Goal: Task Accomplishment & Management: Complete application form

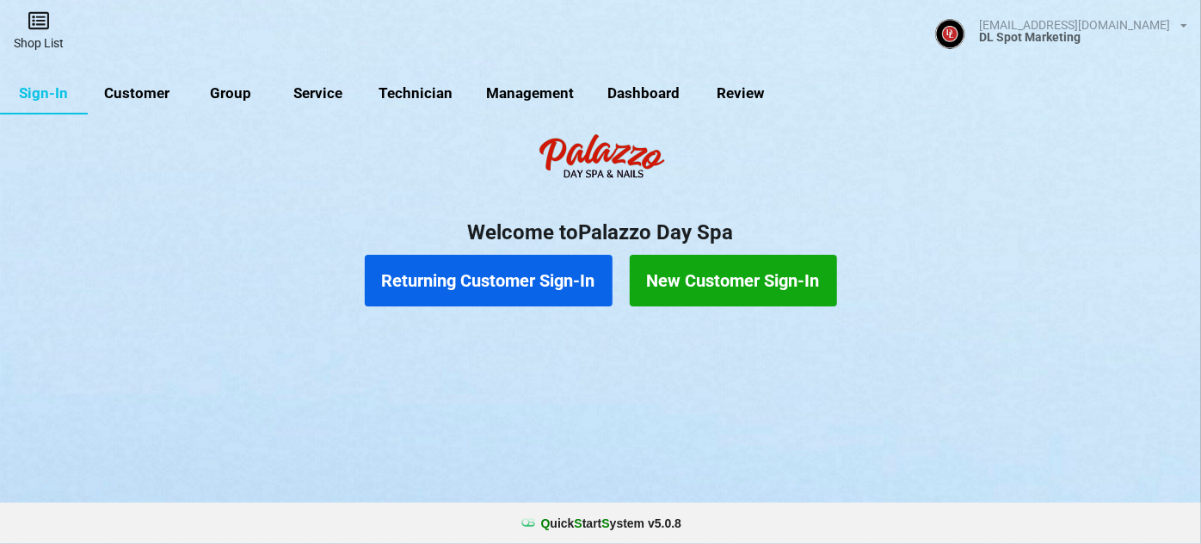
click at [43, 41] on link "Shop List" at bounding box center [38, 30] width 77 height 61
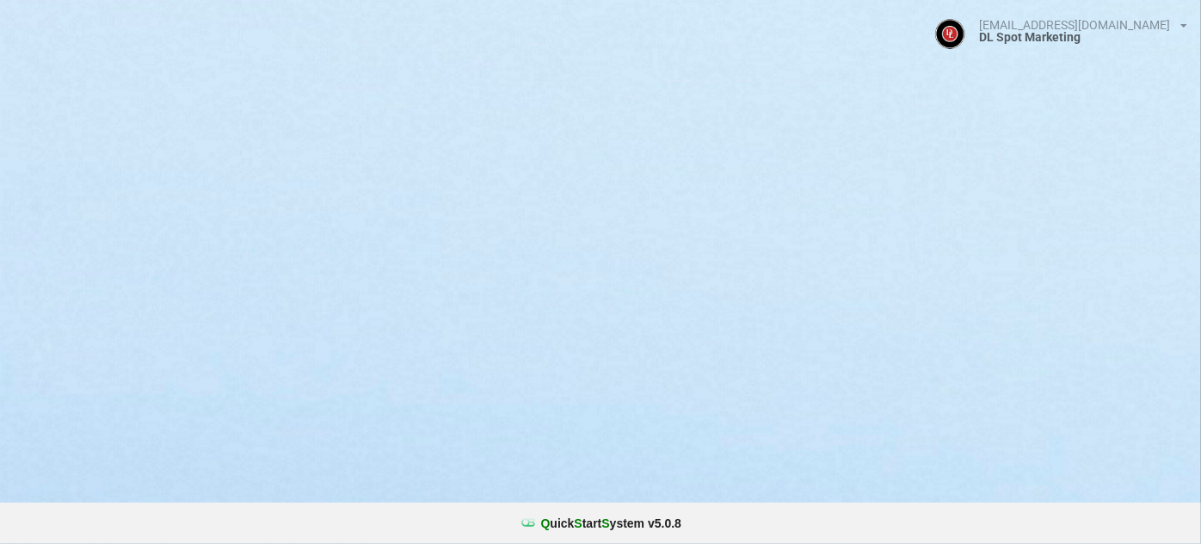
select select "25"
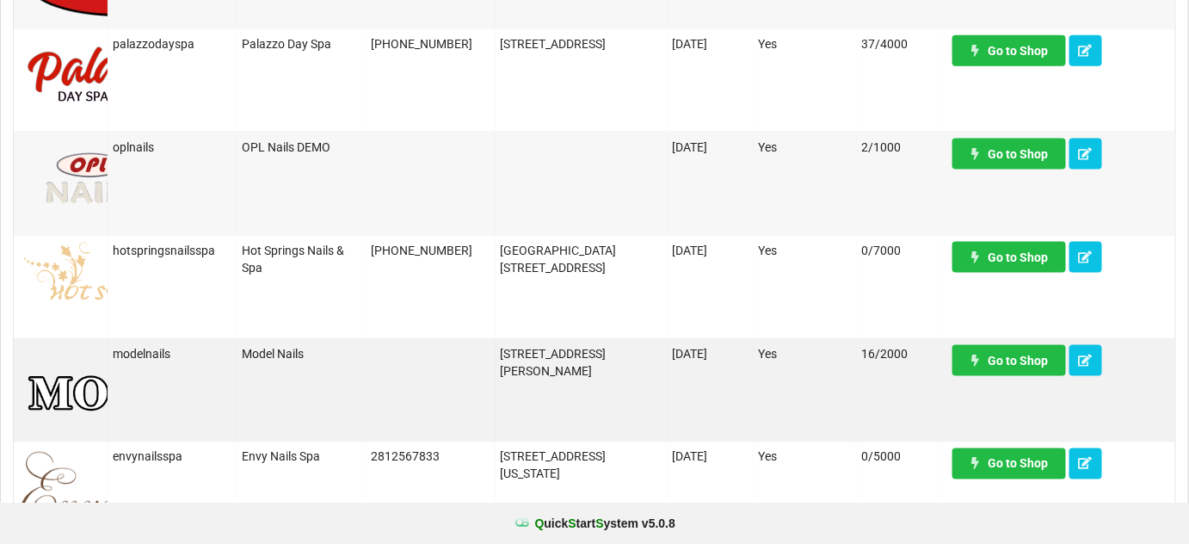
scroll to position [667, 0]
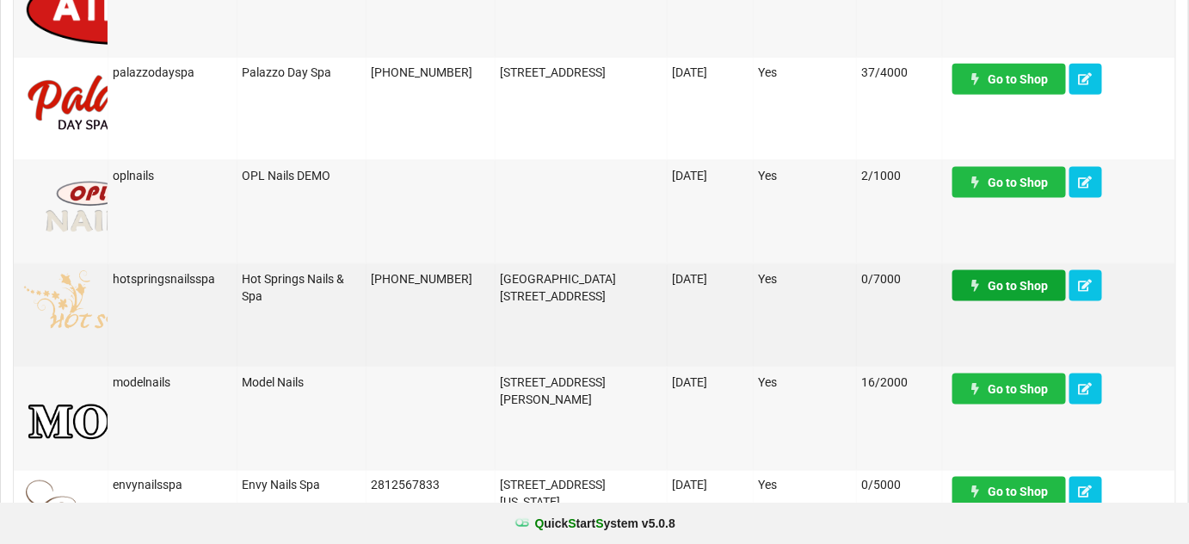
click at [1020, 288] on link "Go to Shop" at bounding box center [1009, 285] width 114 height 31
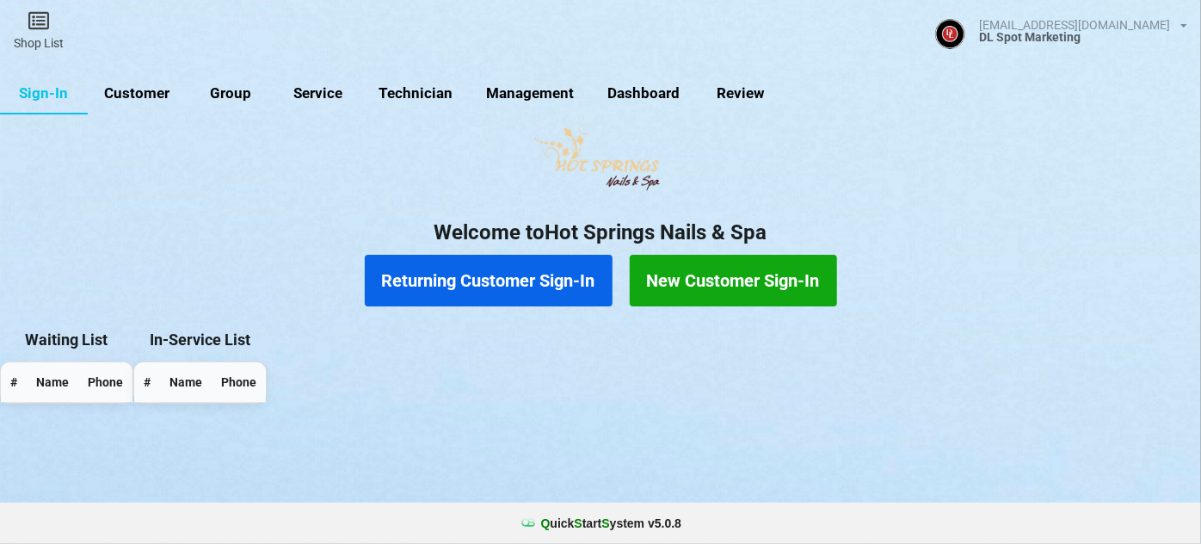
click at [154, 90] on link "Customer" at bounding box center [137, 93] width 99 height 41
select select "25"
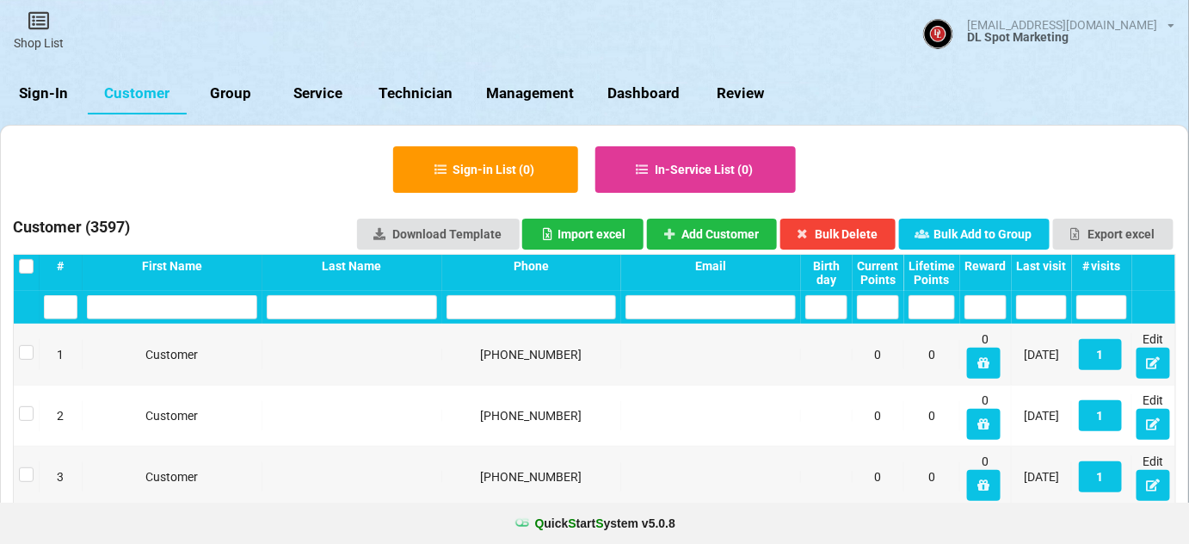
click at [490, 306] on input "text" at bounding box center [532, 307] width 170 height 24
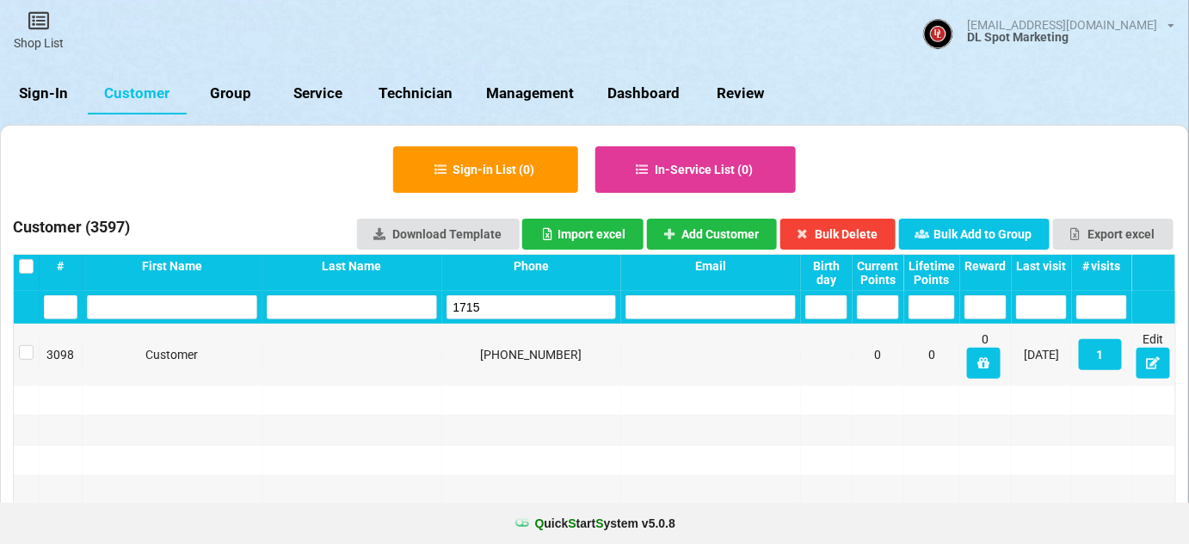
click at [489, 306] on input "1715" at bounding box center [532, 307] width 170 height 24
click at [490, 305] on input "1715" at bounding box center [532, 307] width 170 height 24
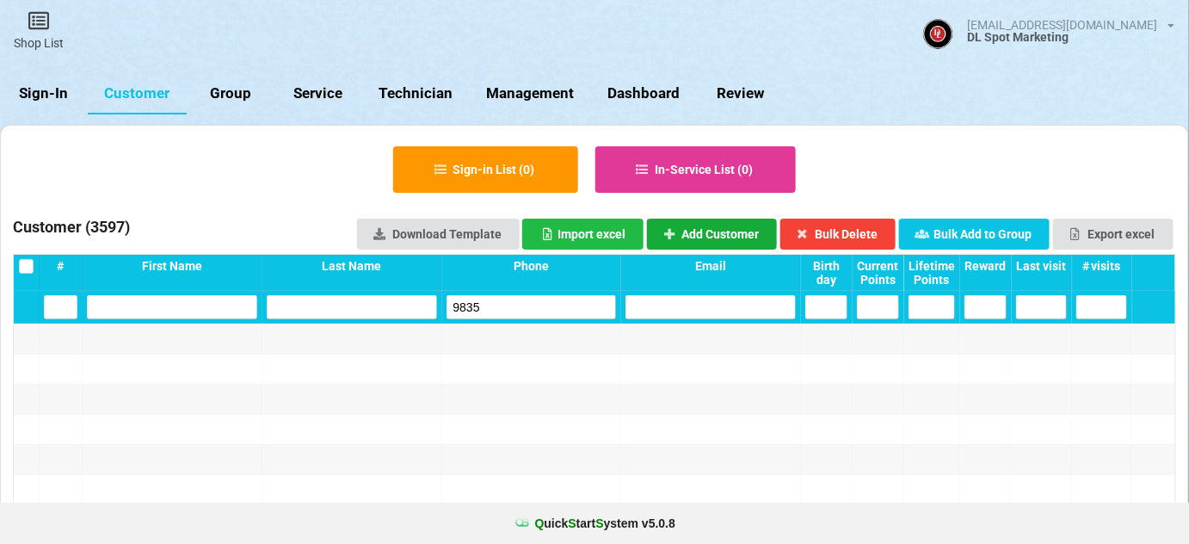
type input "9835"
click at [736, 235] on button "Add Customer" at bounding box center [712, 234] width 131 height 31
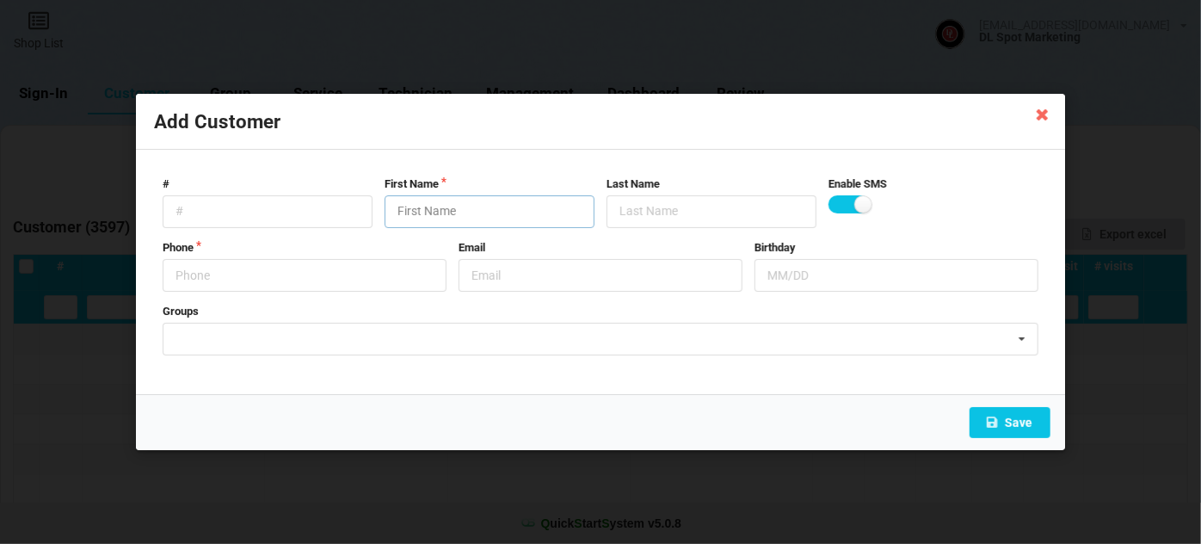
drag, startPoint x: 430, startPoint y: 214, endPoint x: 442, endPoint y: 197, distance: 21.0
click at [442, 198] on input "text" at bounding box center [490, 211] width 210 height 33
drag, startPoint x: 475, startPoint y: 213, endPoint x: 406, endPoint y: 213, distance: 68.8
click at [403, 214] on input "Cust-091025" at bounding box center [490, 211] width 210 height 33
click at [470, 210] on input "Cust-091025" at bounding box center [490, 211] width 210 height 33
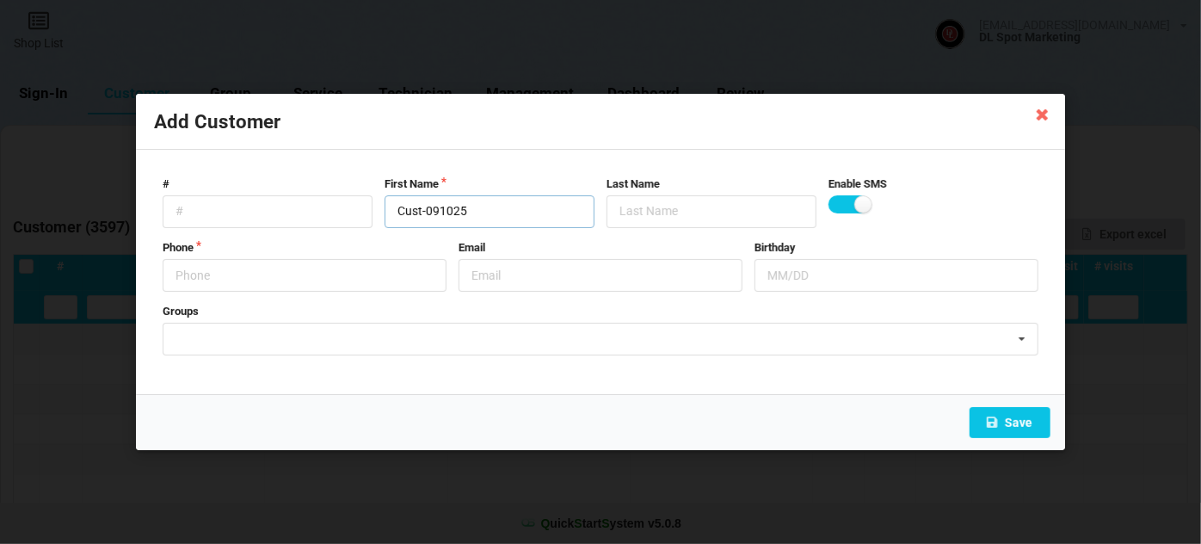
click at [470, 210] on input "Cust-091025" at bounding box center [490, 211] width 210 height 33
type input "Cust-091025"
click at [277, 250] on label "Phone" at bounding box center [305, 247] width 284 height 15
click at [273, 270] on input "text" at bounding box center [305, 275] width 284 height 33
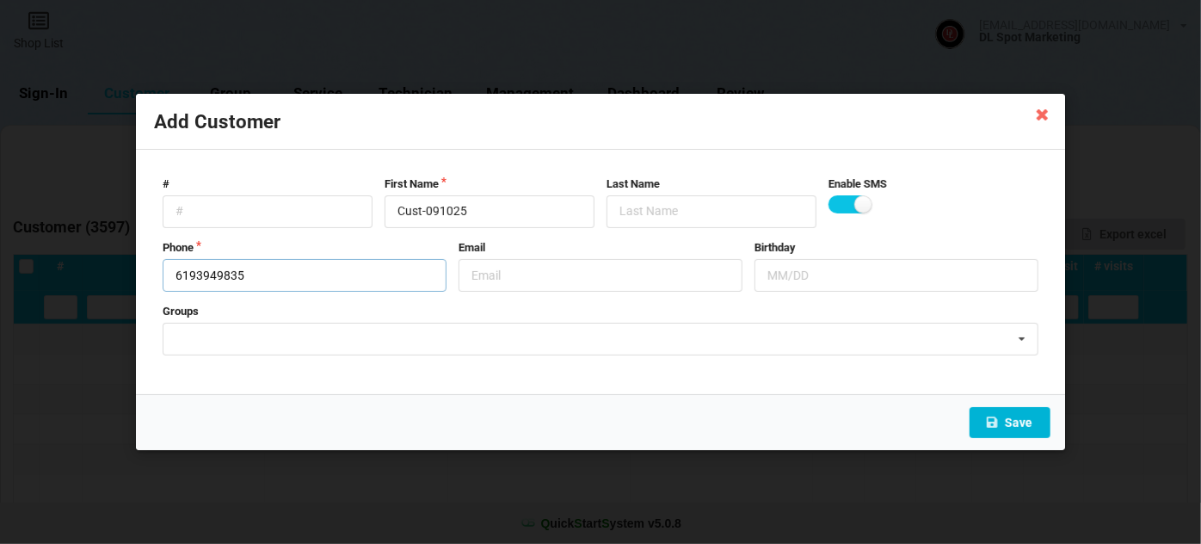
type input "6193949835"
click at [1007, 423] on button "Save" at bounding box center [1010, 422] width 81 height 31
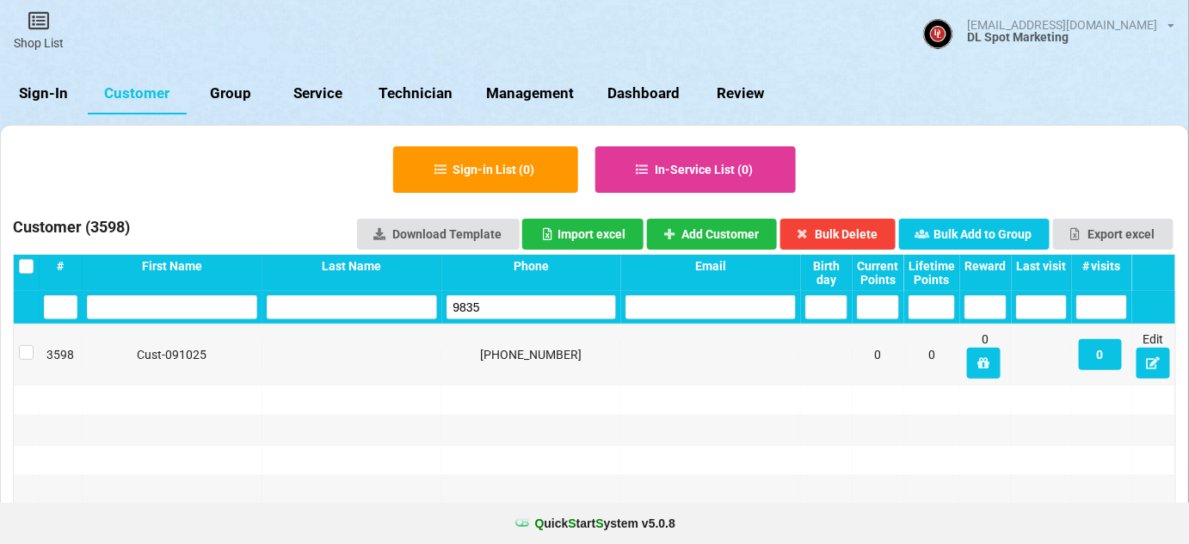
click at [515, 305] on input "9835" at bounding box center [532, 307] width 170 height 24
click at [509, 306] on input "9279" at bounding box center [532, 307] width 170 height 24
type input "0210"
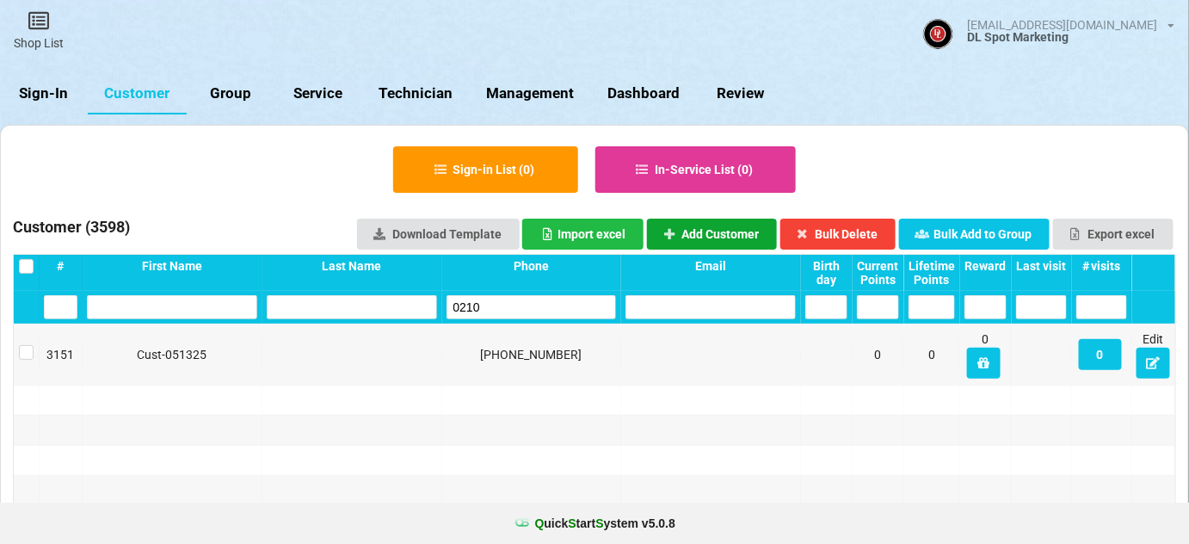
click at [727, 237] on button "Add Customer" at bounding box center [712, 234] width 131 height 31
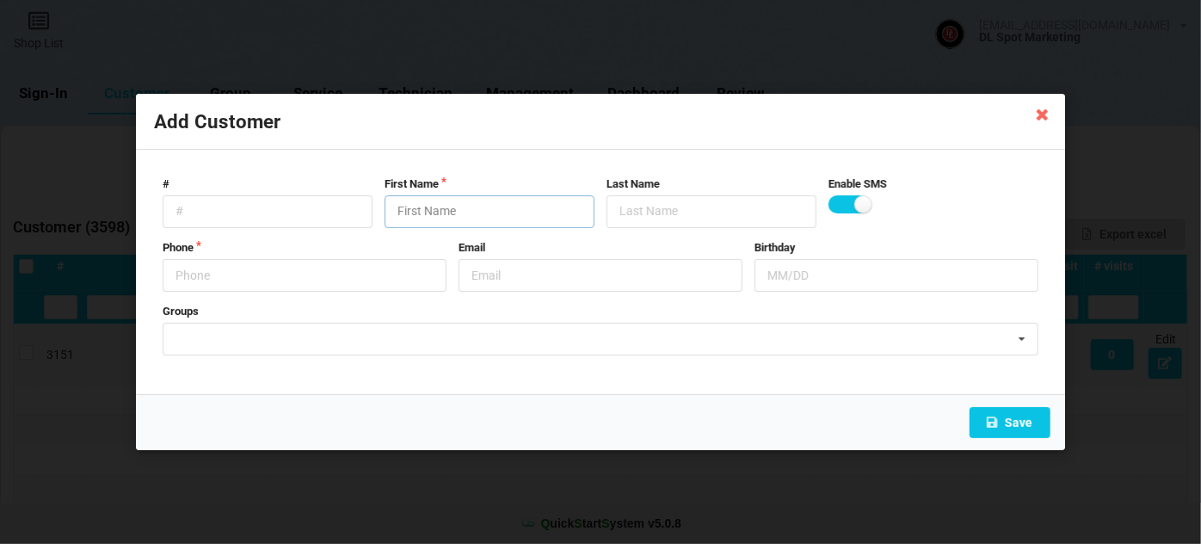
click at [539, 213] on input "text" at bounding box center [490, 211] width 210 height 33
paste input "Cust-091025"
type input "Cust-091025"
click at [300, 278] on input "text" at bounding box center [305, 275] width 284 height 33
type input "3107530210"
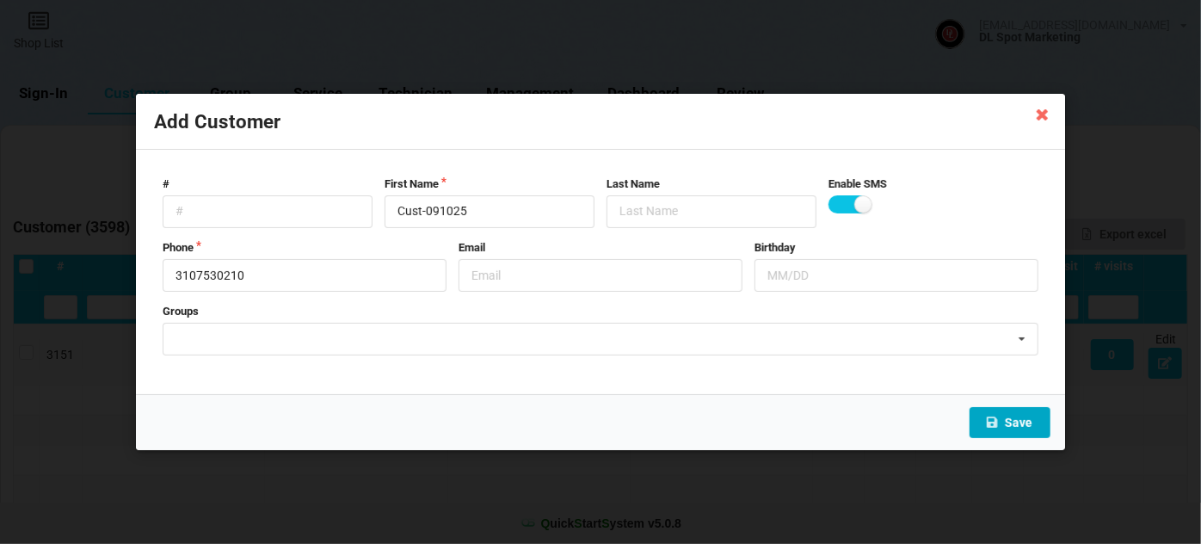
click at [1026, 422] on button "Save" at bounding box center [1010, 422] width 81 height 31
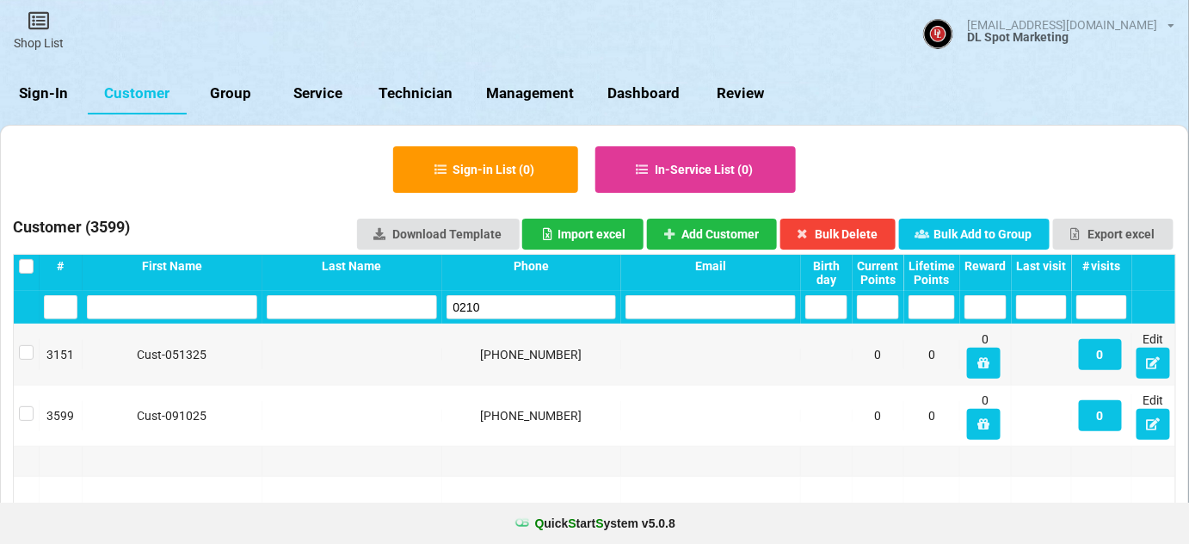
click at [504, 309] on input "0210" at bounding box center [532, 307] width 170 height 24
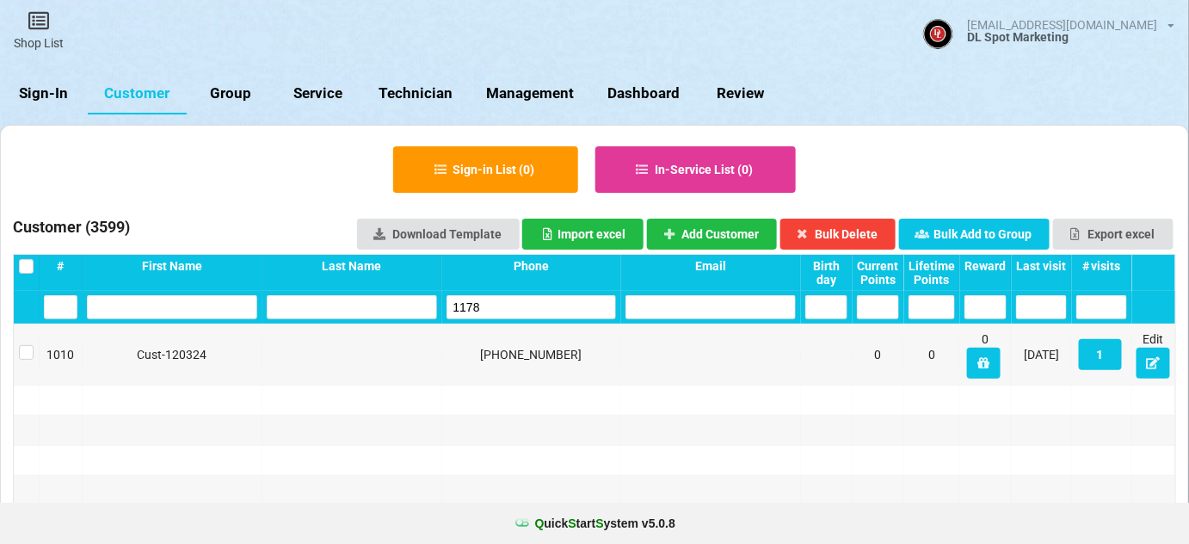
click at [500, 309] on input "1178" at bounding box center [532, 307] width 170 height 24
click at [500, 309] on input "8155" at bounding box center [532, 307] width 170 height 24
click at [500, 309] on input "0902" at bounding box center [532, 307] width 170 height 24
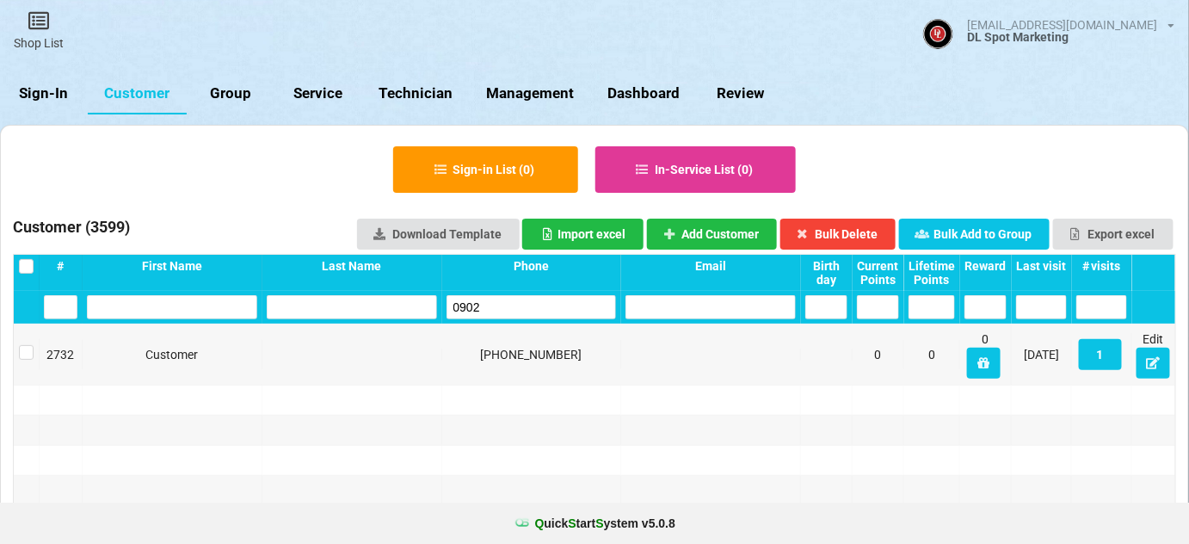
click at [500, 309] on input "0902" at bounding box center [532, 307] width 170 height 24
click at [500, 309] on input "5762" at bounding box center [532, 307] width 170 height 24
click at [500, 309] on input "4691" at bounding box center [532, 307] width 170 height 24
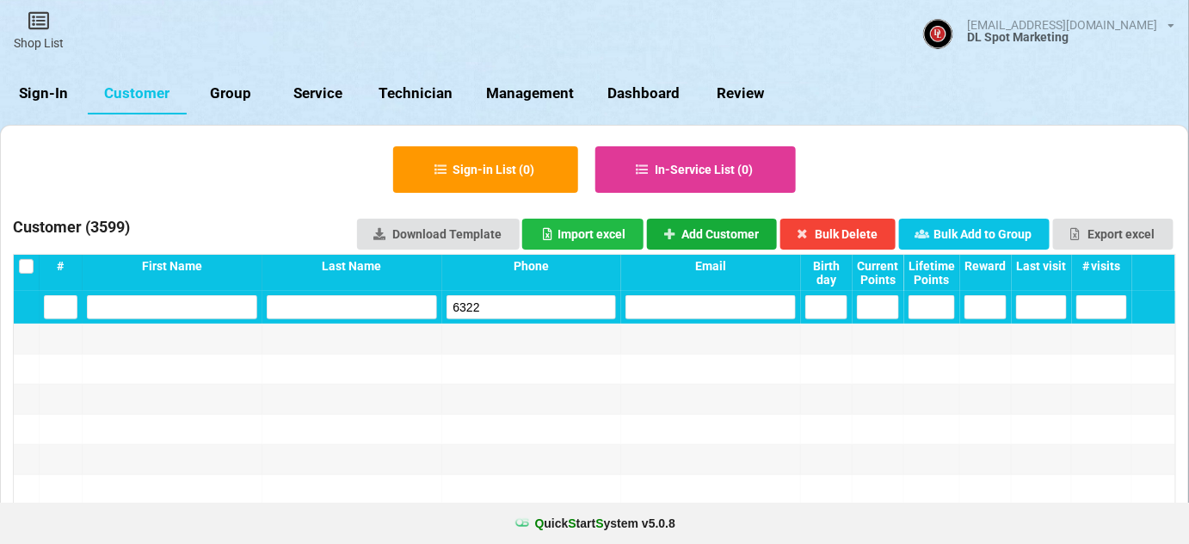
type input "6322"
click at [713, 229] on button "Add Customer" at bounding box center [712, 234] width 131 height 31
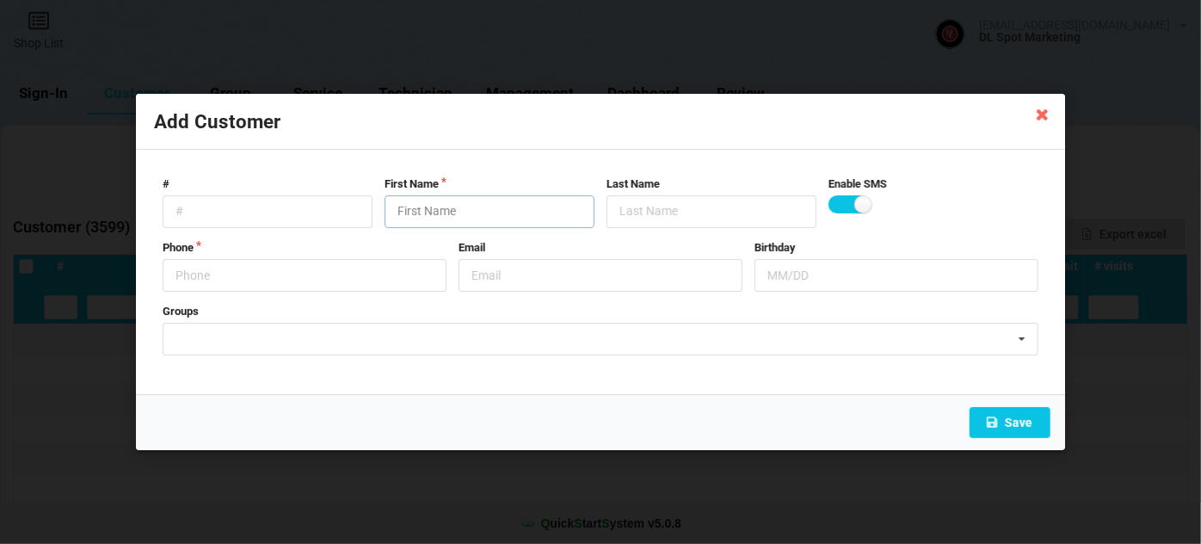
click at [502, 217] on input "text" at bounding box center [490, 211] width 210 height 33
paste input "Cust-091025"
type input "Cust-091025"
click at [291, 277] on input "text" at bounding box center [305, 275] width 284 height 33
type input "9492956322"
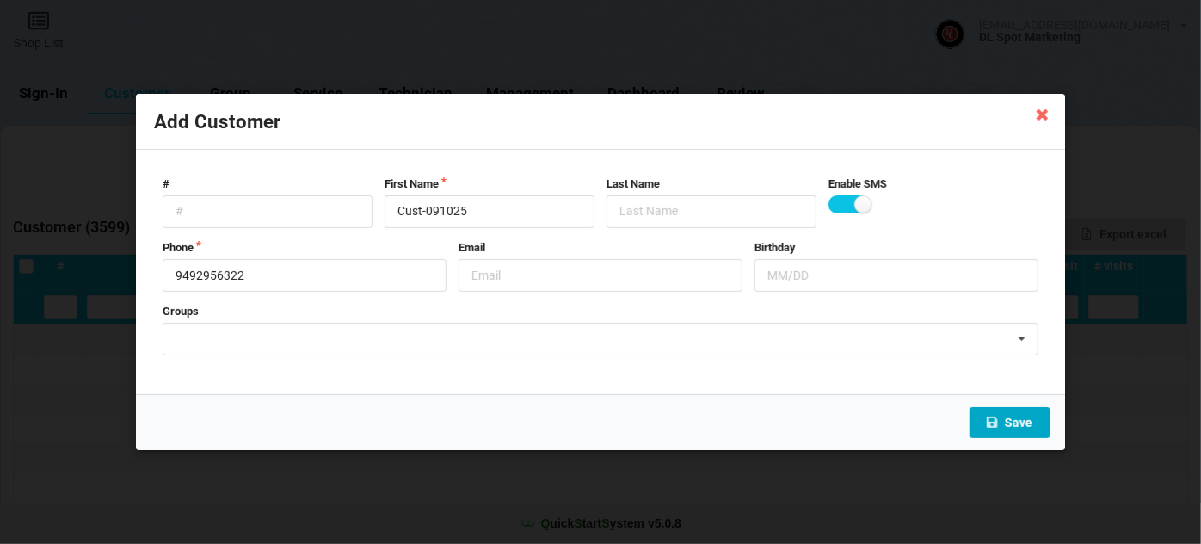
click at [1022, 426] on button "Save" at bounding box center [1010, 422] width 81 height 31
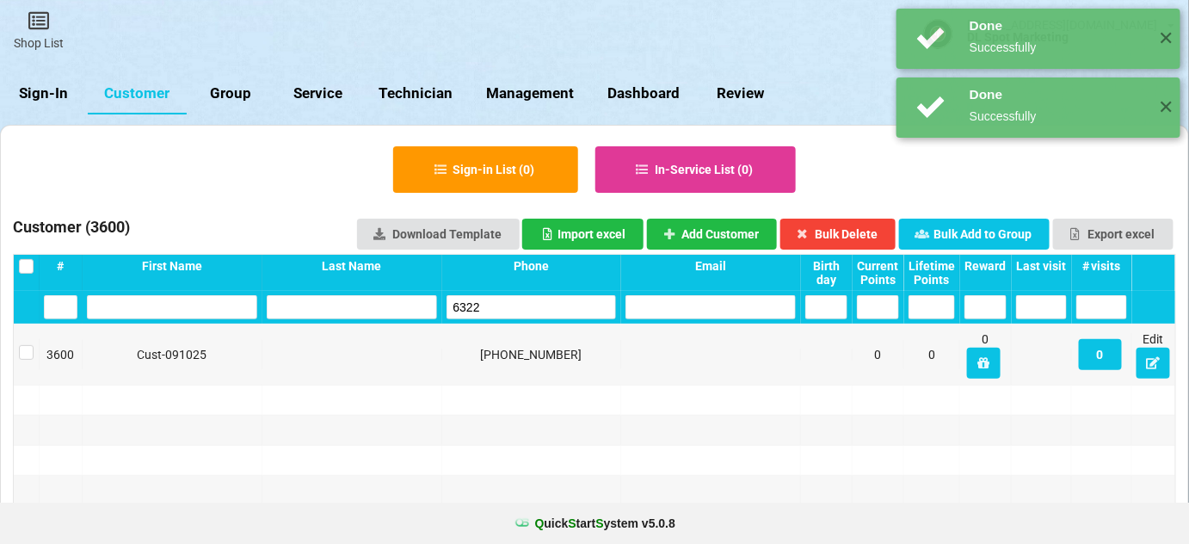
click at [530, 306] on input "6322" at bounding box center [532, 307] width 170 height 24
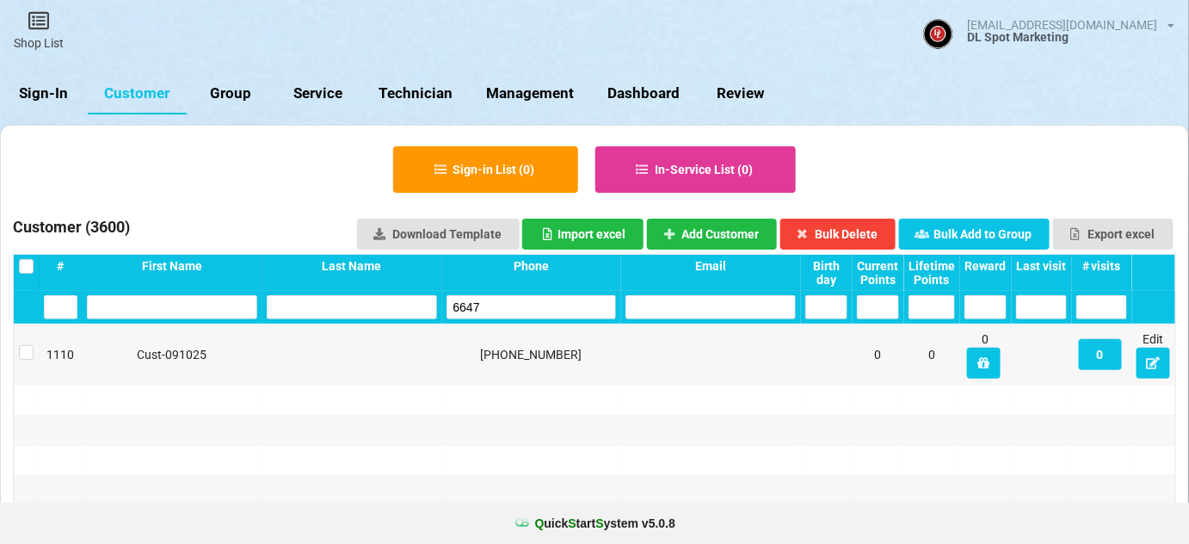
click at [529, 307] on input "6647" at bounding box center [532, 307] width 170 height 24
click at [529, 307] on input "4819" at bounding box center [532, 307] width 170 height 24
click at [529, 307] on input "1907" at bounding box center [532, 307] width 170 height 24
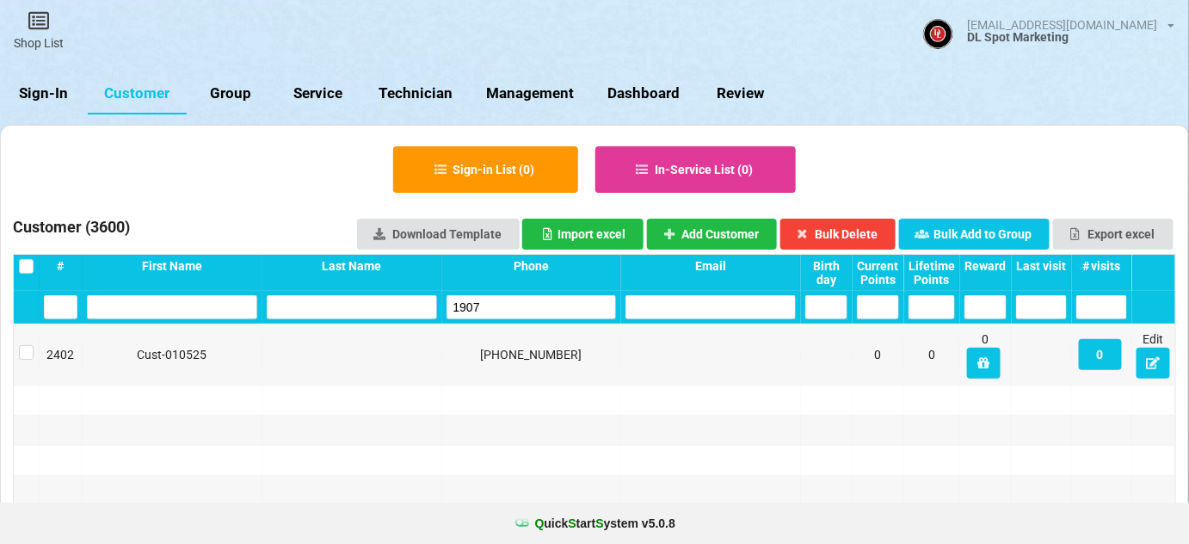
click at [529, 307] on input "1907" at bounding box center [532, 307] width 170 height 24
click at [529, 307] on input "7164" at bounding box center [532, 307] width 170 height 24
click at [529, 307] on input "7264" at bounding box center [532, 307] width 170 height 24
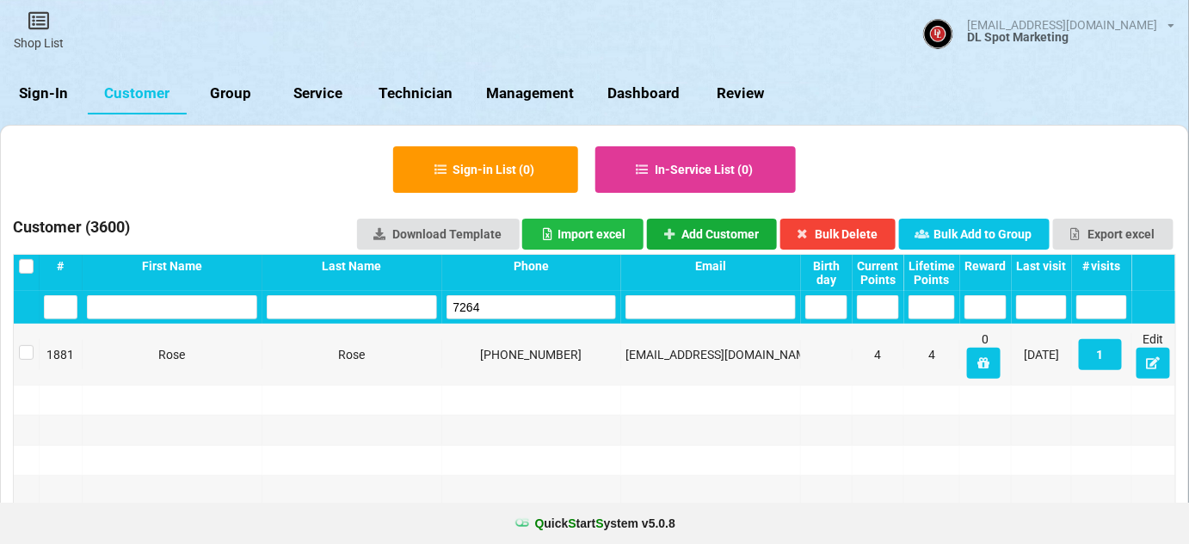
type input "7264"
click at [742, 233] on button "Add Customer" at bounding box center [708, 235] width 127 height 30
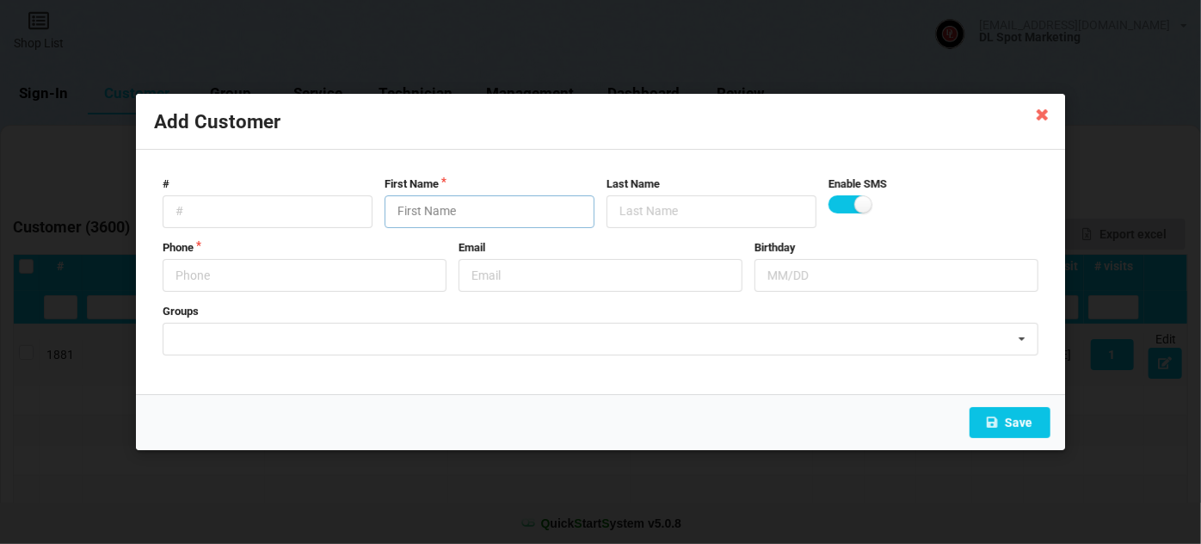
click at [480, 214] on input "text" at bounding box center [490, 211] width 210 height 33
paste input "Cust-091025"
type input "Cust-091025"
click at [358, 273] on input "text" at bounding box center [305, 275] width 284 height 33
type input "7608077264"
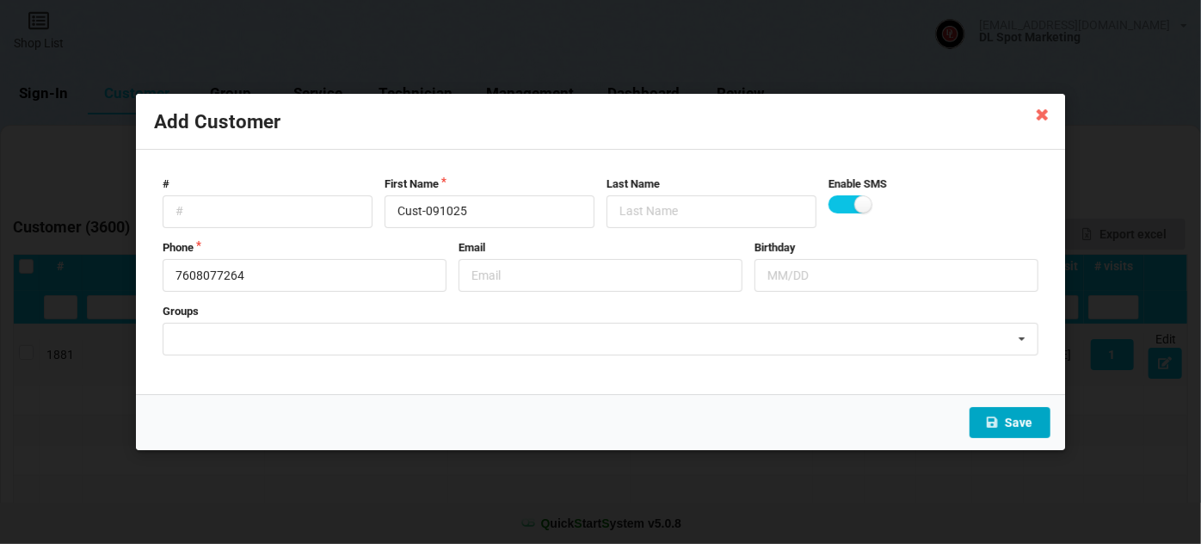
click at [1027, 423] on button "Save" at bounding box center [1010, 422] width 81 height 31
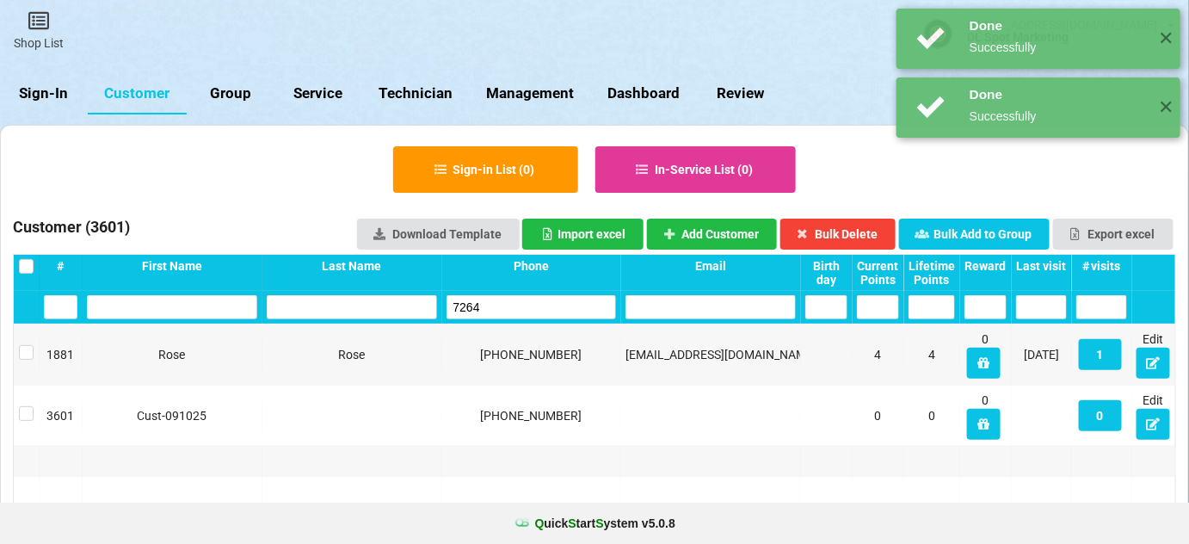
click at [516, 307] on input "7264" at bounding box center [532, 307] width 170 height 24
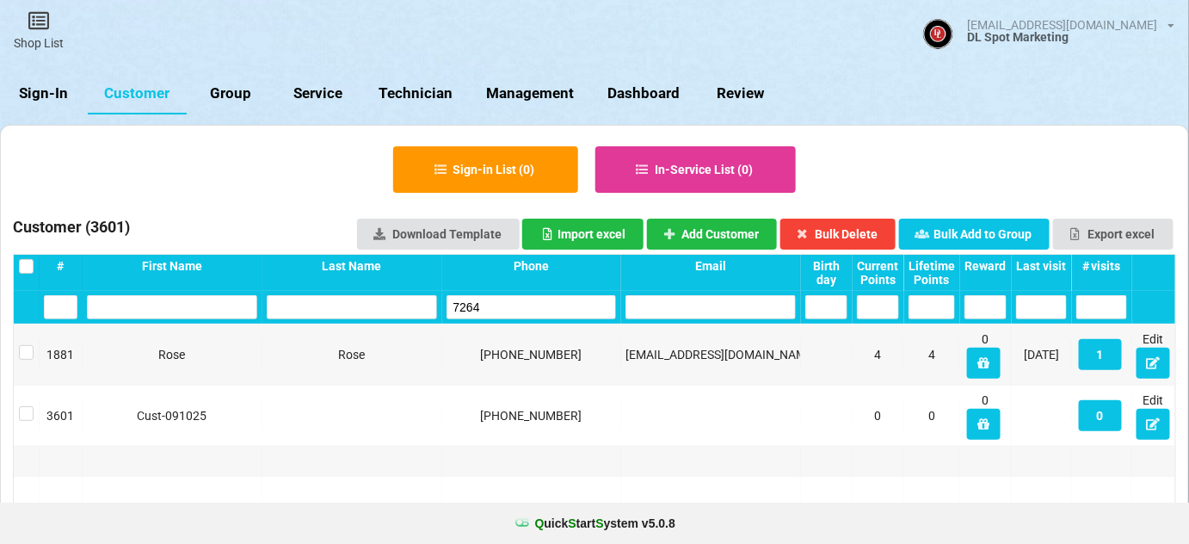
click at [516, 307] on input "7264" at bounding box center [532, 307] width 170 height 24
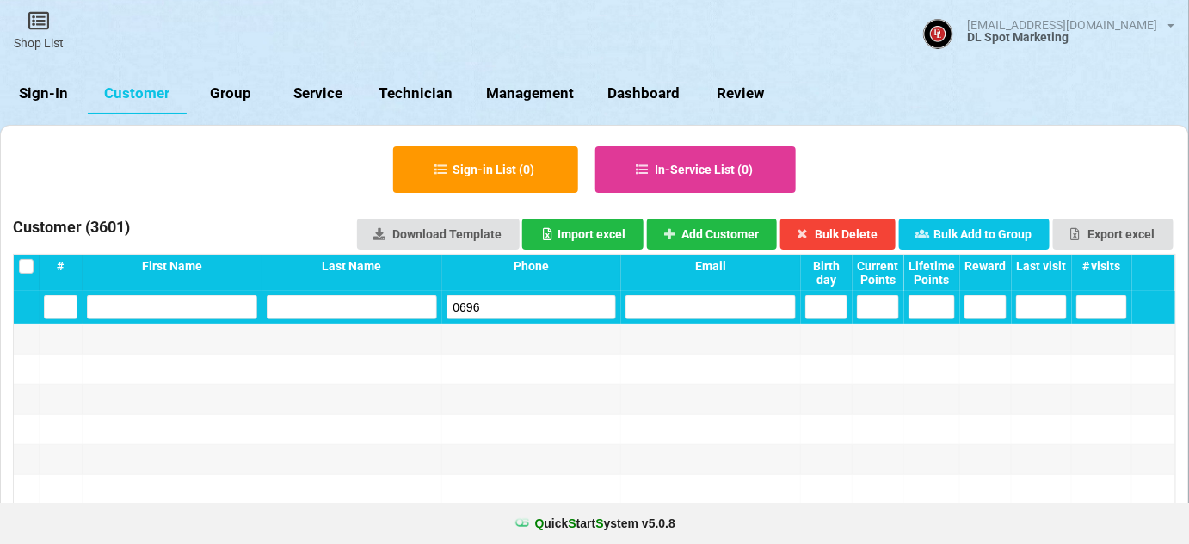
click at [510, 309] on input "0696" at bounding box center [532, 307] width 170 height 24
click at [520, 296] on input "0696" at bounding box center [562, 290] width 85 height 12
click at [514, 309] on input "0696" at bounding box center [532, 307] width 170 height 24
type input "0696"
click at [724, 231] on button "Add Customer" at bounding box center [712, 234] width 131 height 31
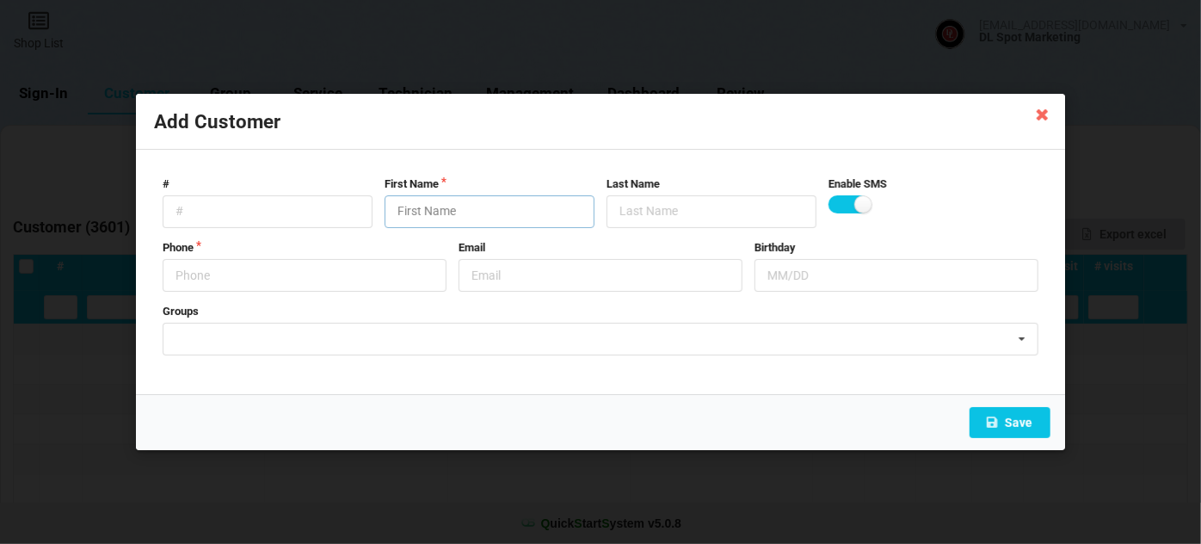
click at [449, 213] on input "text" at bounding box center [490, 211] width 210 height 33
paste input "Cust-091025"
type input "Cust-091025"
click at [394, 262] on input "text" at bounding box center [305, 275] width 284 height 33
click at [1043, 120] on icon at bounding box center [1043, 114] width 28 height 28
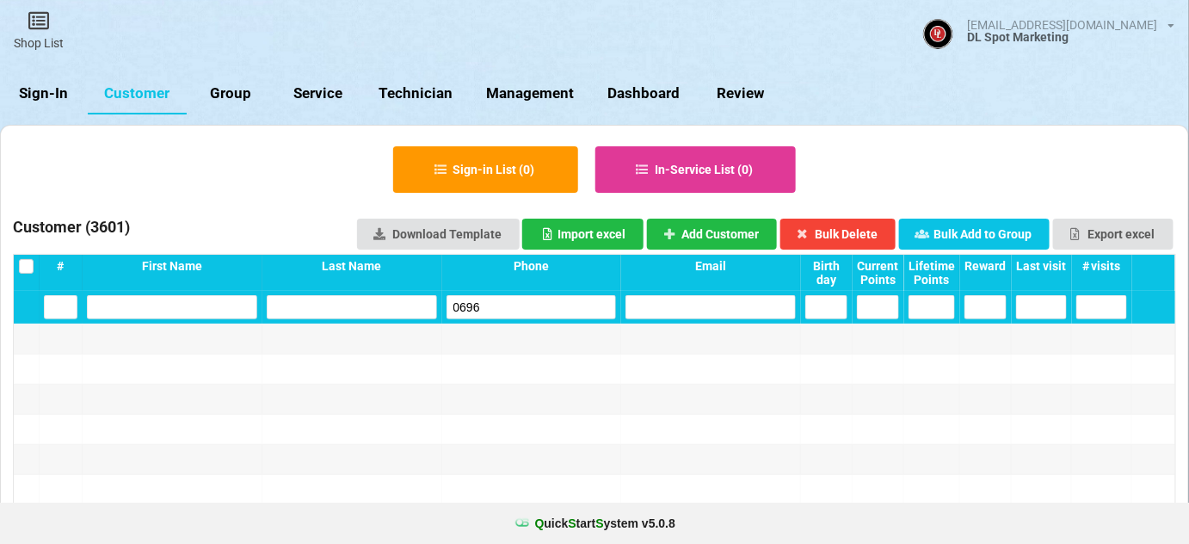
click at [496, 304] on input "0696" at bounding box center [532, 307] width 170 height 24
click at [488, 304] on input "11770" at bounding box center [532, 307] width 170 height 24
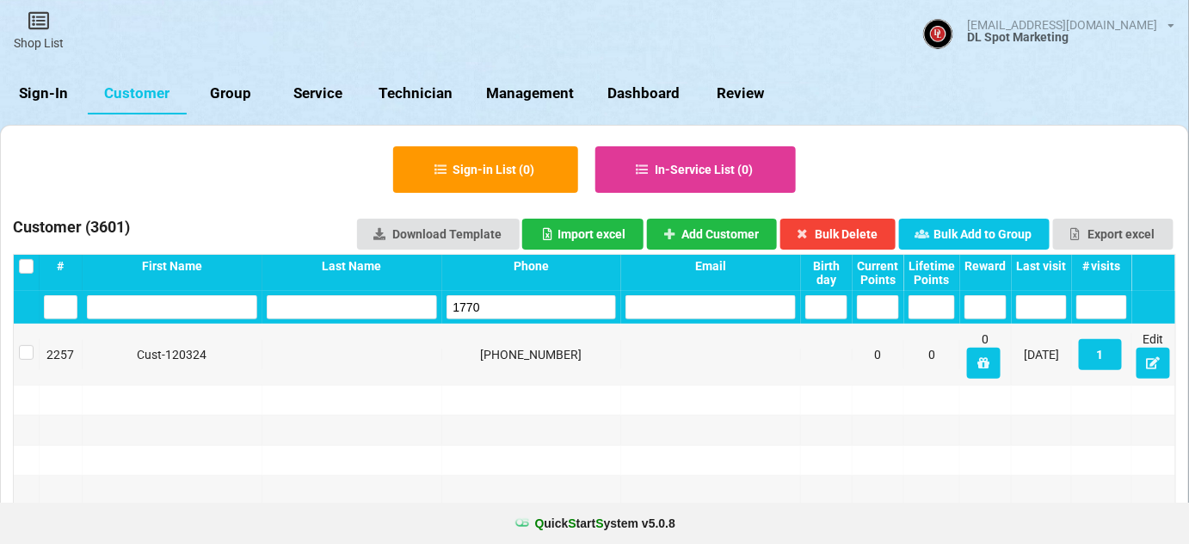
click at [488, 304] on input "1770" at bounding box center [532, 307] width 170 height 24
type input "1770"
click at [708, 231] on button "Add Customer" at bounding box center [712, 234] width 131 height 31
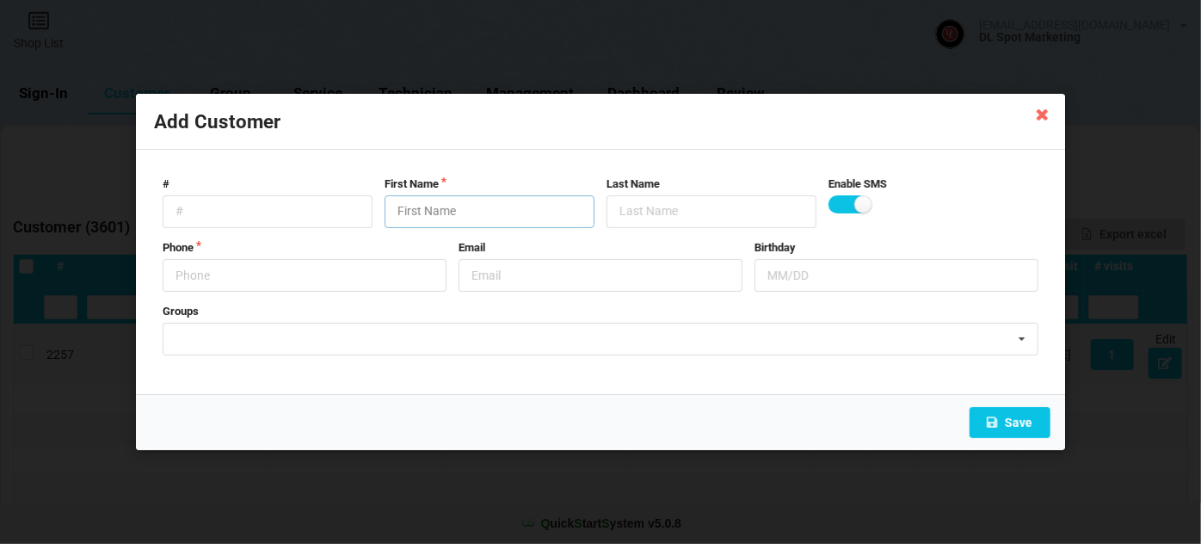
click at [511, 213] on input "text" at bounding box center [490, 211] width 210 height 33
paste input "Cust-091025"
type input "Cust-091025"
click at [289, 276] on input "text" at bounding box center [305, 275] width 284 height 33
type input "9517751770"
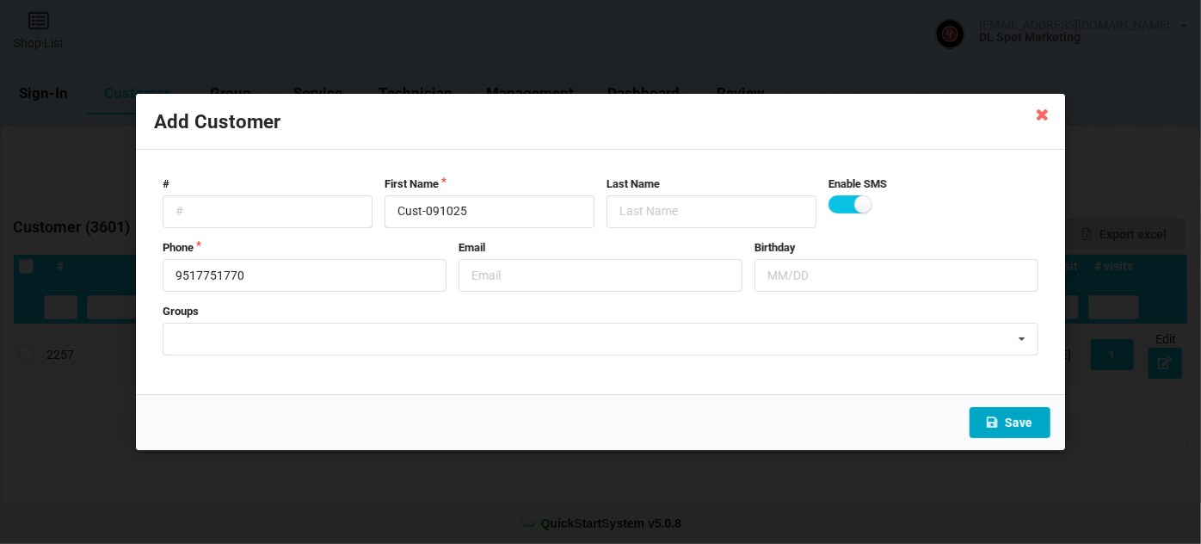
click at [1022, 419] on button "Save" at bounding box center [1010, 422] width 81 height 31
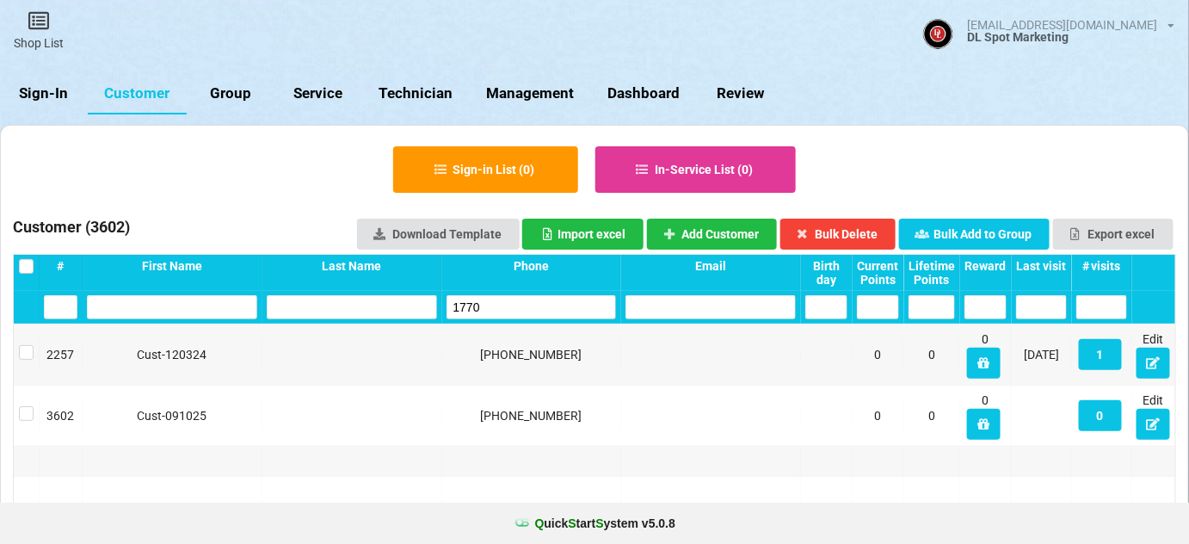
click at [507, 307] on input "1770" at bounding box center [532, 307] width 170 height 24
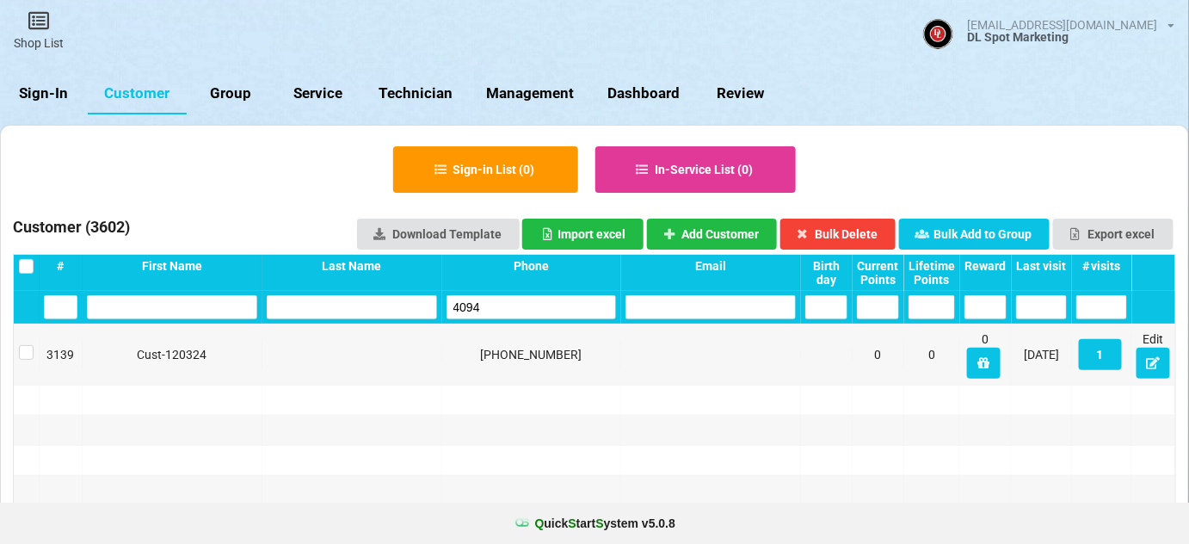
click at [507, 307] on input "4094" at bounding box center [532, 307] width 170 height 24
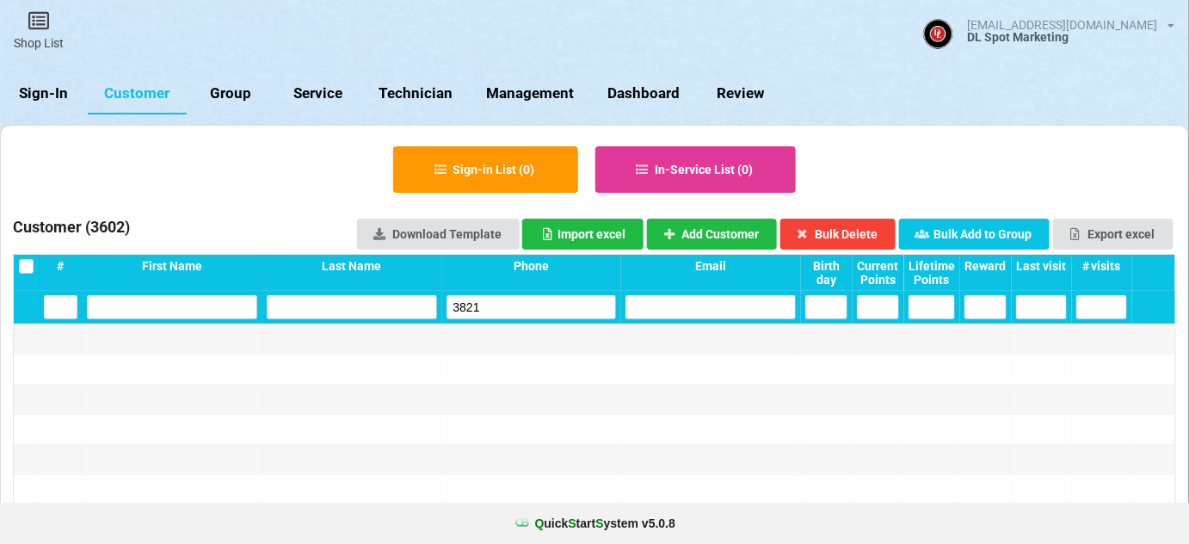
click at [507, 307] on input "3821" at bounding box center [532, 307] width 170 height 24
type input "3821"
click at [726, 229] on button "Add Customer" at bounding box center [712, 234] width 131 height 31
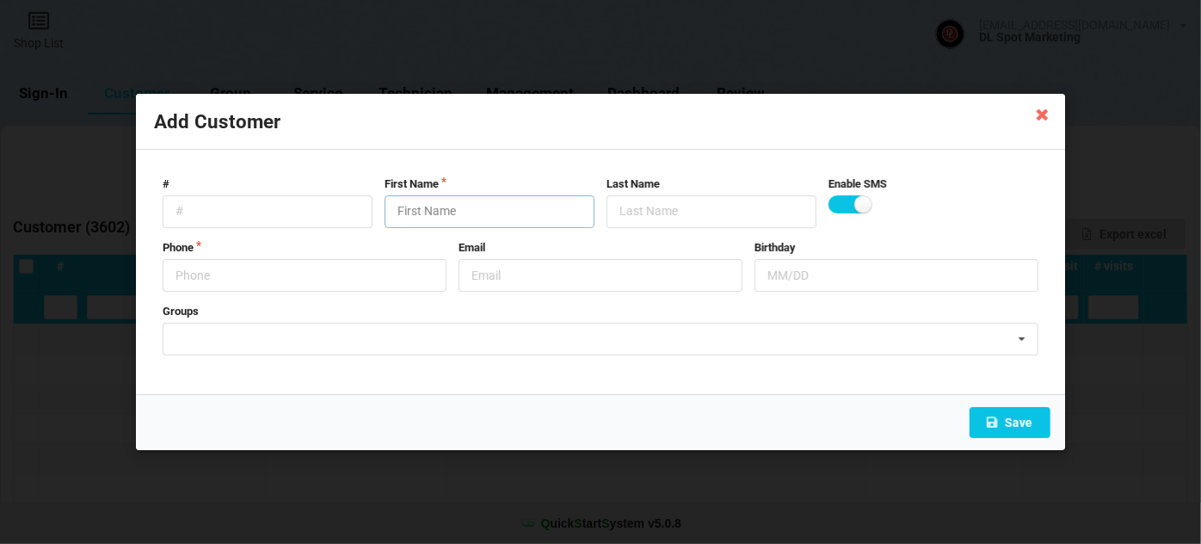
click at [431, 216] on input "text" at bounding box center [490, 211] width 210 height 33
paste input "Cust-091025"
type input "Cust-091025"
click at [316, 275] on input "text" at bounding box center [305, 275] width 284 height 33
type input "4047023821"
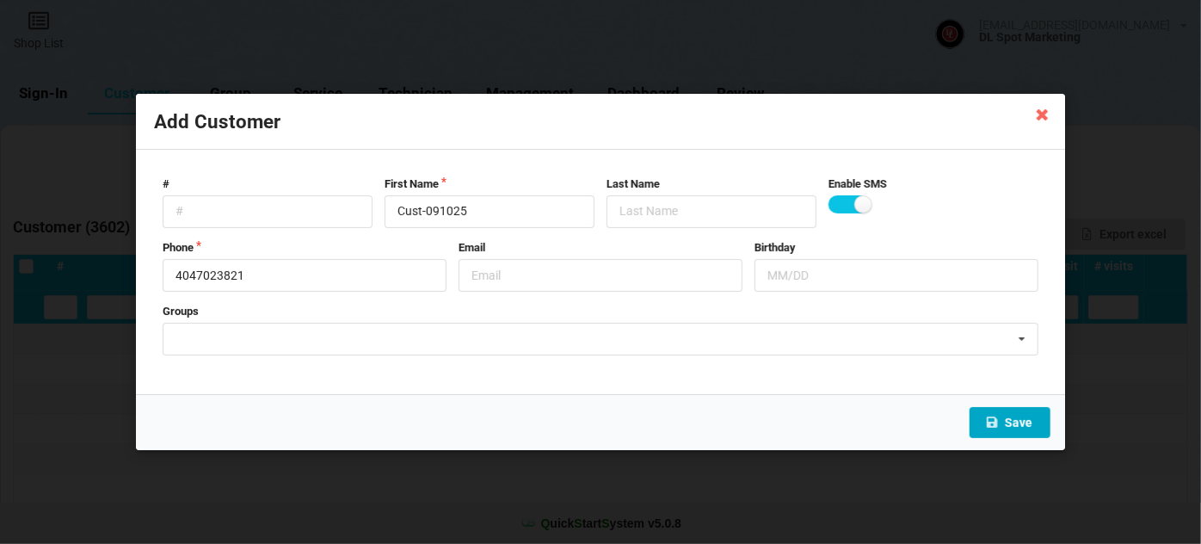
click at [1016, 417] on button "Save" at bounding box center [1010, 422] width 81 height 31
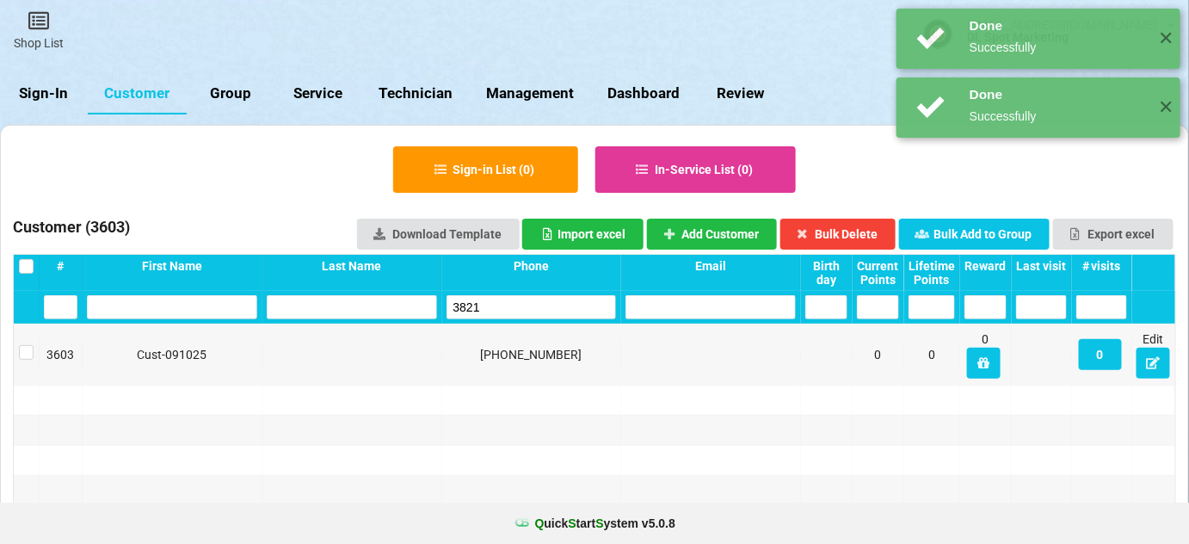
click at [503, 302] on input "3821" at bounding box center [532, 307] width 170 height 24
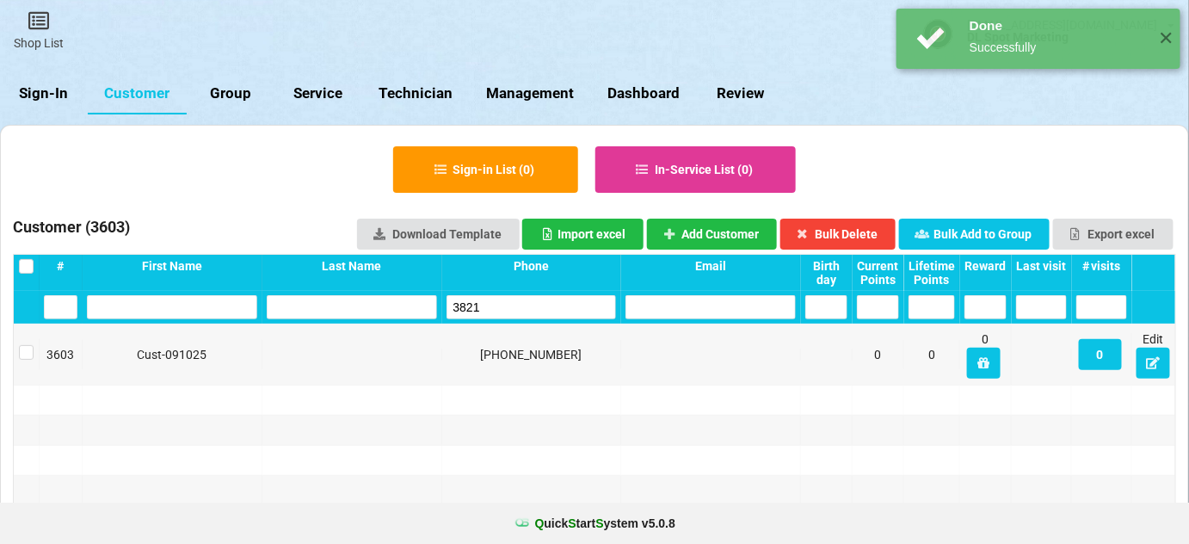
click at [503, 302] on input "3821" at bounding box center [532, 307] width 170 height 24
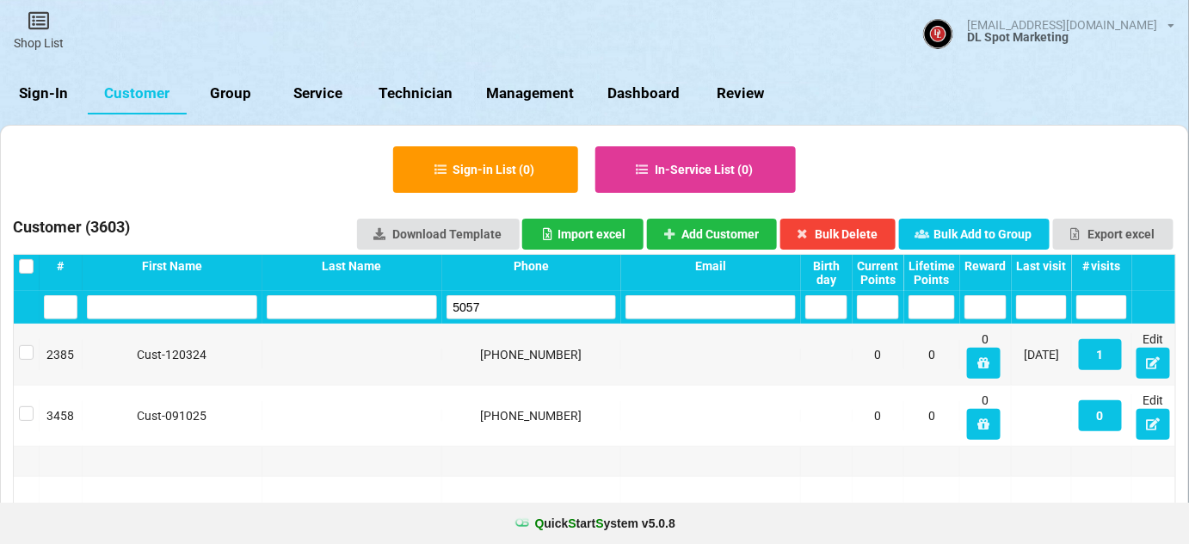
click at [503, 302] on input "5057" at bounding box center [532, 307] width 170 height 24
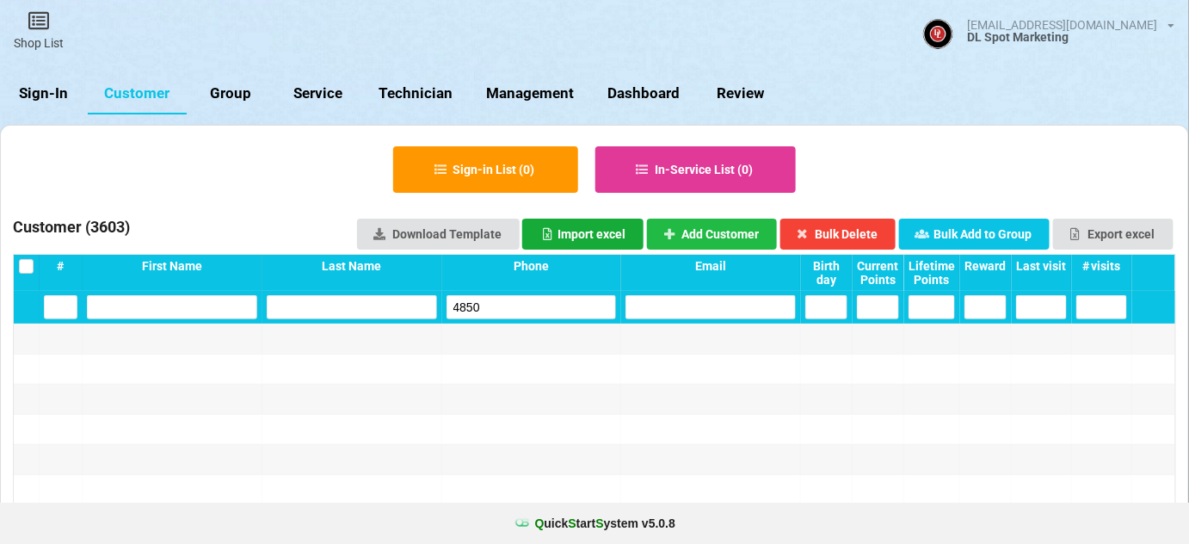
type input "4850"
click at [605, 231] on div "Import excel" at bounding box center [582, 234] width 85 height 12
click at [712, 237] on button "Add Customer" at bounding box center [712, 234] width 131 height 31
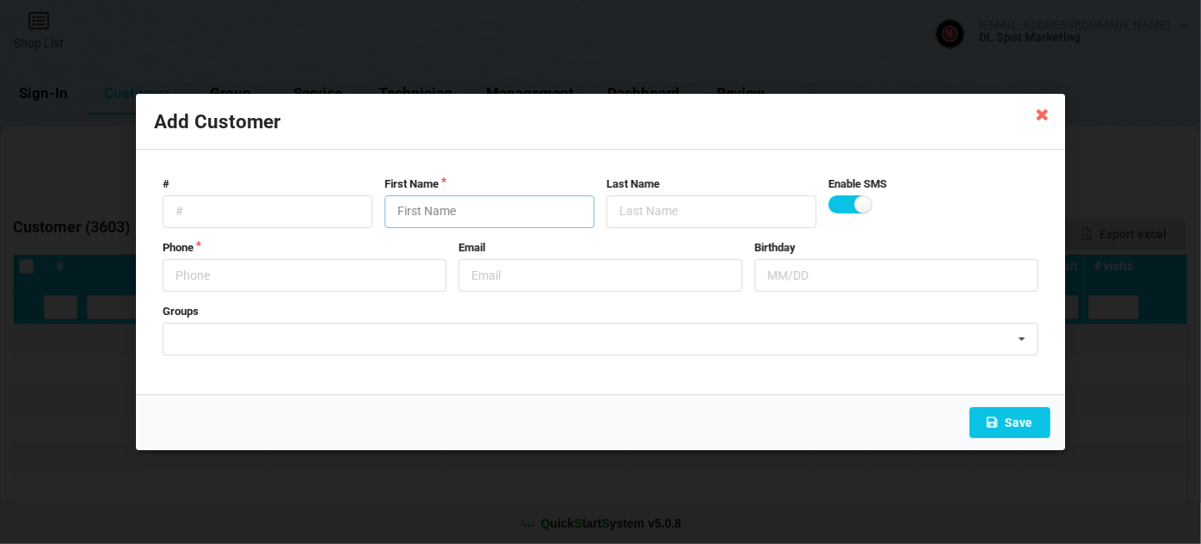
click at [470, 213] on input "text" at bounding box center [490, 211] width 210 height 33
click at [470, 217] on input "text" at bounding box center [490, 211] width 210 height 33
paste input "Cust-091025"
type input "Cust-091025"
click at [255, 271] on input "text" at bounding box center [305, 275] width 284 height 33
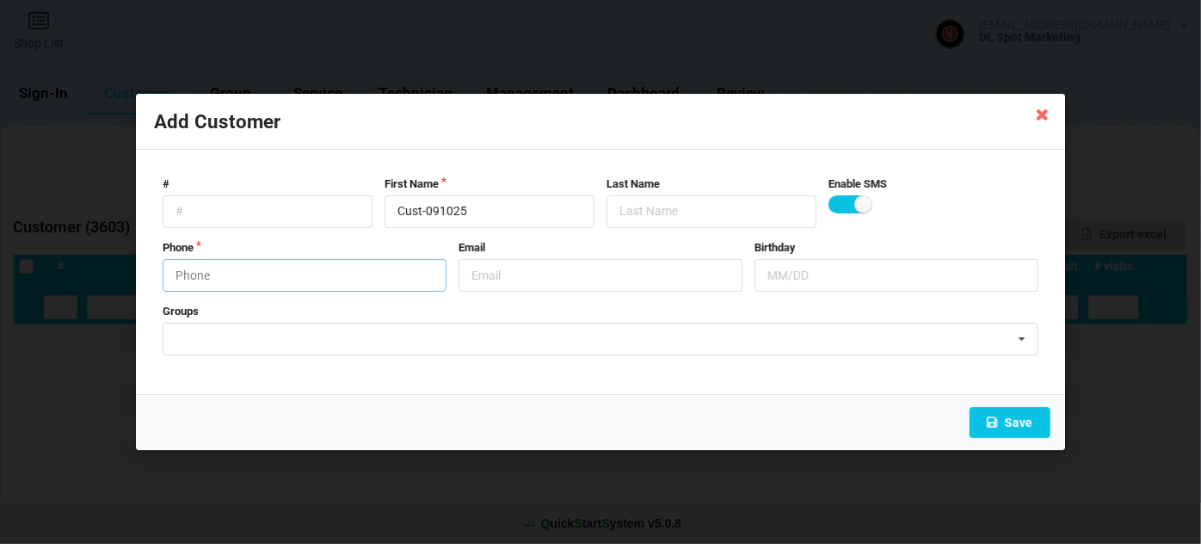
click at [252, 274] on input "text" at bounding box center [305, 275] width 284 height 33
type input "6262724850"
click at [1009, 420] on button "Save" at bounding box center [1010, 422] width 81 height 31
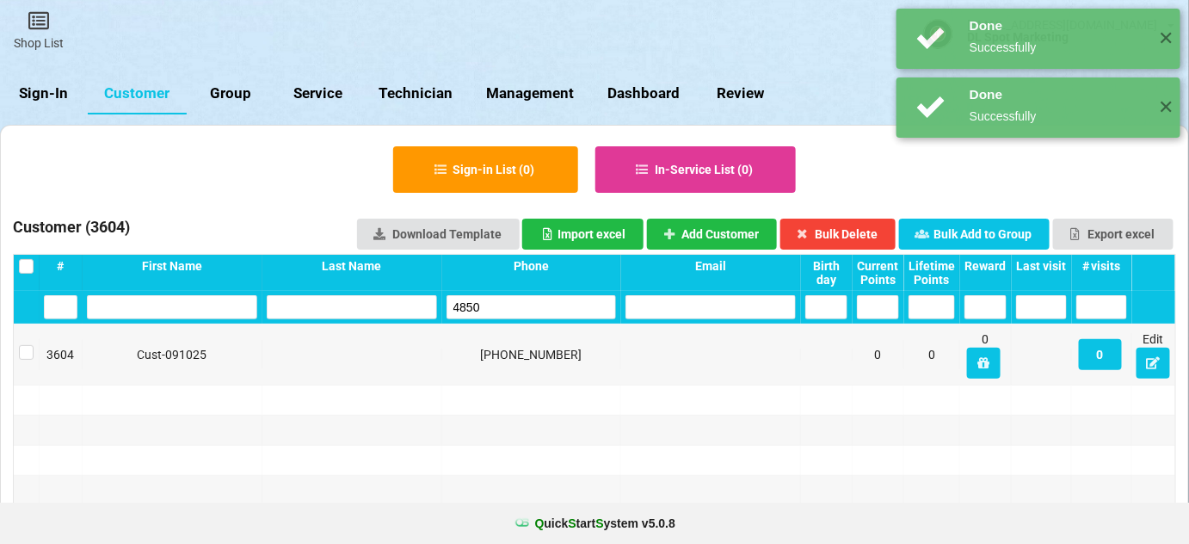
click at [529, 309] on input "4850" at bounding box center [532, 307] width 170 height 24
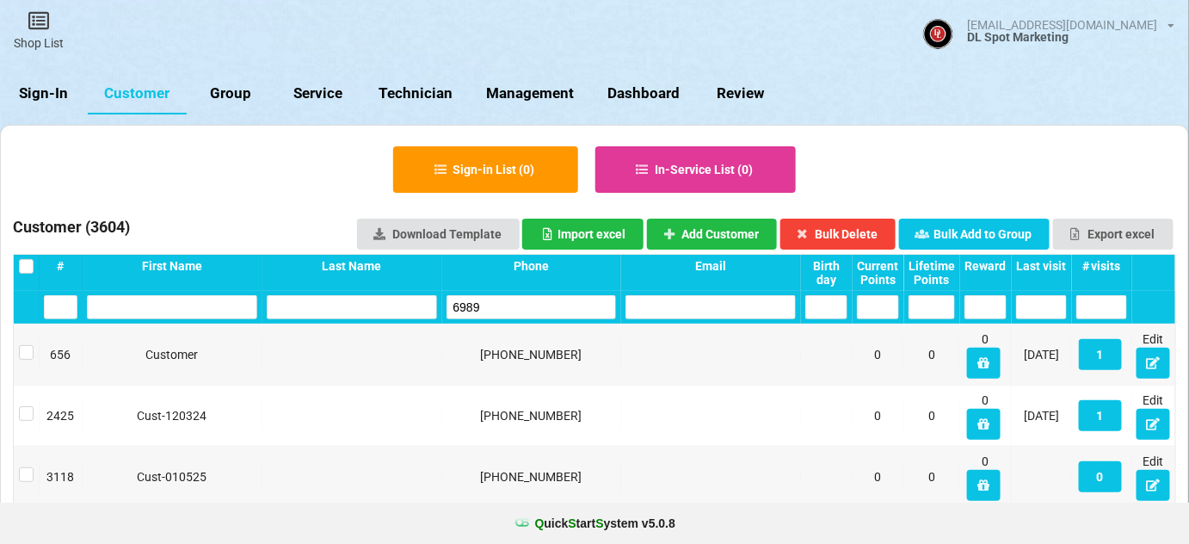
click at [523, 309] on input "6989" at bounding box center [532, 307] width 170 height 24
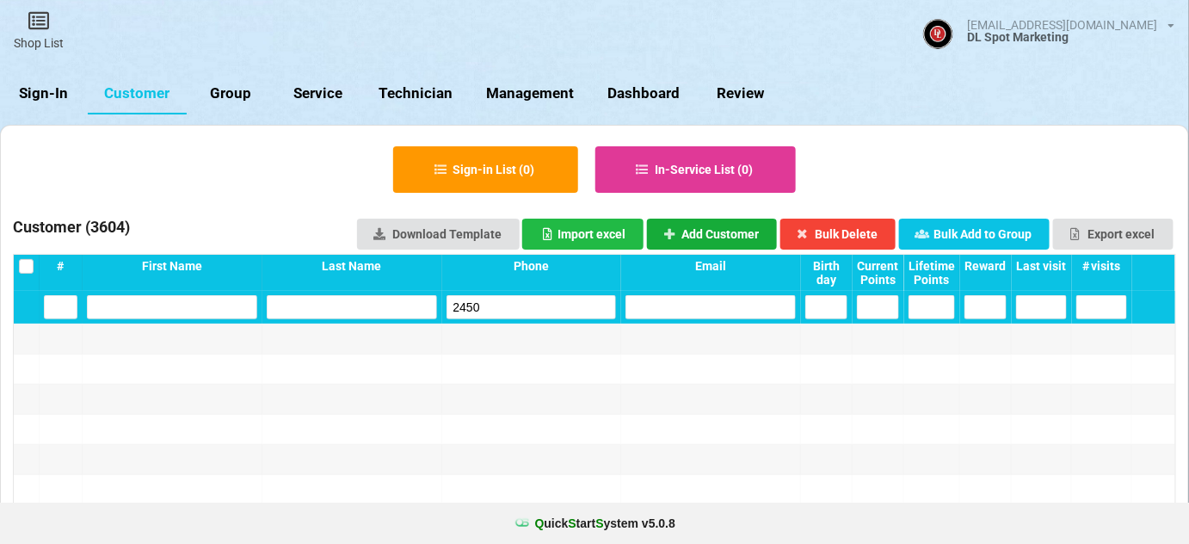
type input "2450"
click at [709, 231] on button "Add Customer" at bounding box center [712, 234] width 131 height 31
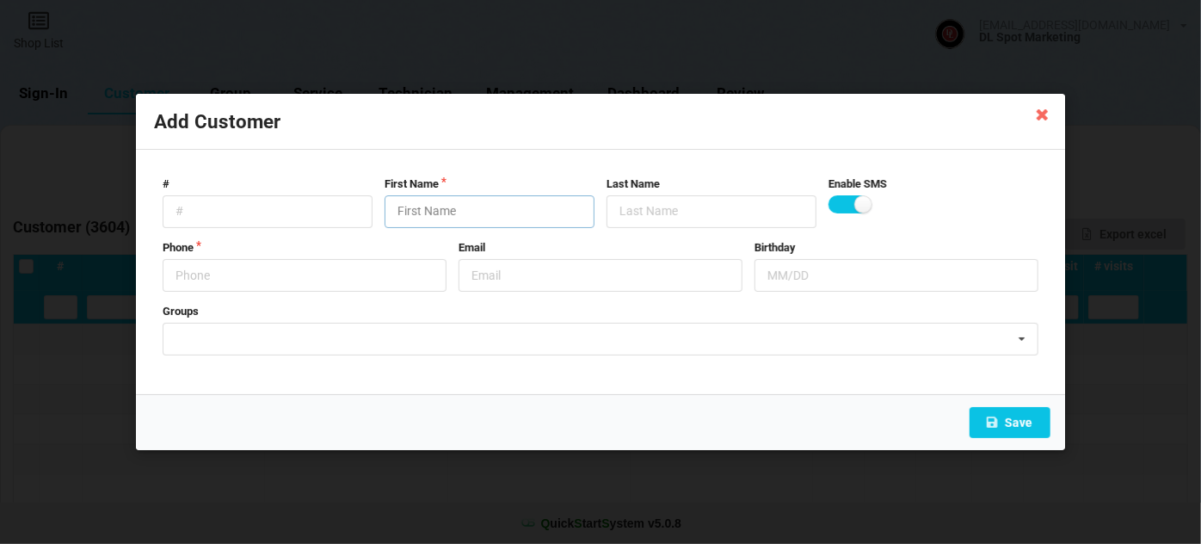
click at [468, 212] on input "text" at bounding box center [490, 211] width 210 height 33
paste input "Cust-091025"
type input "Cust-091025"
click at [287, 281] on input "text" at bounding box center [305, 275] width 284 height 33
type input "4805182450"
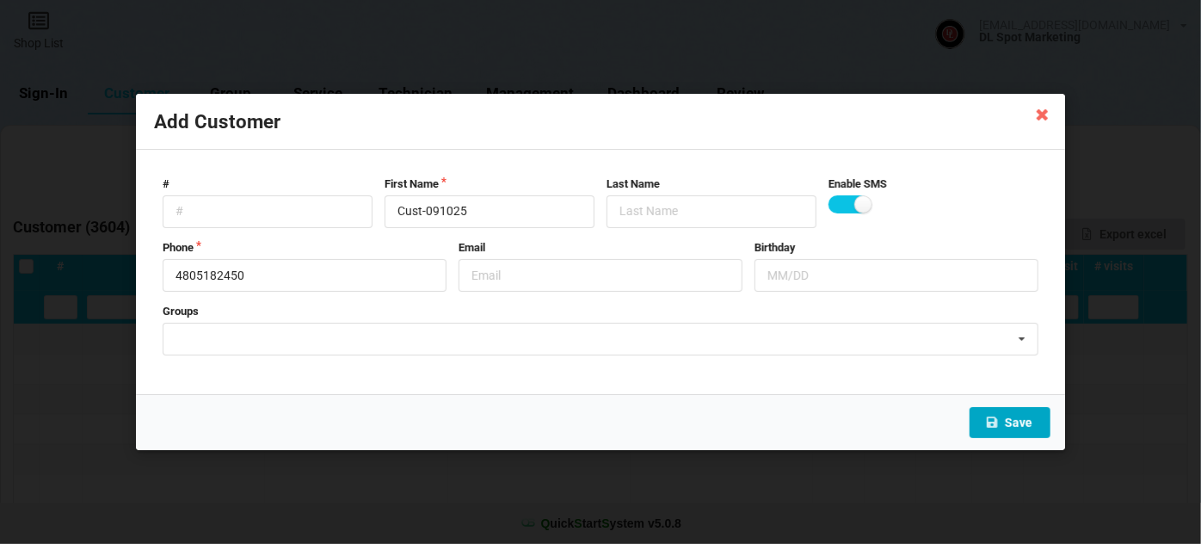
click at [1027, 428] on button "Save" at bounding box center [1010, 422] width 81 height 31
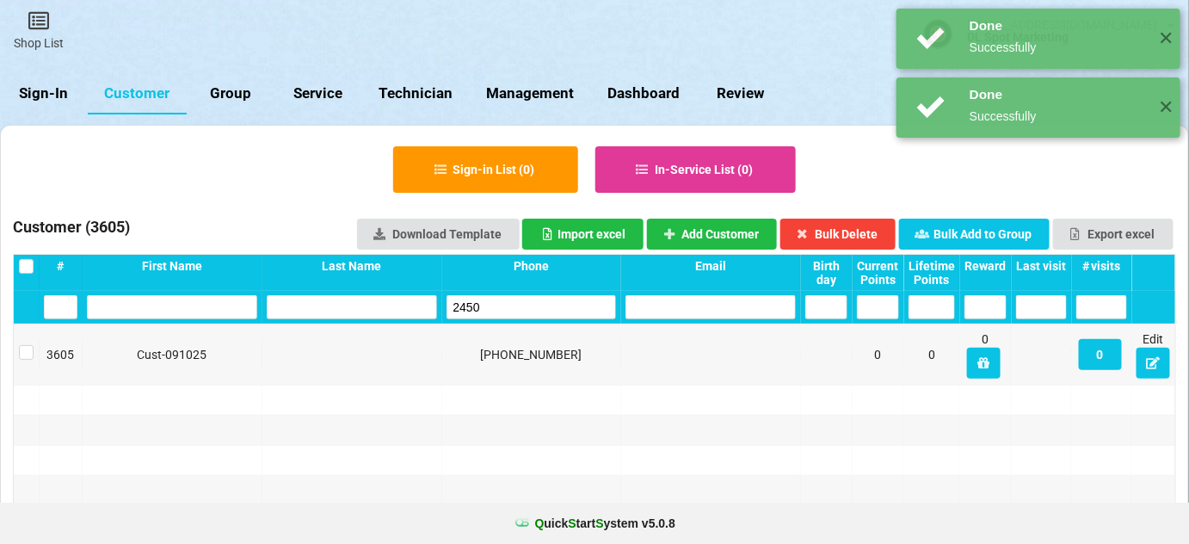
click at [524, 305] on input "2450" at bounding box center [532, 307] width 170 height 24
click at [524, 305] on input "2450" at bounding box center [541, 301] width 139 height 20
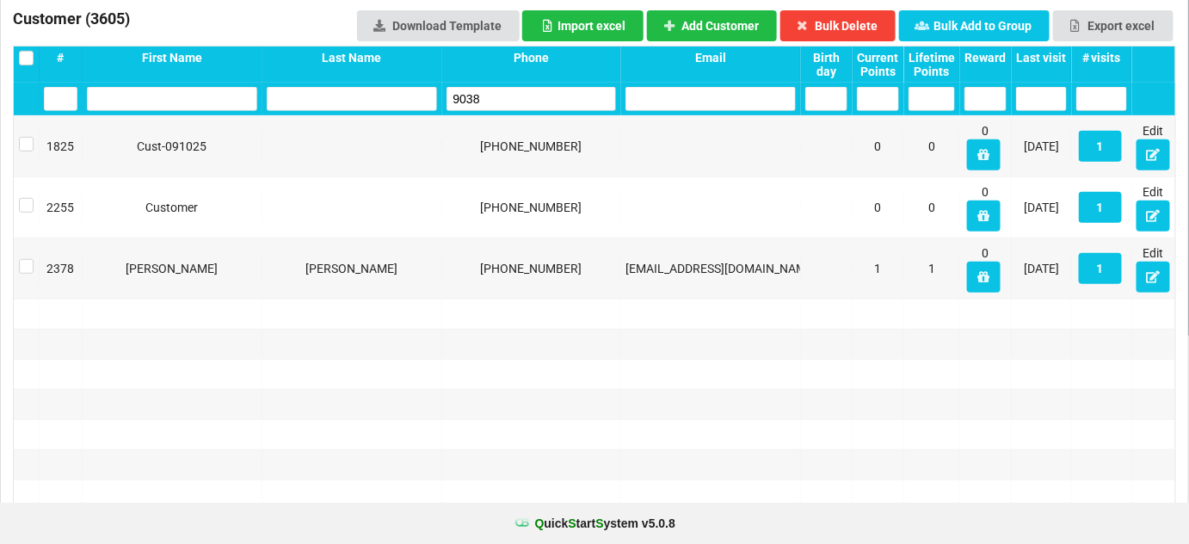
scroll to position [104, 0]
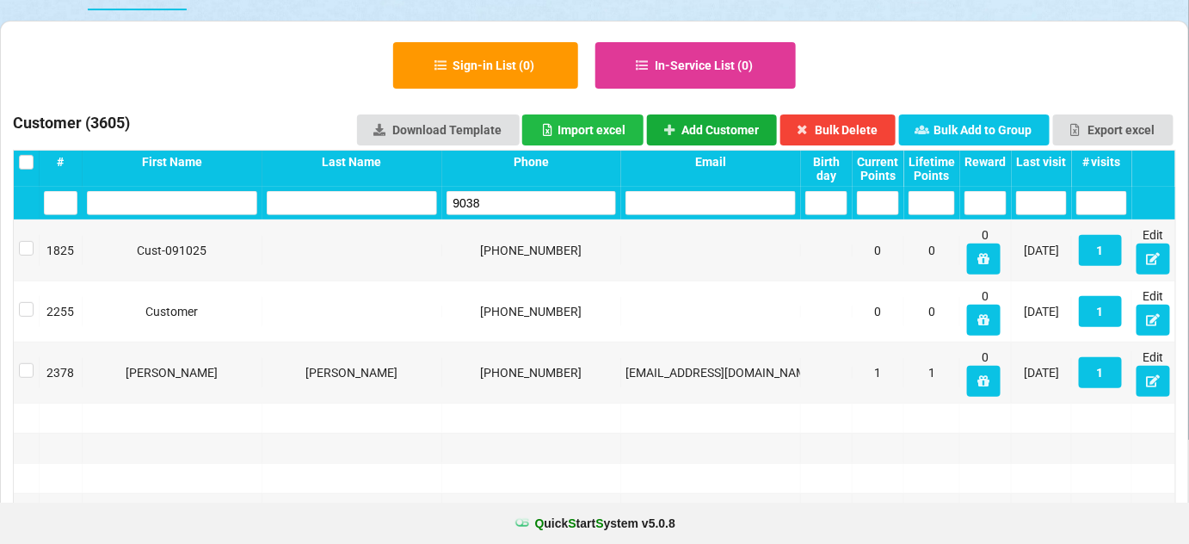
type input "9038"
click at [757, 128] on button "Add Customer" at bounding box center [712, 129] width 131 height 31
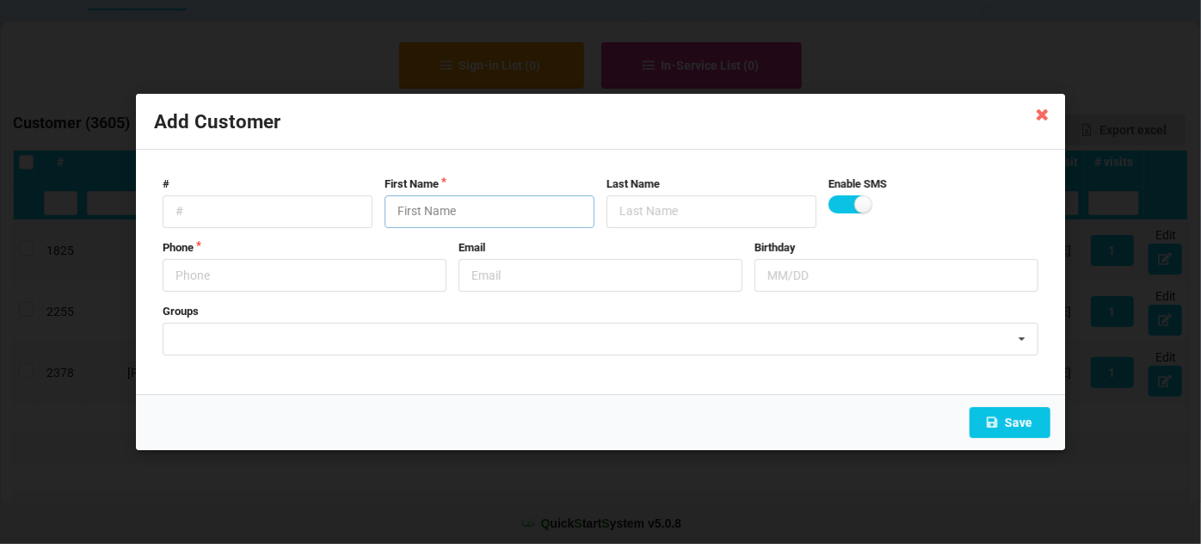
click at [459, 208] on input "text" at bounding box center [490, 211] width 210 height 33
paste input "Cust-091025"
type input "Cust-091025"
click at [289, 281] on input "text" at bounding box center [305, 275] width 284 height 33
type input "9513449038"
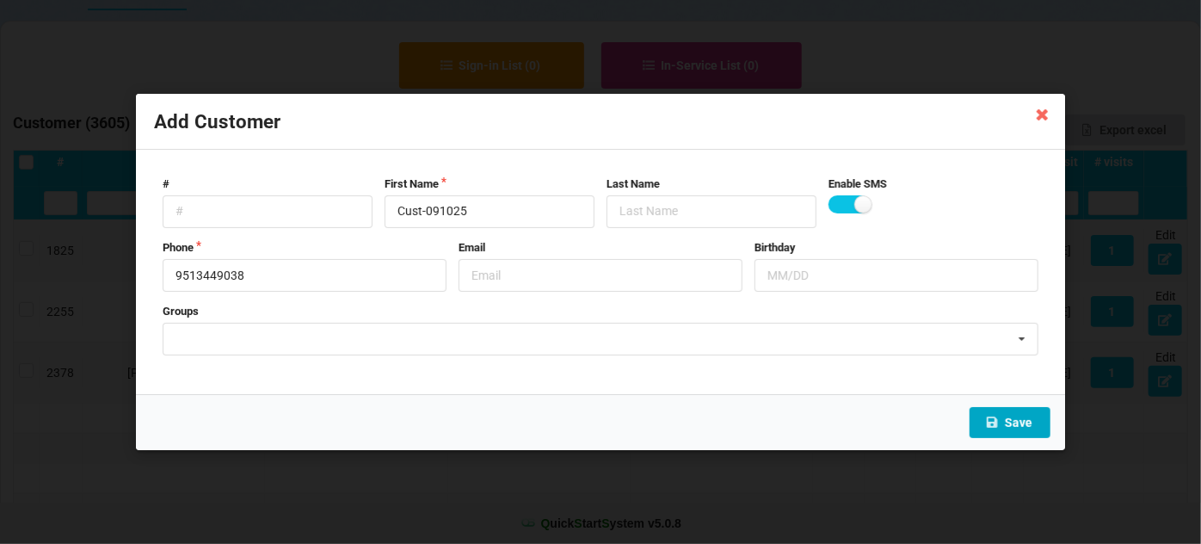
click at [1016, 415] on button "Save" at bounding box center [1010, 422] width 81 height 31
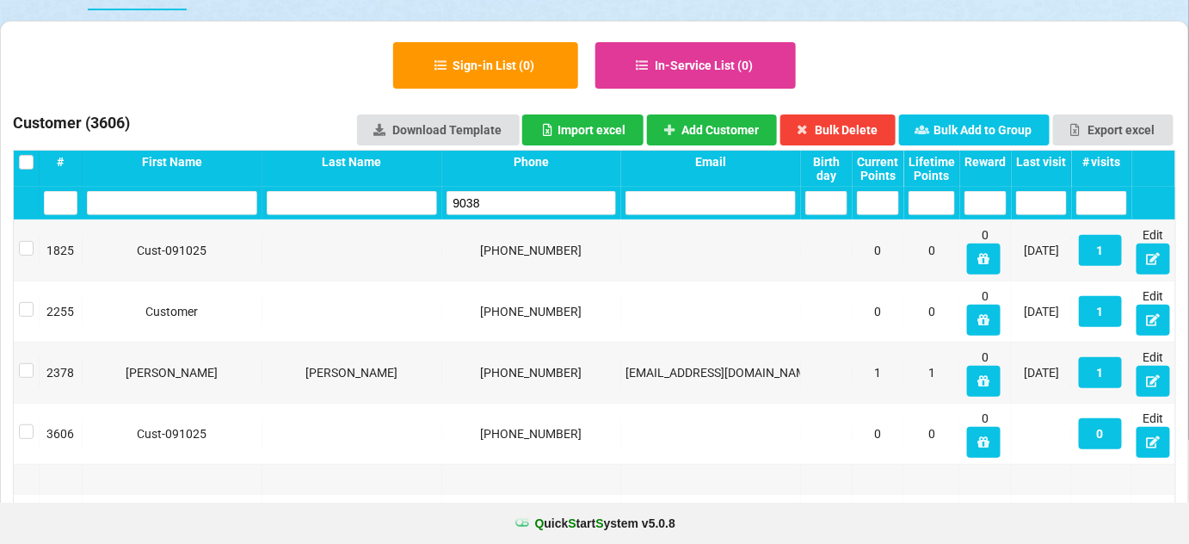
click at [537, 203] on input "9038" at bounding box center [532, 203] width 170 height 24
click at [594, 272] on input "9038" at bounding box center [594, 272] width 1 height 0
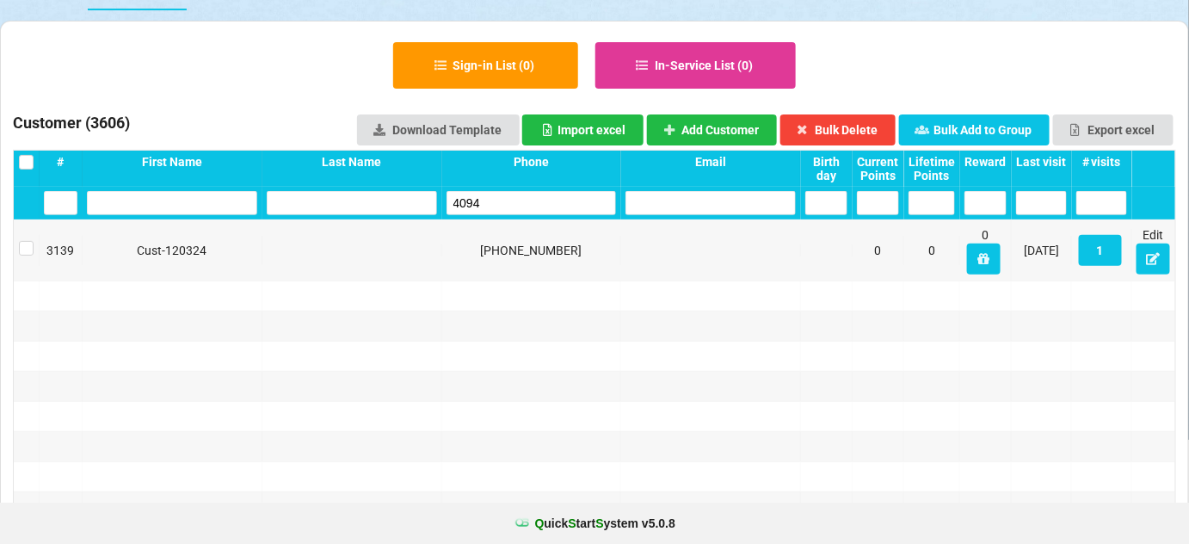
click at [537, 206] on input "4094" at bounding box center [532, 203] width 170 height 24
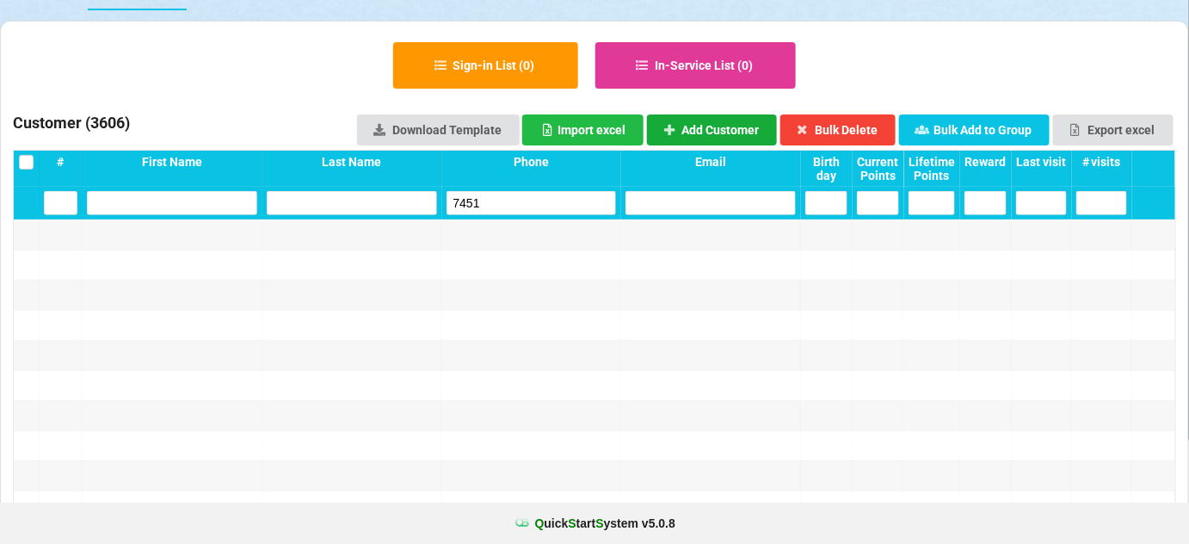
type input "7451"
click at [732, 123] on button "Add Customer" at bounding box center [712, 129] width 131 height 31
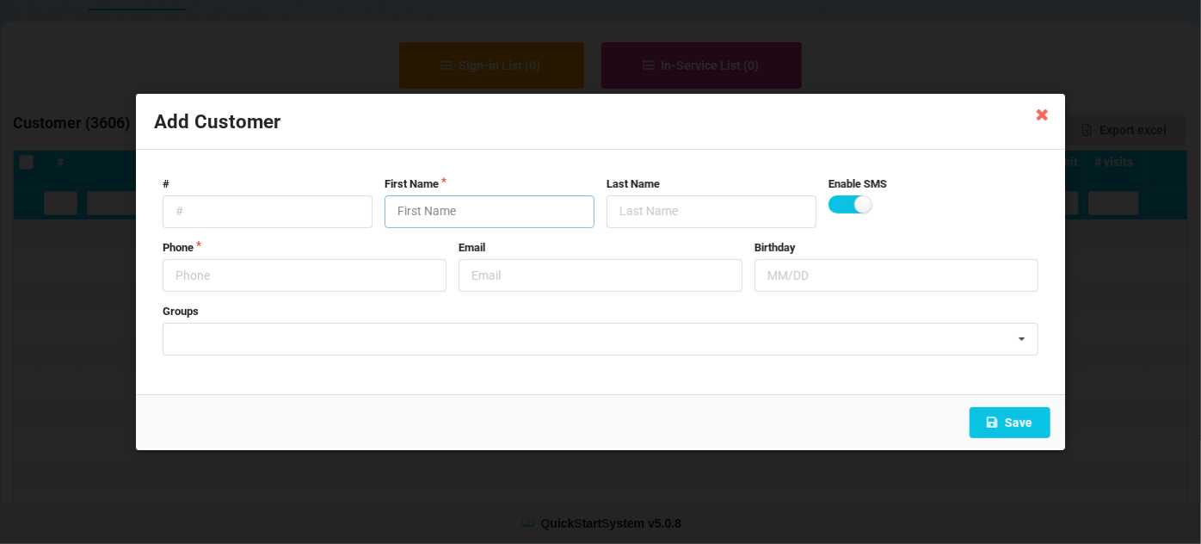
click at [451, 207] on input "text" at bounding box center [490, 211] width 210 height 33
paste input "Cust-091025"
type input "Cust-091025"
click at [322, 284] on input "text" at bounding box center [305, 275] width 284 height 33
type input "9517687451"
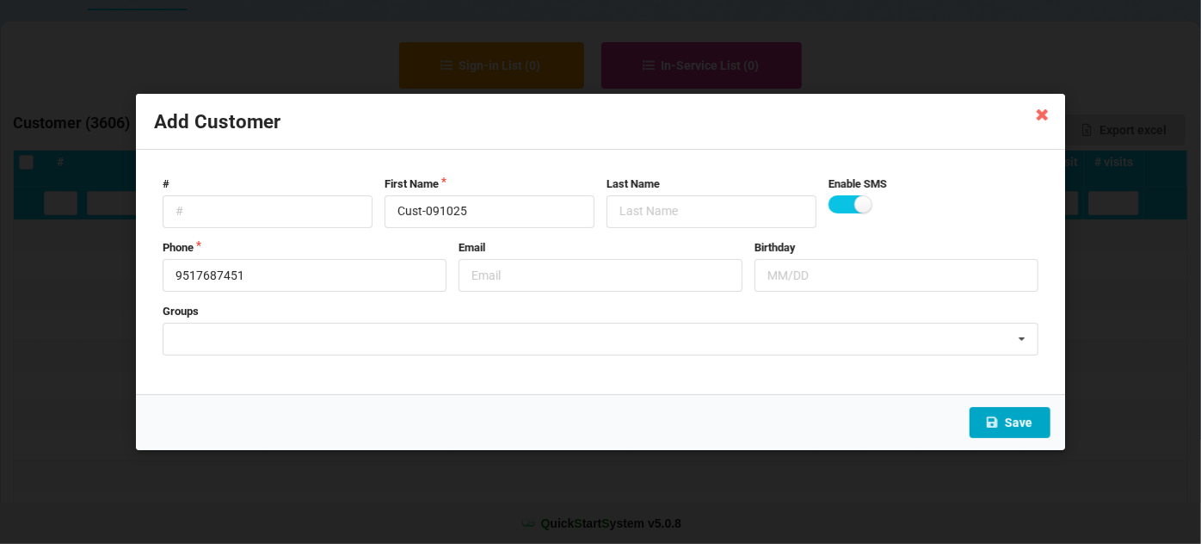
click at [1020, 424] on button "Save" at bounding box center [1010, 422] width 81 height 31
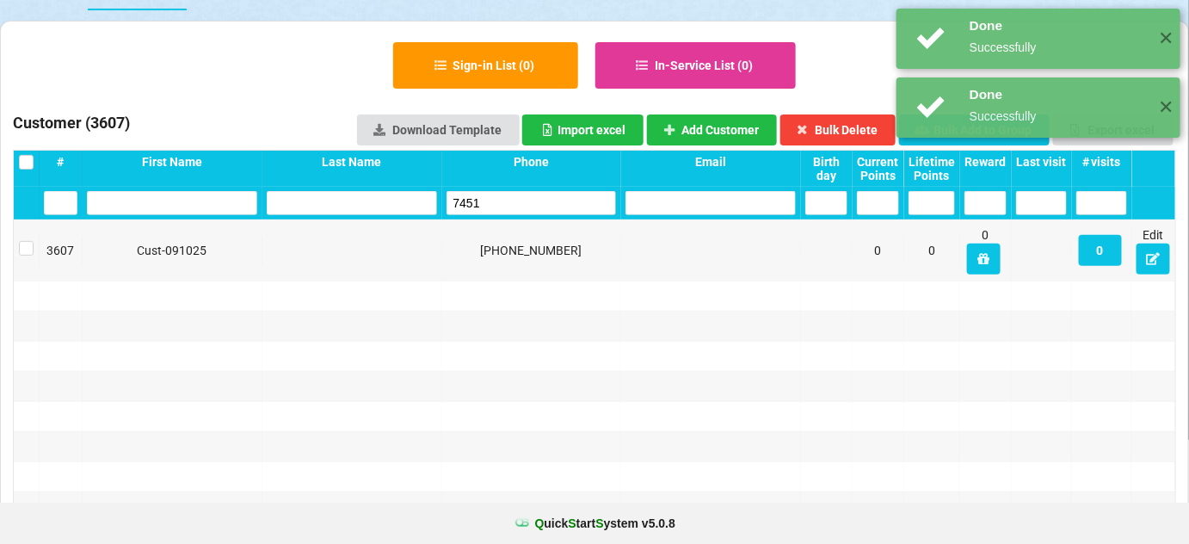
click at [502, 201] on input "7451" at bounding box center [532, 203] width 170 height 24
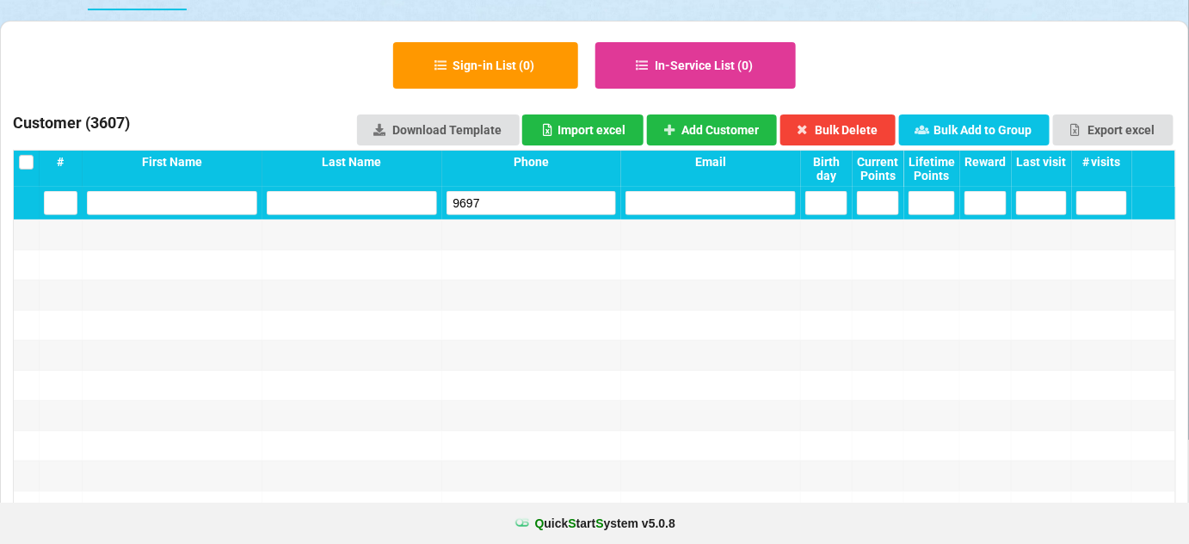
click at [501, 202] on input "9697" at bounding box center [532, 203] width 170 height 24
type input "9697"
click at [724, 130] on button "Add Customer" at bounding box center [712, 129] width 131 height 31
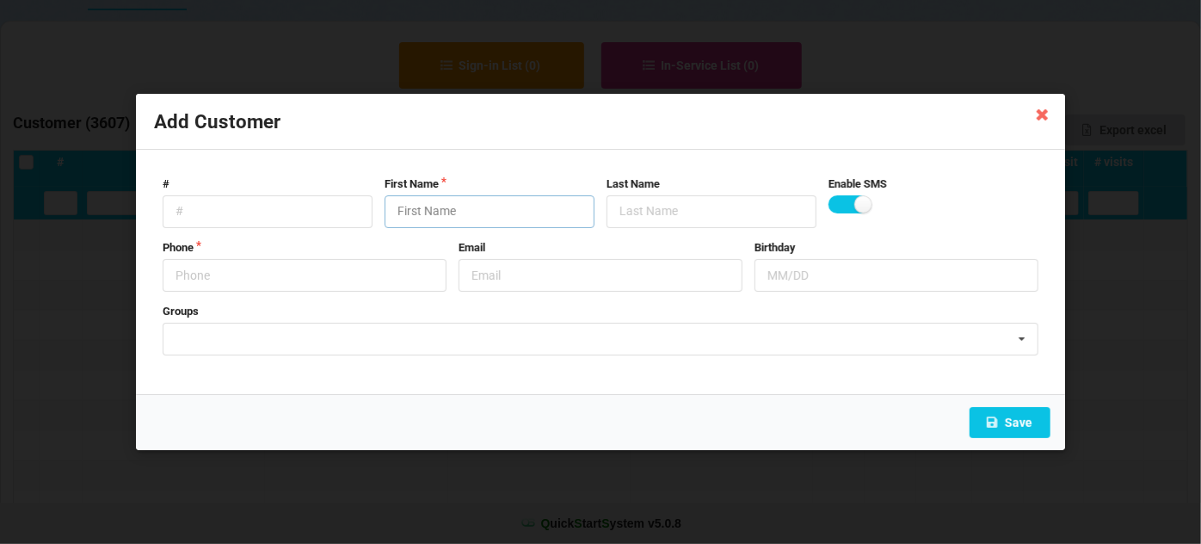
click at [465, 209] on input "text" at bounding box center [490, 211] width 210 height 33
paste input "Cust-091025"
type input "Cust-091025"
click at [314, 272] on input "text" at bounding box center [305, 275] width 284 height 33
type input "8184559697"
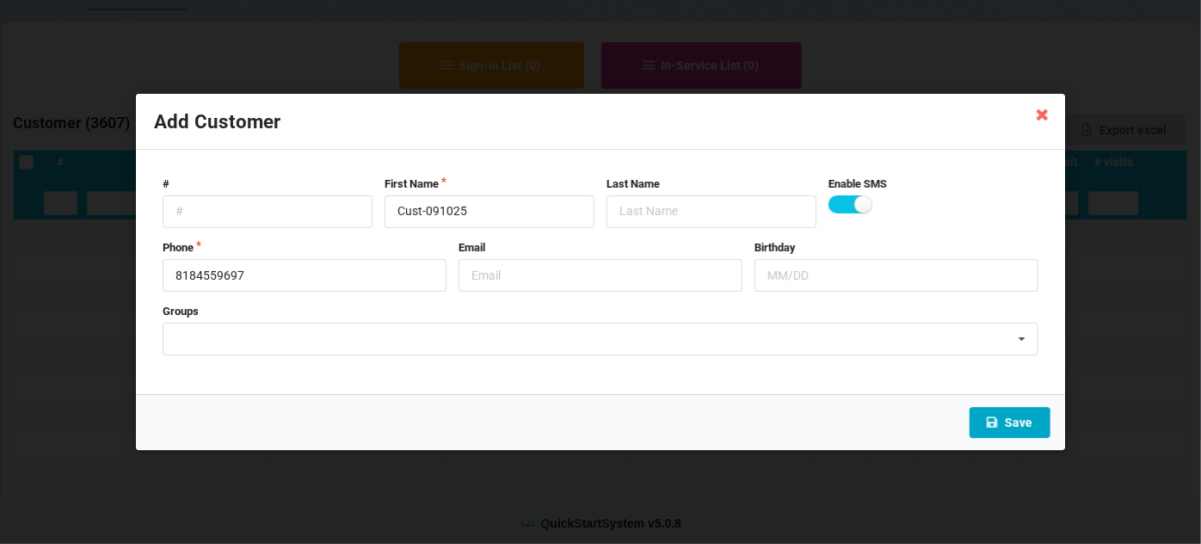
click at [1020, 426] on button "Save" at bounding box center [1010, 422] width 81 height 31
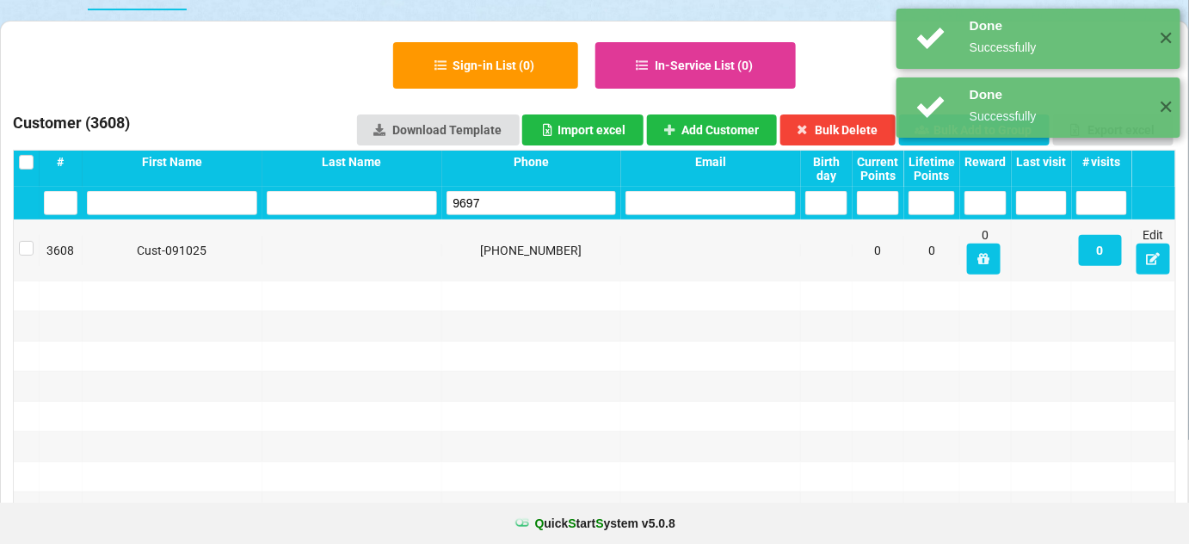
click at [518, 208] on input "9697" at bounding box center [532, 203] width 170 height 24
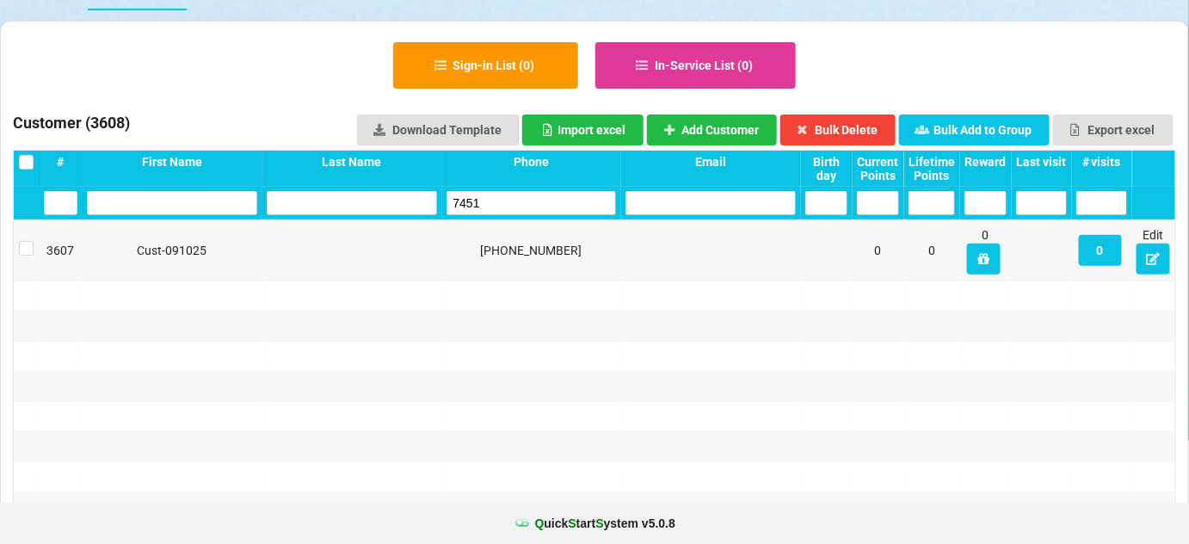
click at [511, 206] on input "7451" at bounding box center [532, 203] width 170 height 24
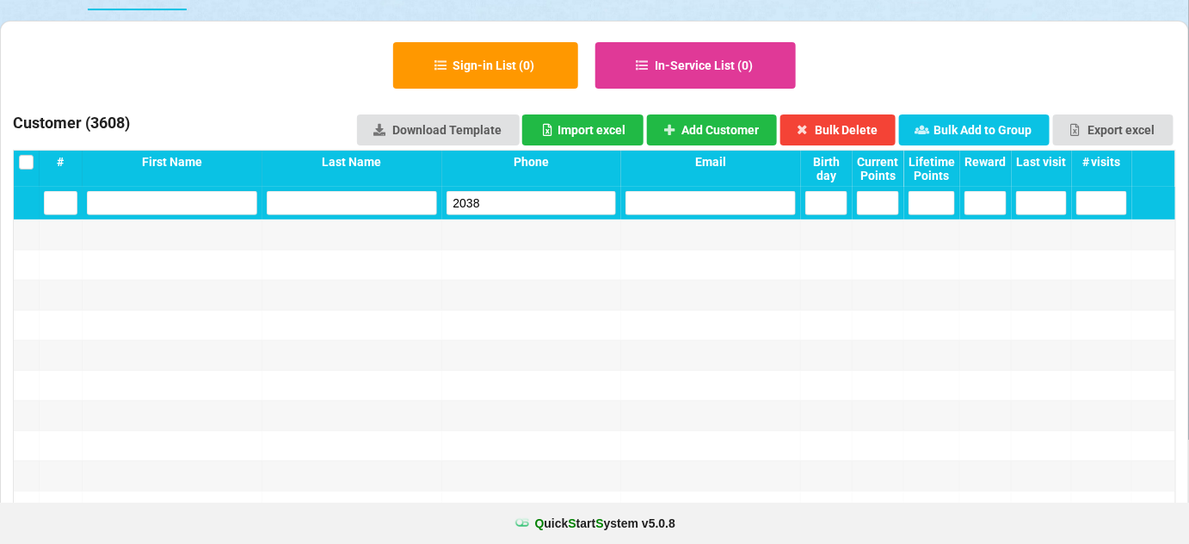
click at [511, 206] on input "2038" at bounding box center [532, 203] width 170 height 24
type input "2038"
click at [723, 131] on button "Add Customer" at bounding box center [712, 129] width 131 height 31
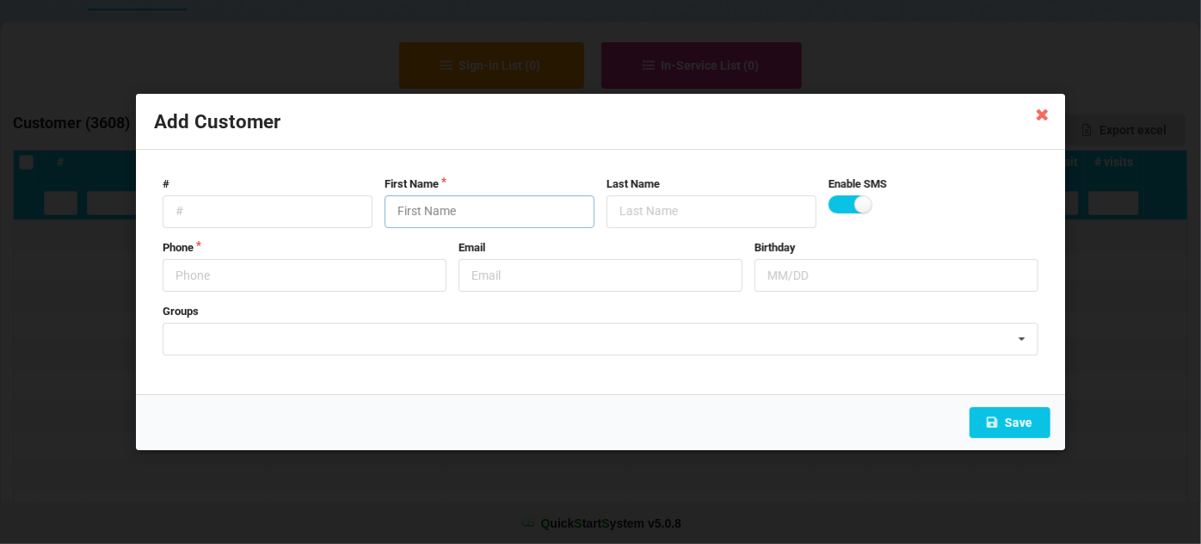
click at [502, 208] on input "text" at bounding box center [490, 211] width 210 height 33
paste input "Cust-091025"
type input "Cust-091025"
click at [311, 286] on input "text" at bounding box center [305, 275] width 284 height 33
type input "9518552038"
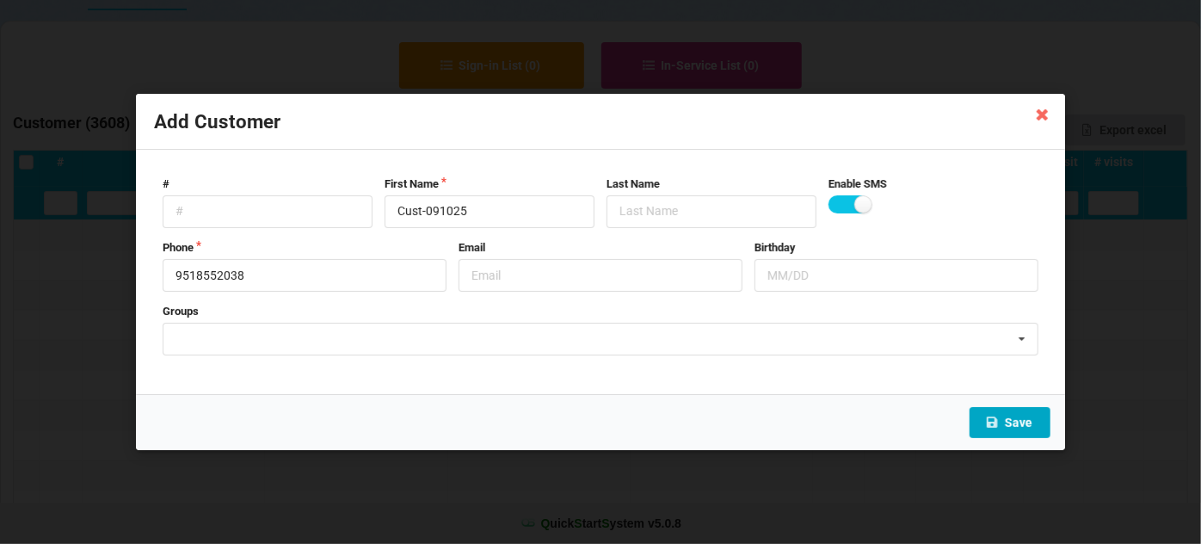
click at [1024, 419] on button "Save" at bounding box center [1010, 422] width 81 height 31
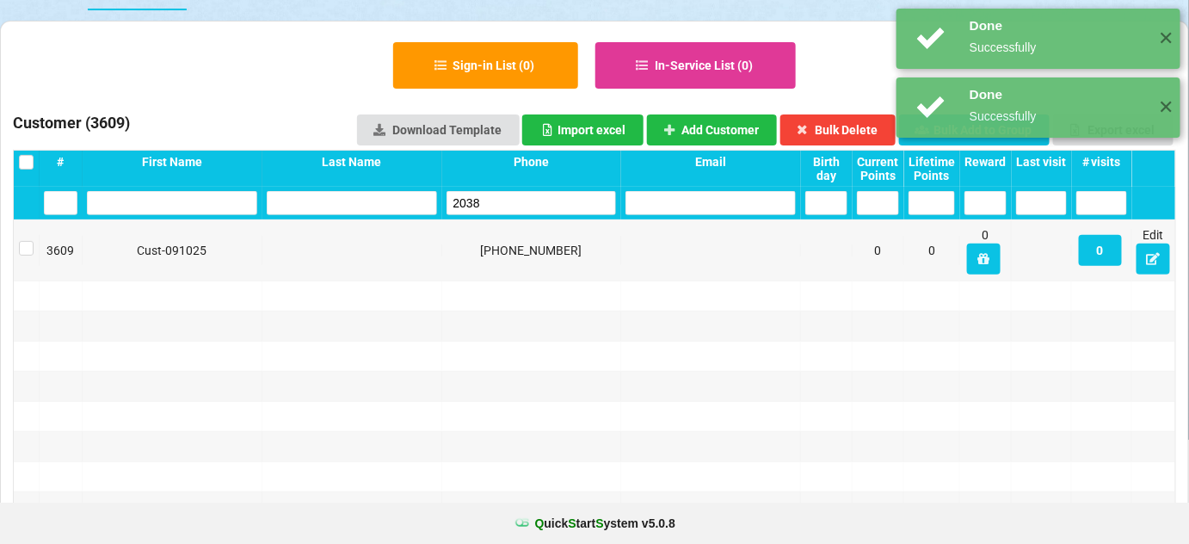
click at [524, 201] on input "2038" at bounding box center [532, 203] width 170 height 24
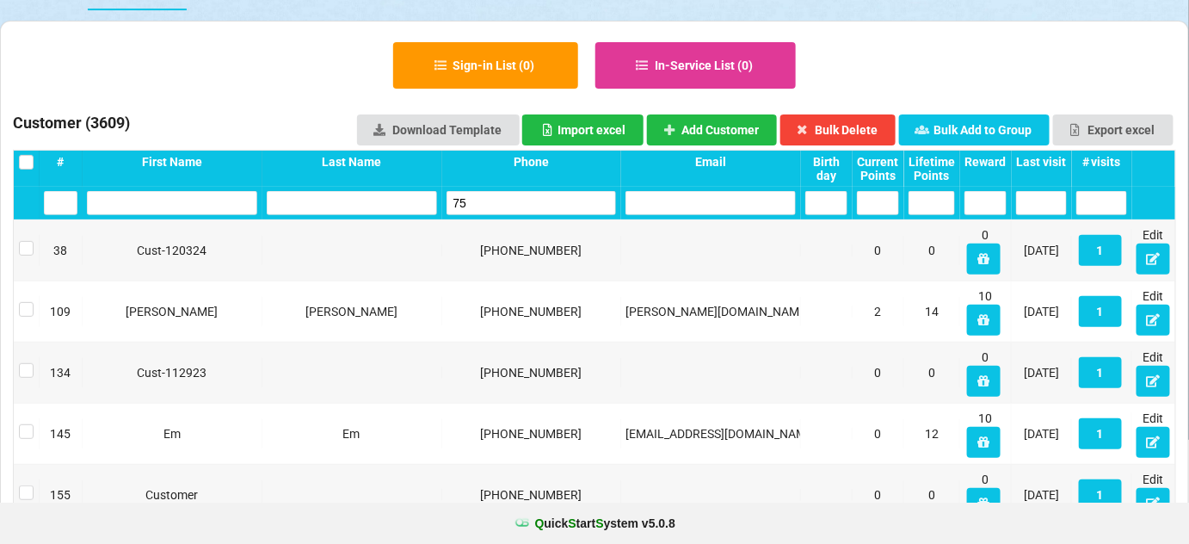
type input "7"
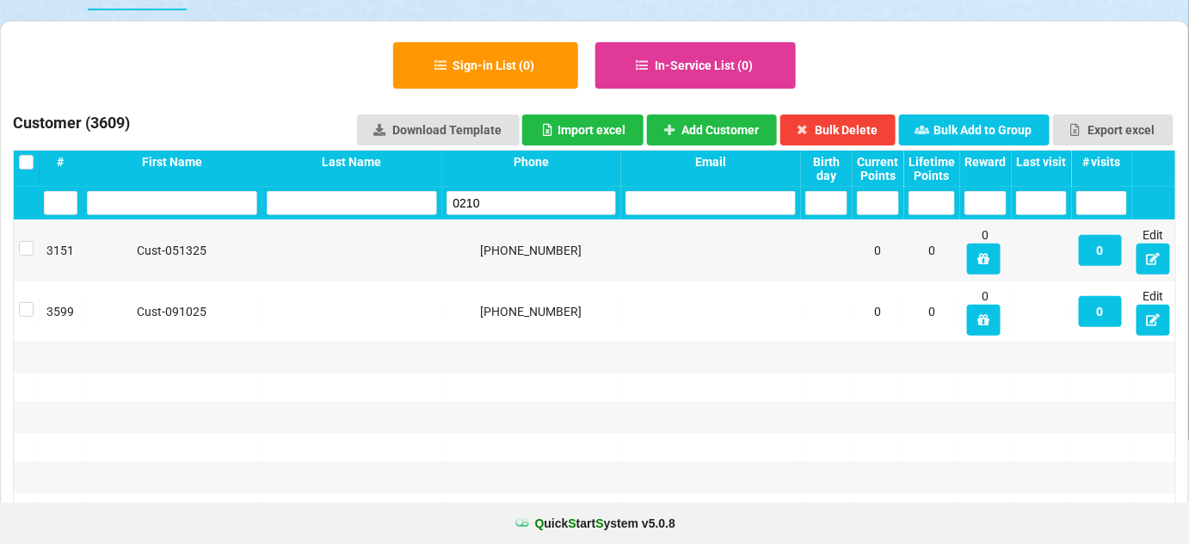
click at [523, 204] on input "0210" at bounding box center [532, 203] width 170 height 24
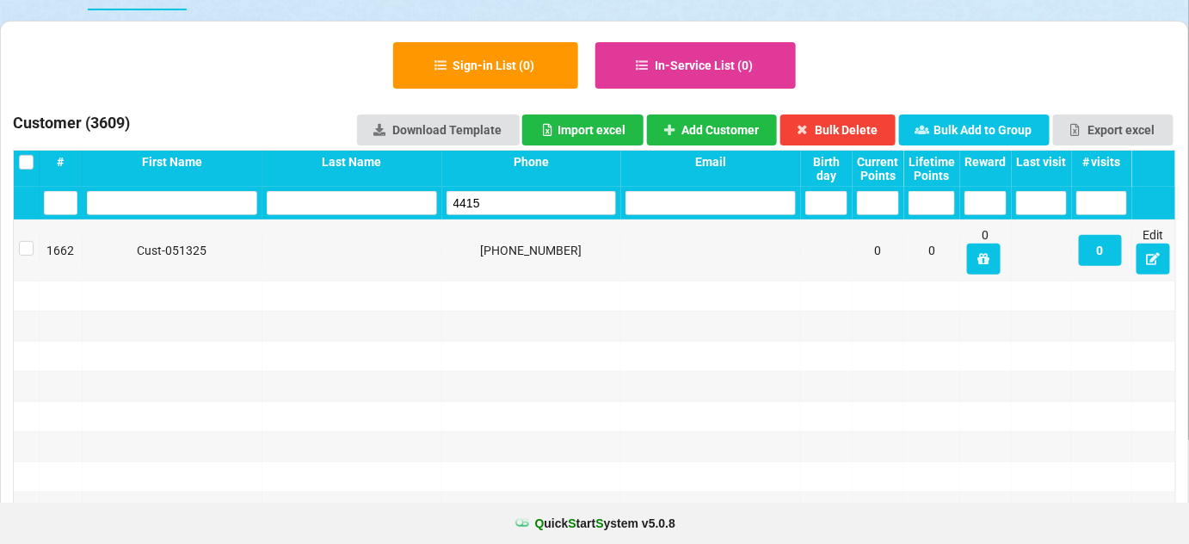
click at [523, 204] on input "4415" at bounding box center [532, 203] width 170 height 24
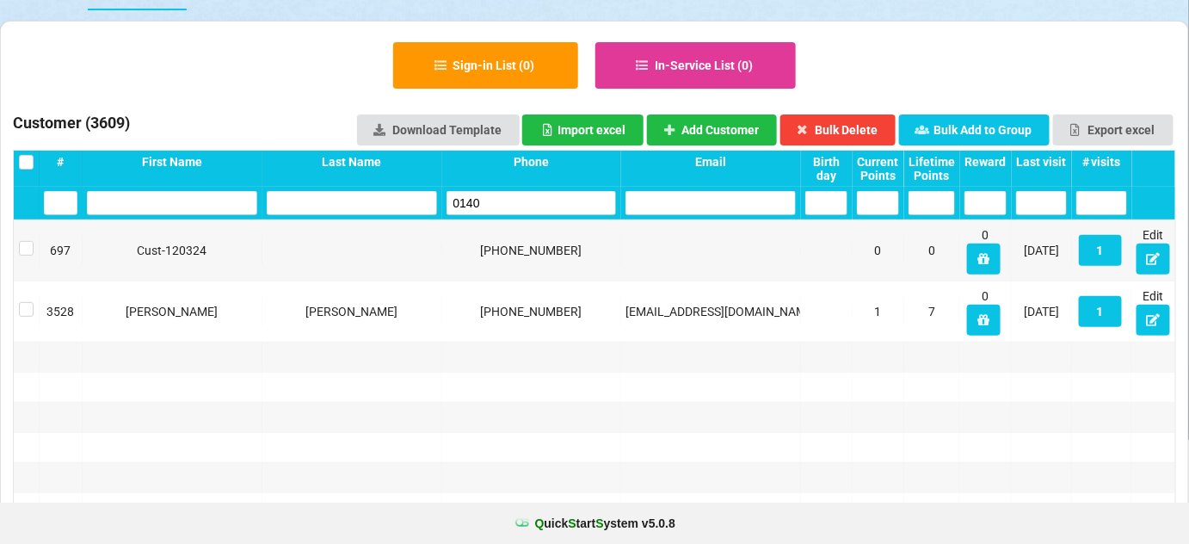
click at [523, 204] on input "0140" at bounding box center [532, 203] width 170 height 24
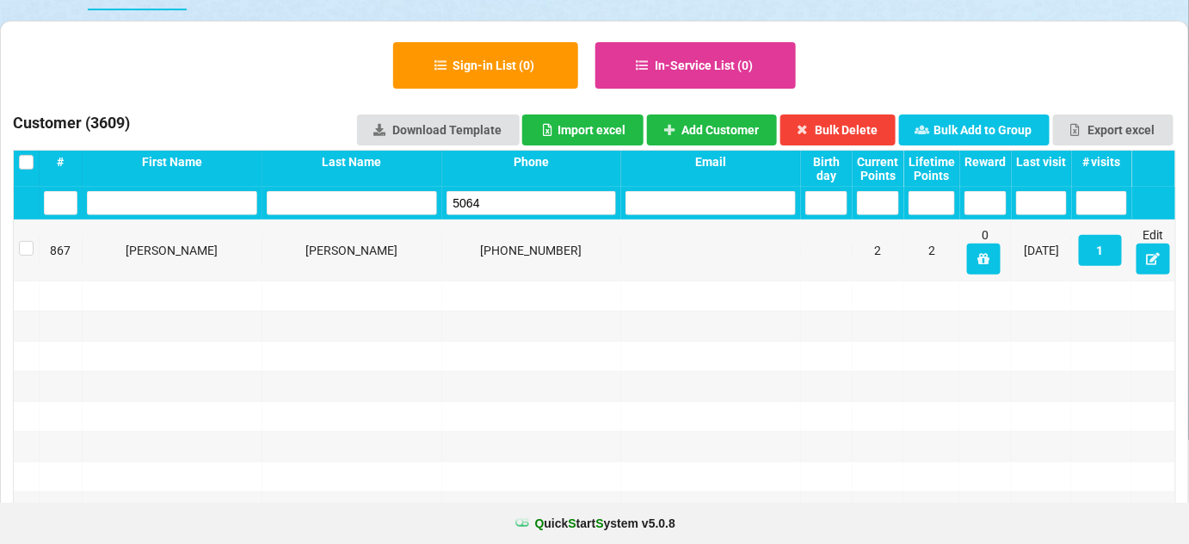
click at [523, 204] on input "5064" at bounding box center [532, 203] width 170 height 24
click at [523, 204] on input "2274" at bounding box center [532, 203] width 170 height 24
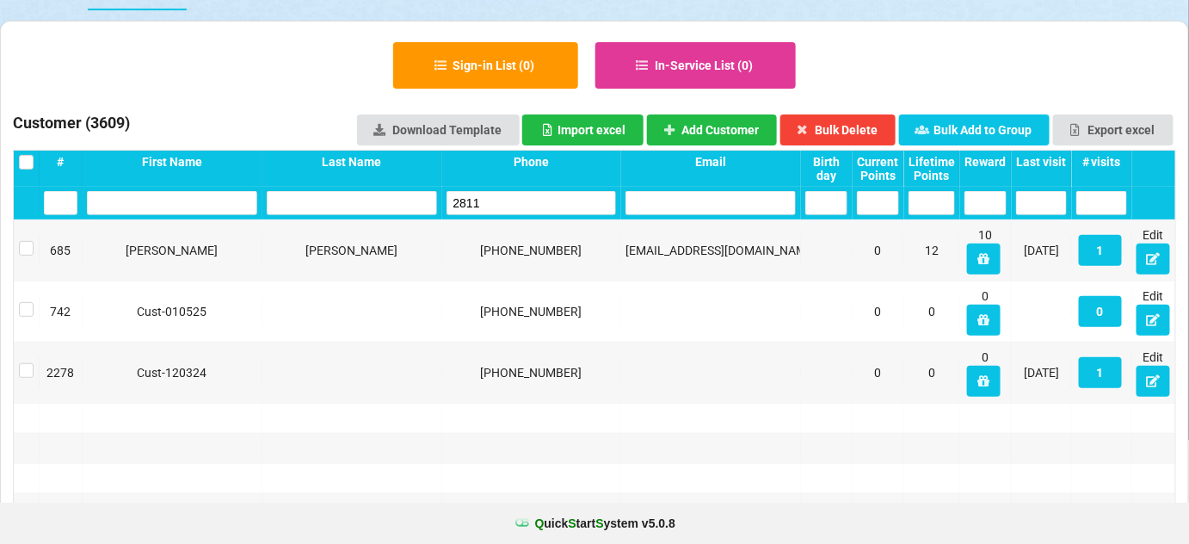
click at [523, 204] on input "2811" at bounding box center [532, 203] width 170 height 24
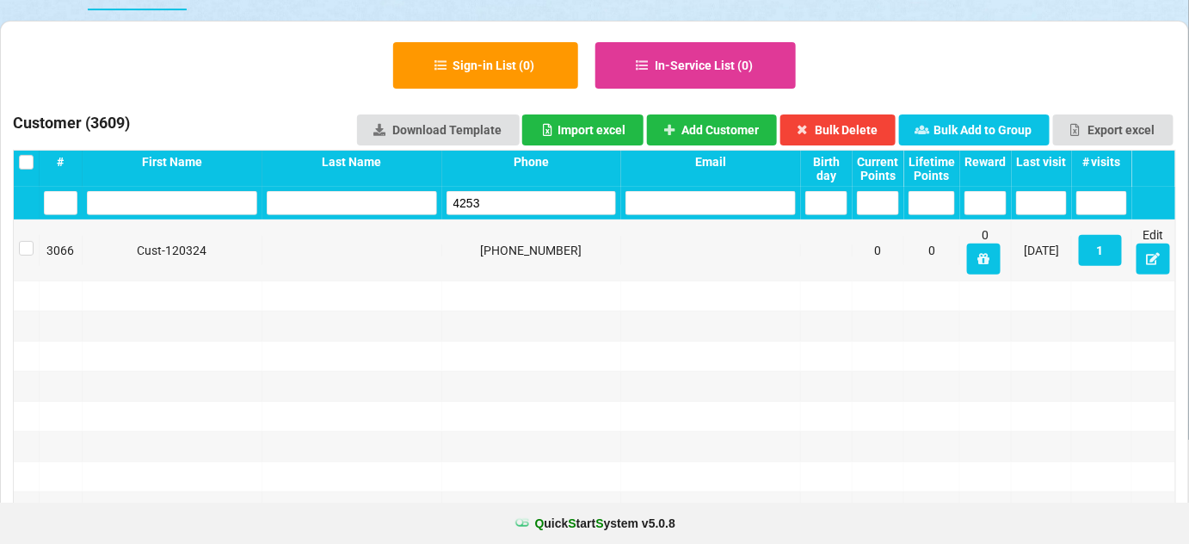
click at [523, 204] on input "4253" at bounding box center [532, 203] width 170 height 24
click at [523, 204] on input "3688" at bounding box center [532, 203] width 170 height 24
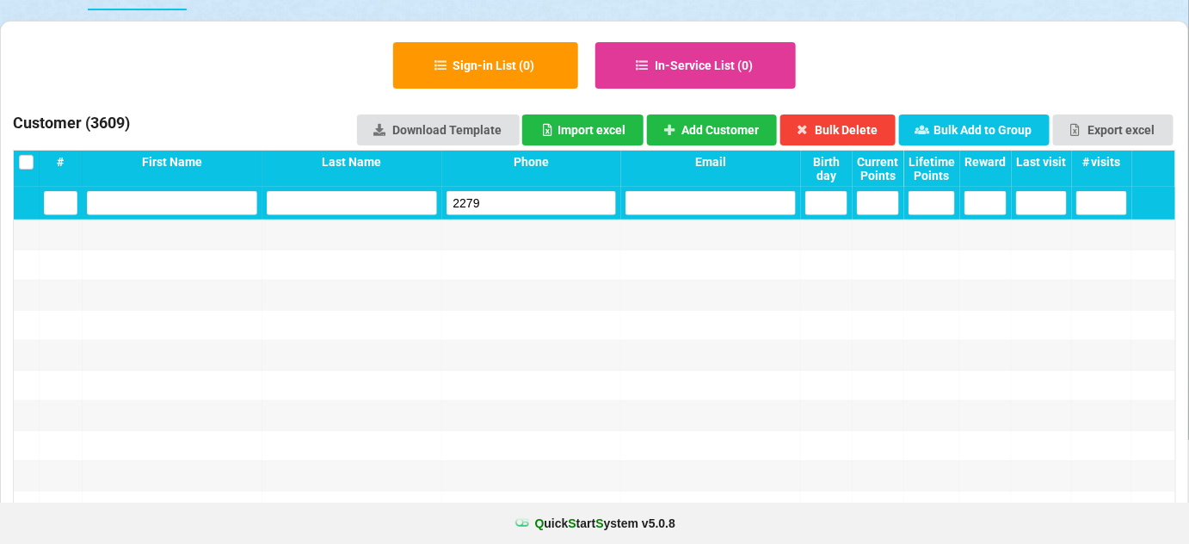
click at [523, 204] on input "2279" at bounding box center [532, 203] width 170 height 24
type input "2279"
click at [724, 126] on button "Add Customer" at bounding box center [712, 129] width 131 height 31
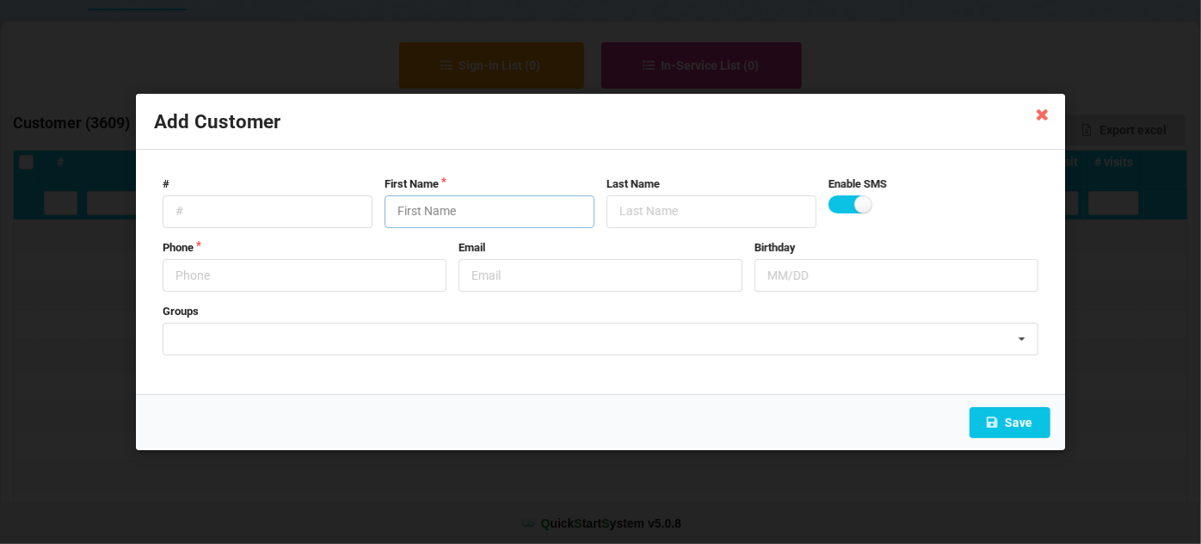
click at [475, 215] on input "text" at bounding box center [490, 211] width 210 height 33
paste input "Cust-091025"
type input "Cust-091025"
click at [298, 275] on input "text" at bounding box center [305, 275] width 284 height 33
type input "6197292279"
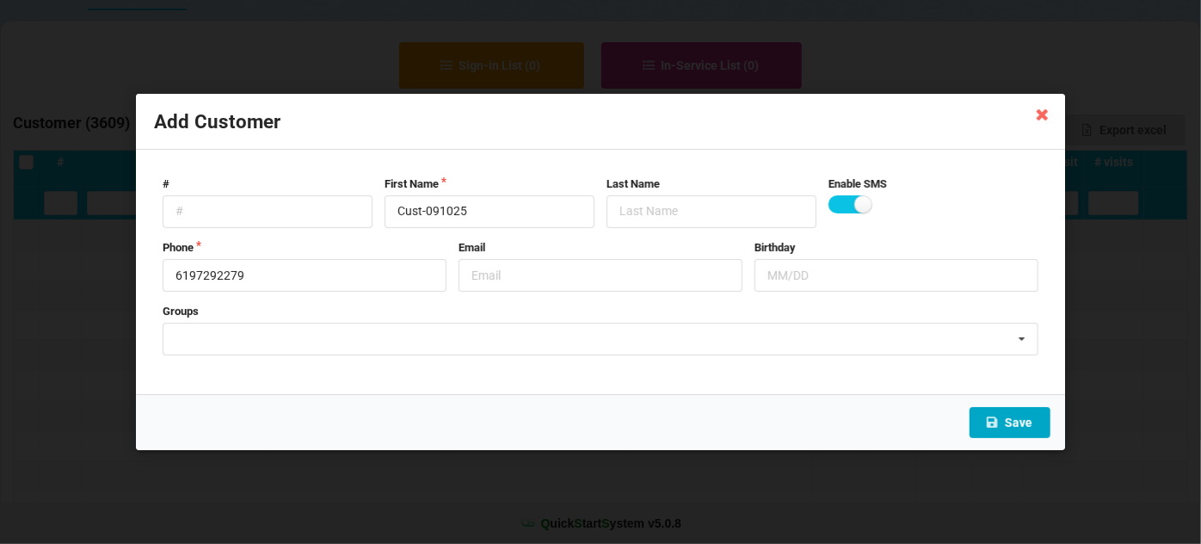
click at [1025, 426] on button "Save" at bounding box center [1010, 422] width 81 height 31
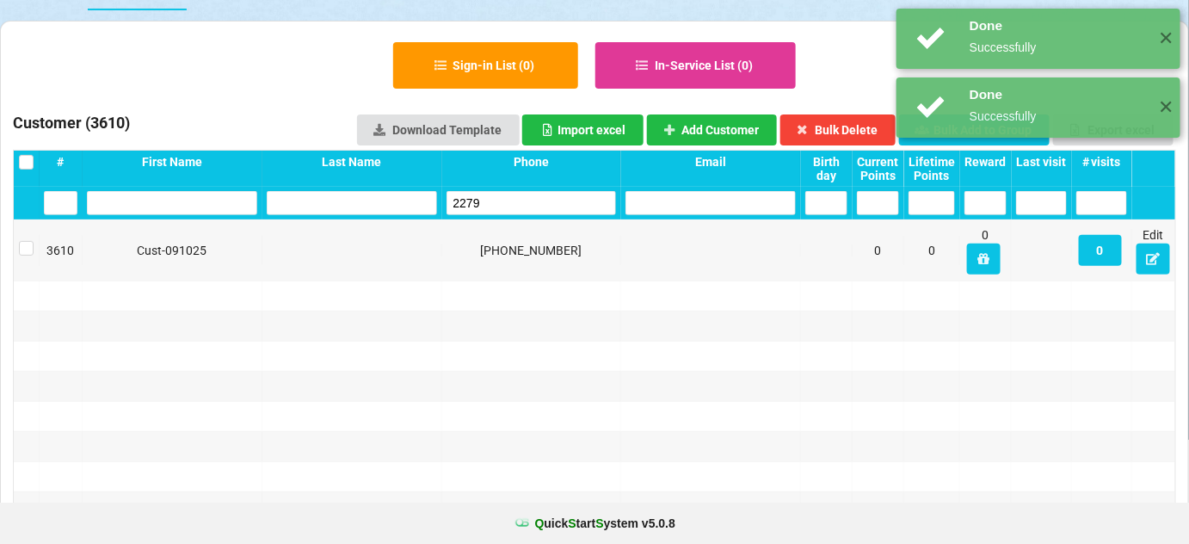
click at [496, 204] on input "2279" at bounding box center [532, 203] width 170 height 24
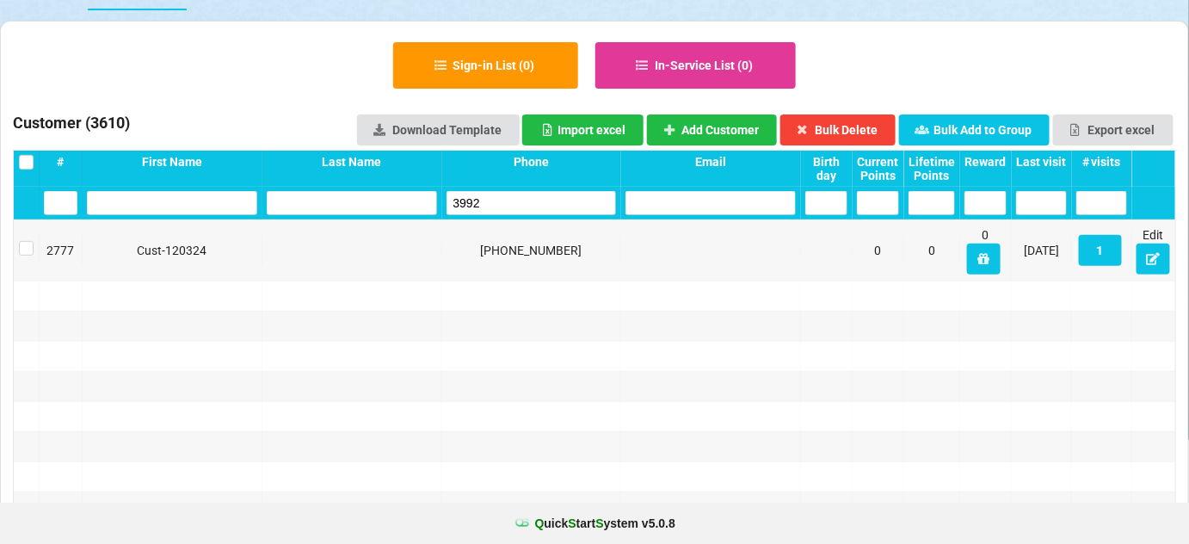
click at [496, 202] on input "3992" at bounding box center [532, 203] width 170 height 24
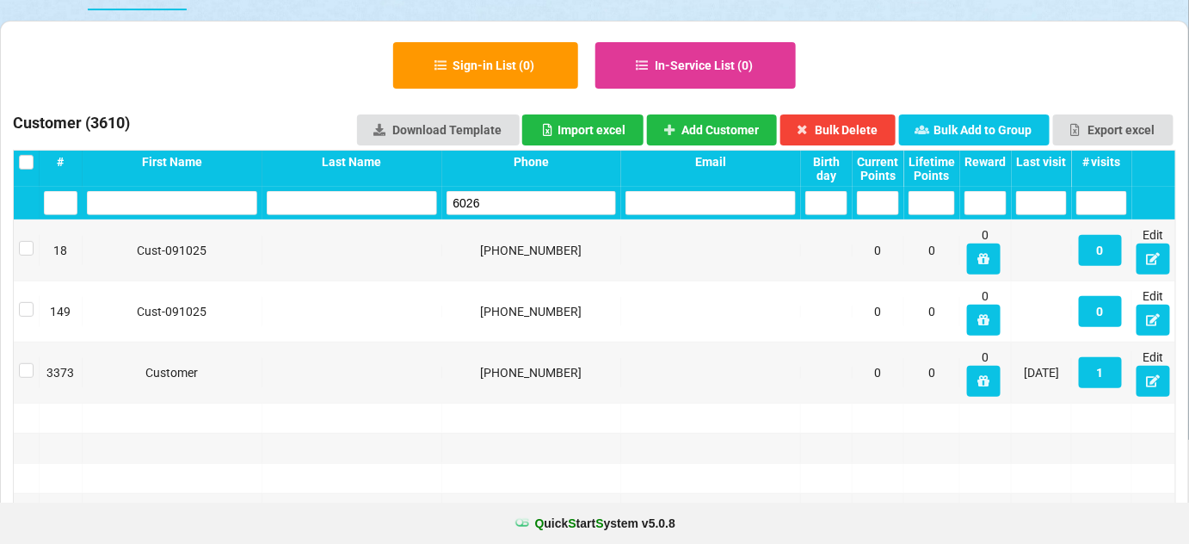
click at [494, 202] on input "6026" at bounding box center [532, 203] width 170 height 24
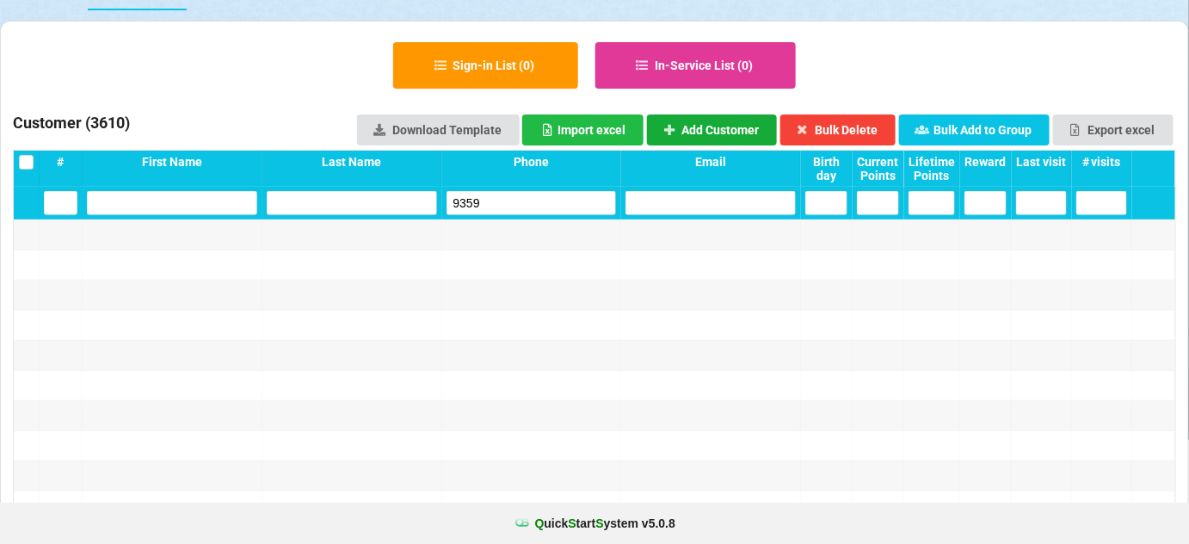
type input "9359"
click at [739, 114] on button "Add Customer" at bounding box center [712, 129] width 131 height 31
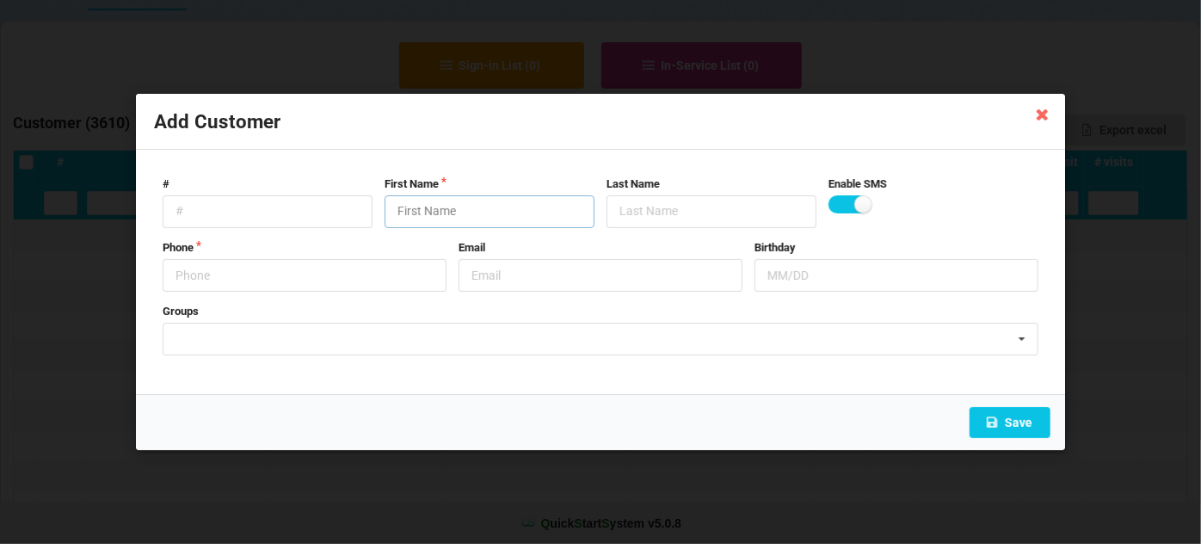
click at [482, 210] on input "text" at bounding box center [490, 211] width 210 height 33
paste input "Cust-091025"
type input "Cust-091025"
click at [266, 273] on input "text" at bounding box center [305, 275] width 284 height 33
type input "9517199359"
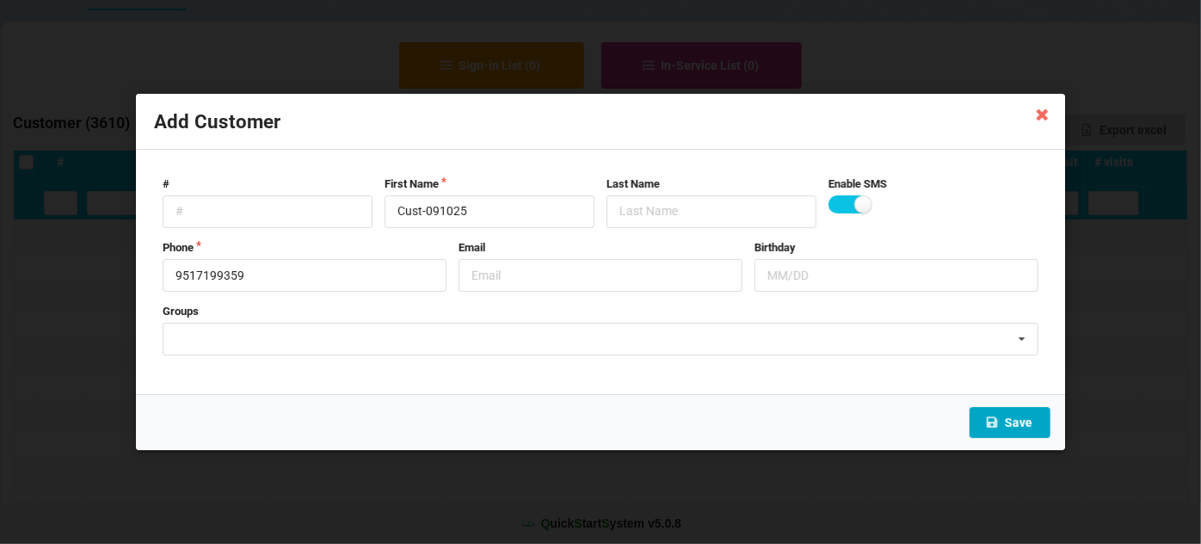
click at [1012, 423] on button "Save" at bounding box center [1010, 422] width 81 height 31
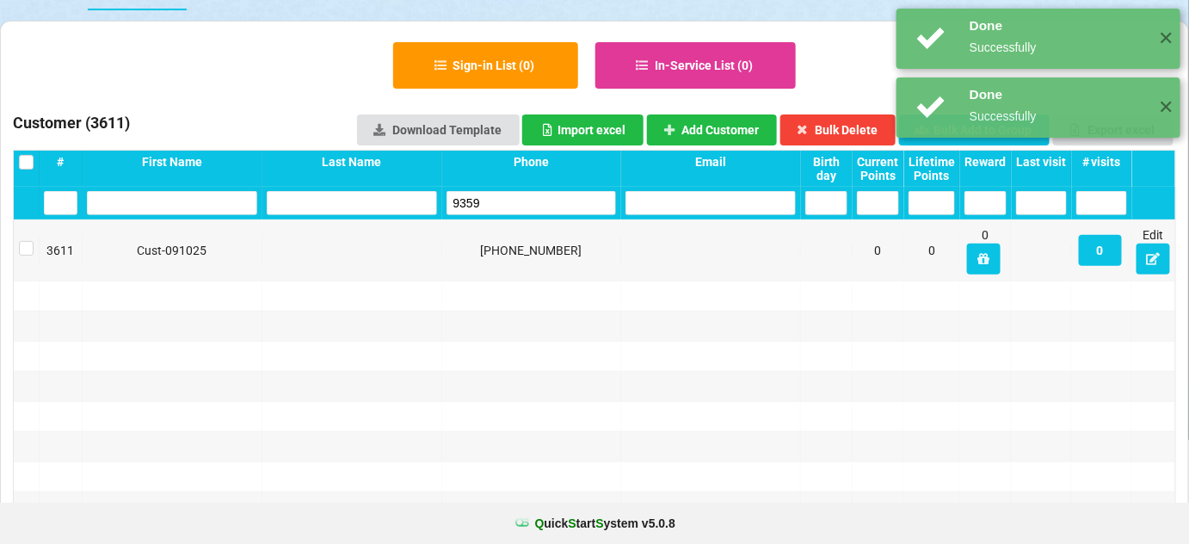
click at [499, 197] on input "9359" at bounding box center [532, 203] width 170 height 24
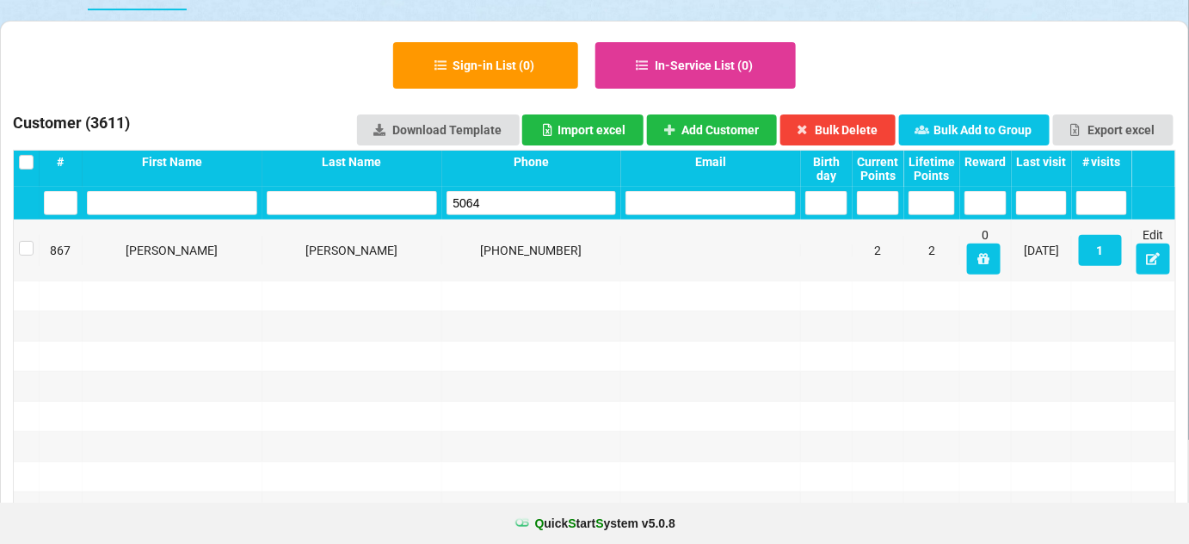
click at [499, 197] on input "5064" at bounding box center [532, 203] width 170 height 24
click at [499, 197] on input "1715" at bounding box center [532, 203] width 170 height 24
click at [499, 200] on input "1715" at bounding box center [532, 203] width 170 height 24
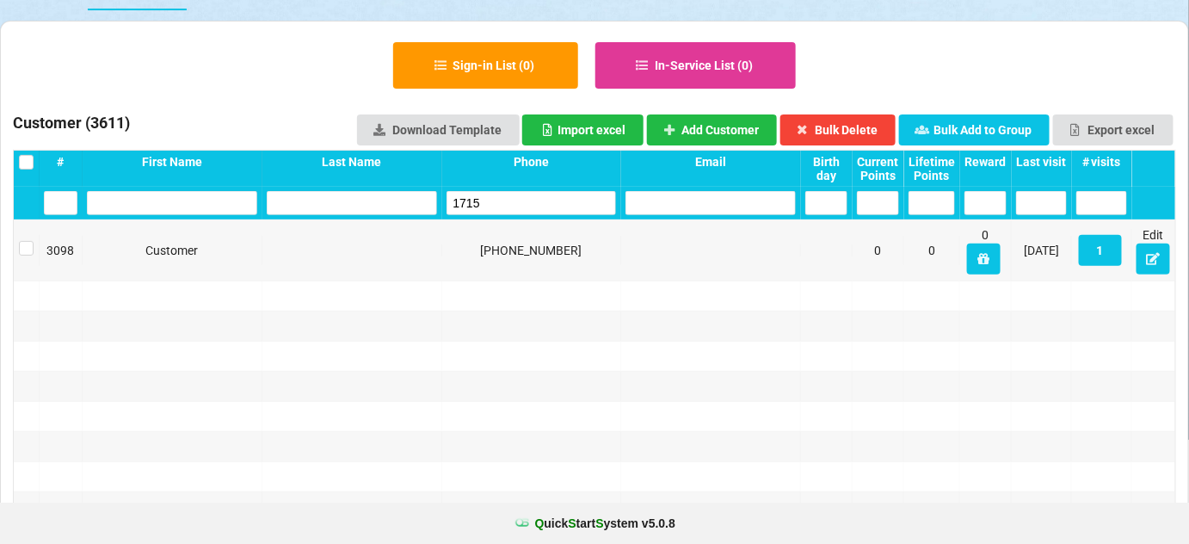
type input "4"
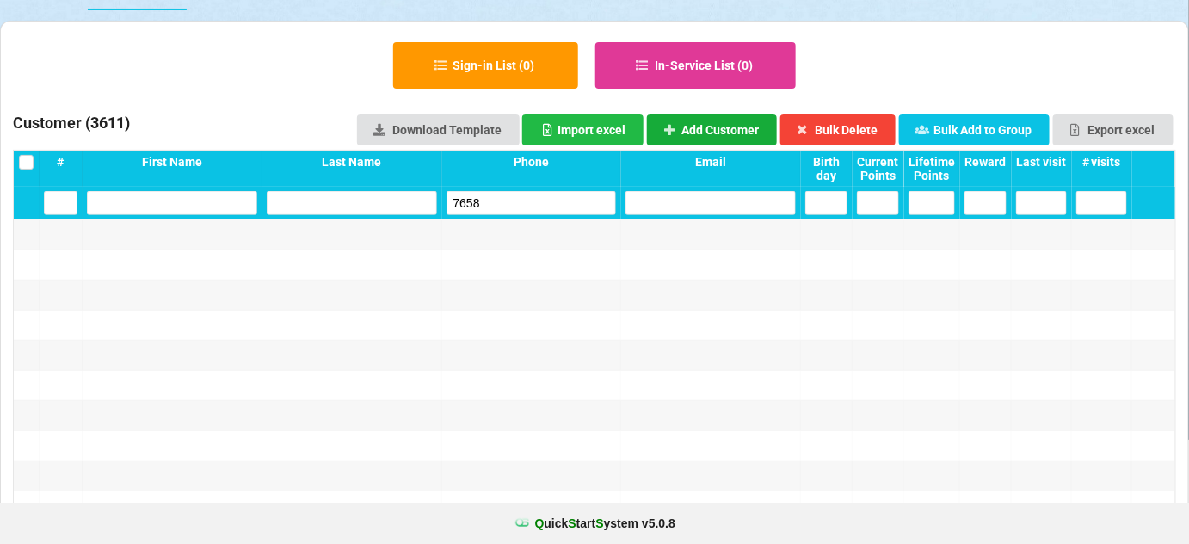
type input "7658"
click at [745, 126] on button "Add Customer" at bounding box center [712, 129] width 131 height 31
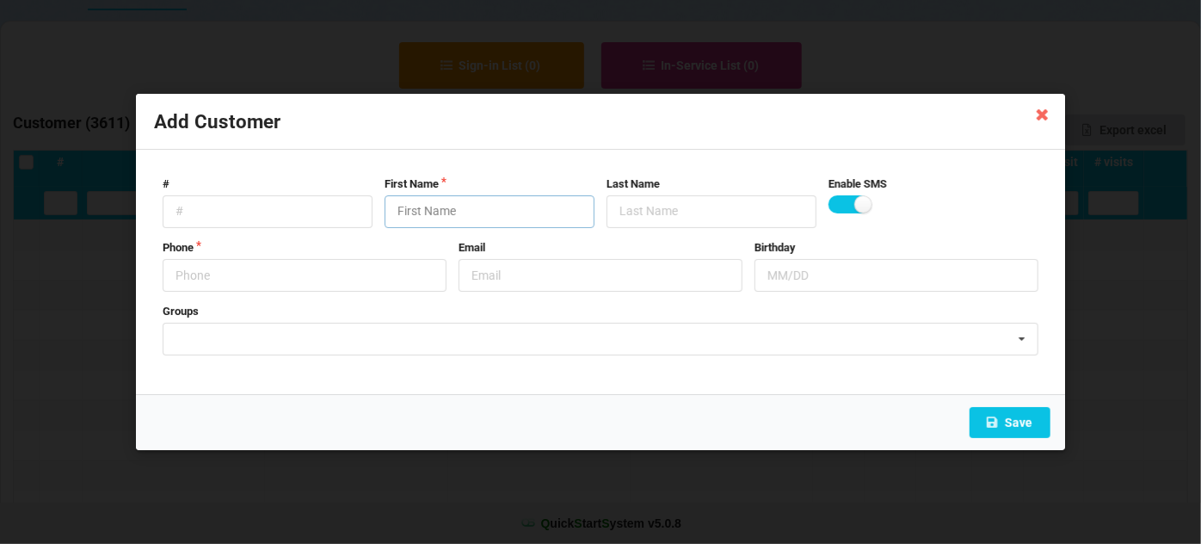
click at [479, 219] on input "text" at bounding box center [490, 211] width 210 height 33
click at [470, 227] on input "text" at bounding box center [490, 211] width 210 height 33
paste input "Cust-091025"
type input "Cust-091025"
click at [315, 273] on input "text" at bounding box center [305, 275] width 284 height 33
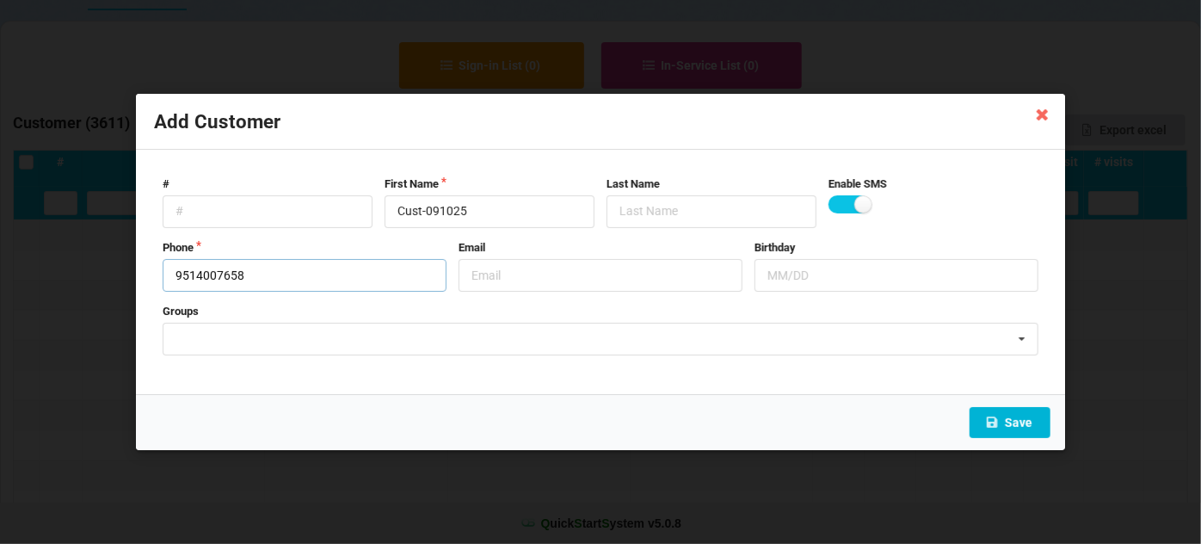
type input "9514007658"
click at [1007, 416] on button "Save" at bounding box center [1010, 422] width 81 height 31
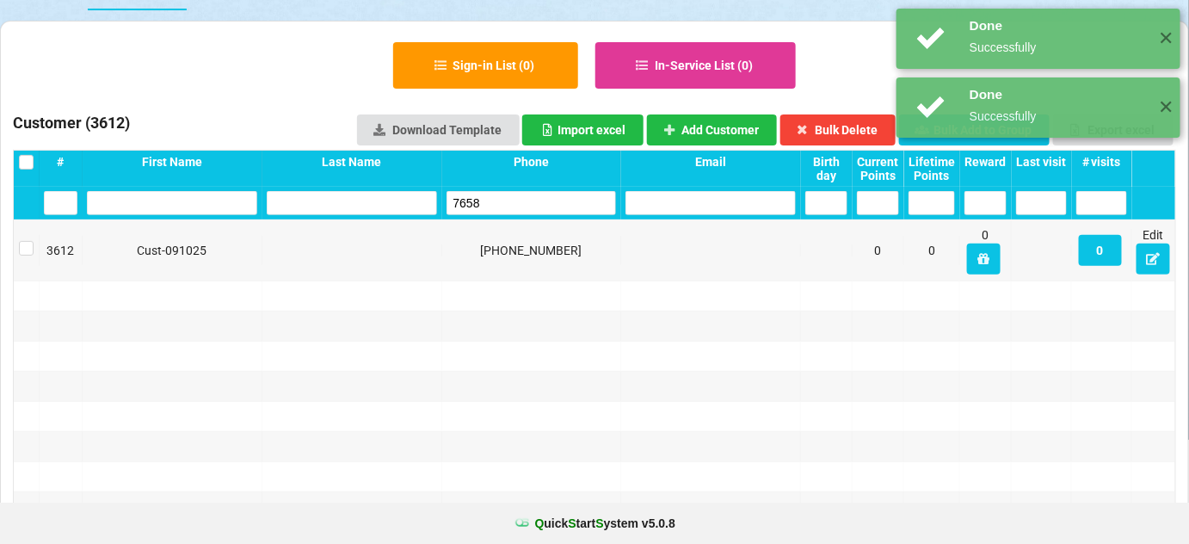
click at [509, 206] on input "7658" at bounding box center [532, 203] width 170 height 24
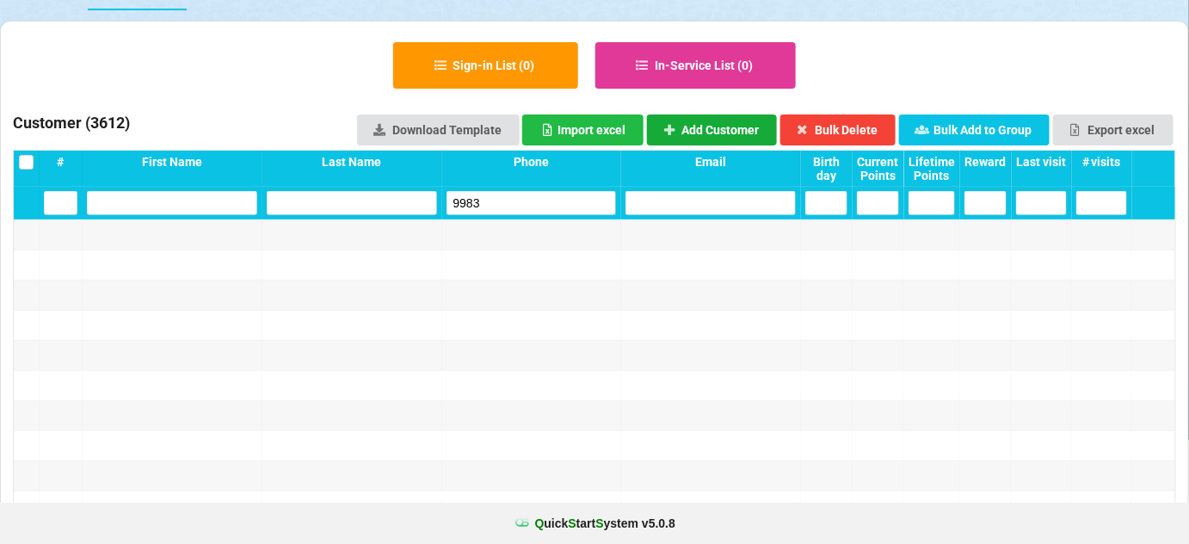
type input "9983"
click at [709, 134] on button "Add Customer" at bounding box center [712, 129] width 131 height 31
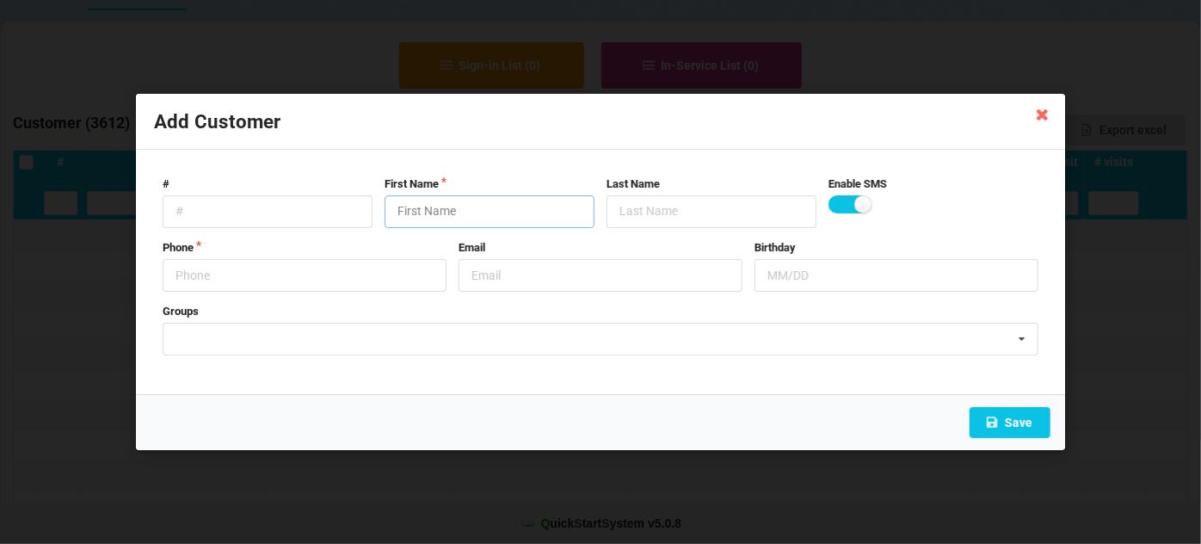
click at [509, 206] on input "text" at bounding box center [490, 211] width 210 height 33
paste input "Cust-091025"
type input "Cust-091025"
click at [290, 275] on input "text" at bounding box center [305, 275] width 284 height 33
type input "3236819983"
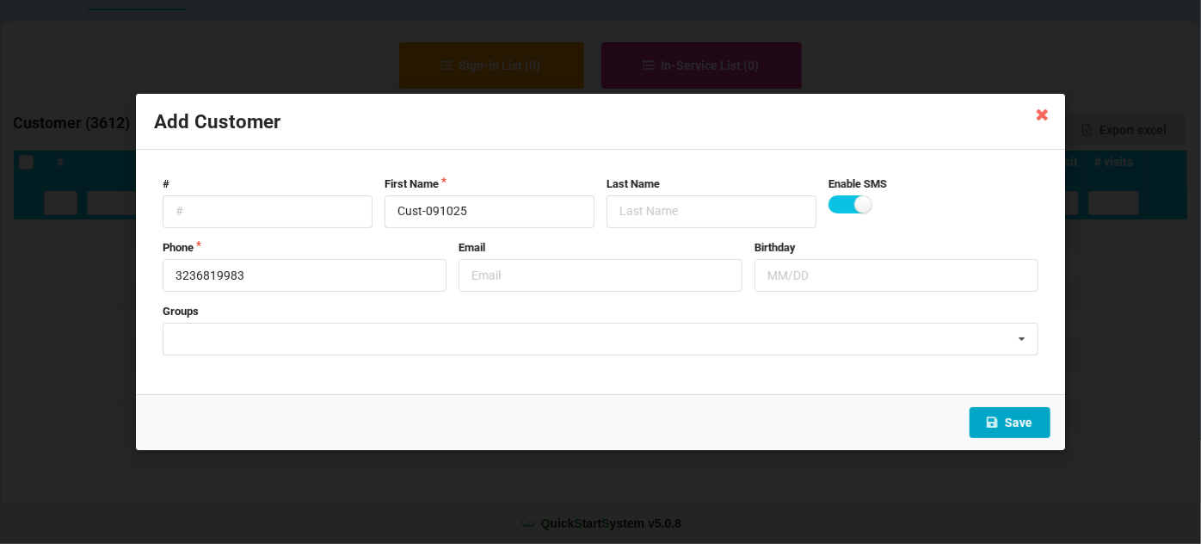
click at [1025, 419] on button "Save" at bounding box center [1010, 422] width 81 height 31
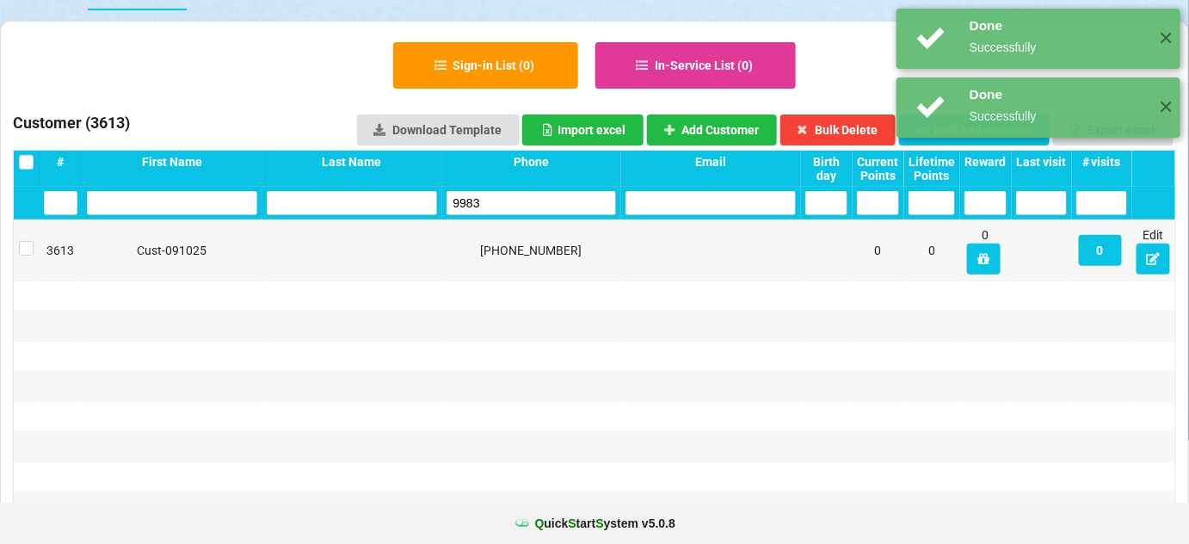
click at [490, 189] on div "9983" at bounding box center [532, 203] width 180 height 33
click at [490, 199] on input "9983" at bounding box center [534, 201] width 163 height 23
click at [490, 199] on input "9983" at bounding box center [532, 203] width 170 height 24
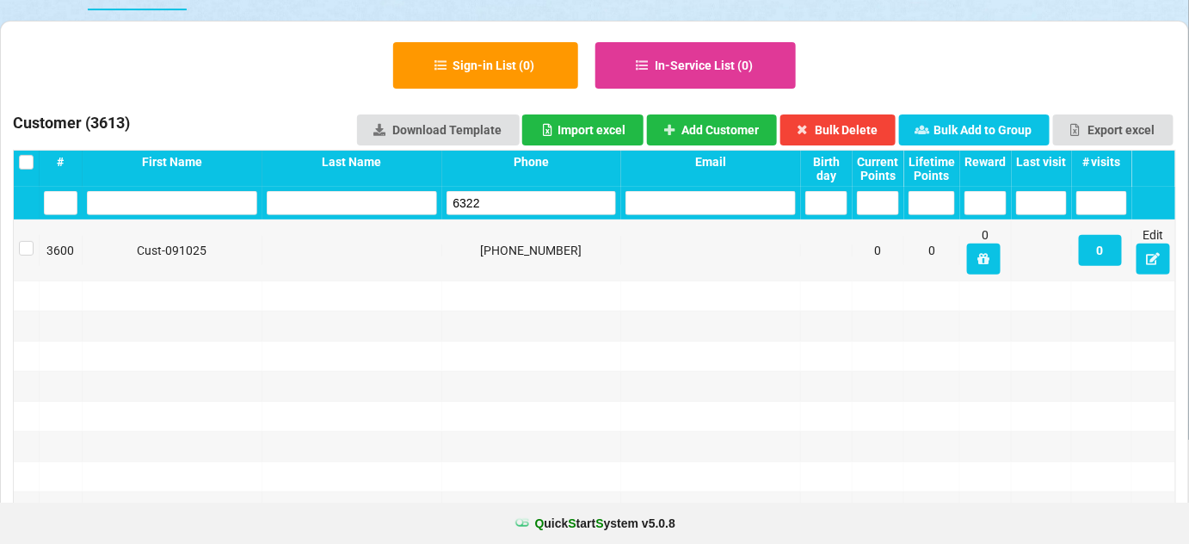
click at [485, 200] on input "6322" at bounding box center [532, 203] width 170 height 24
click at [484, 200] on input "6322" at bounding box center [532, 203] width 170 height 24
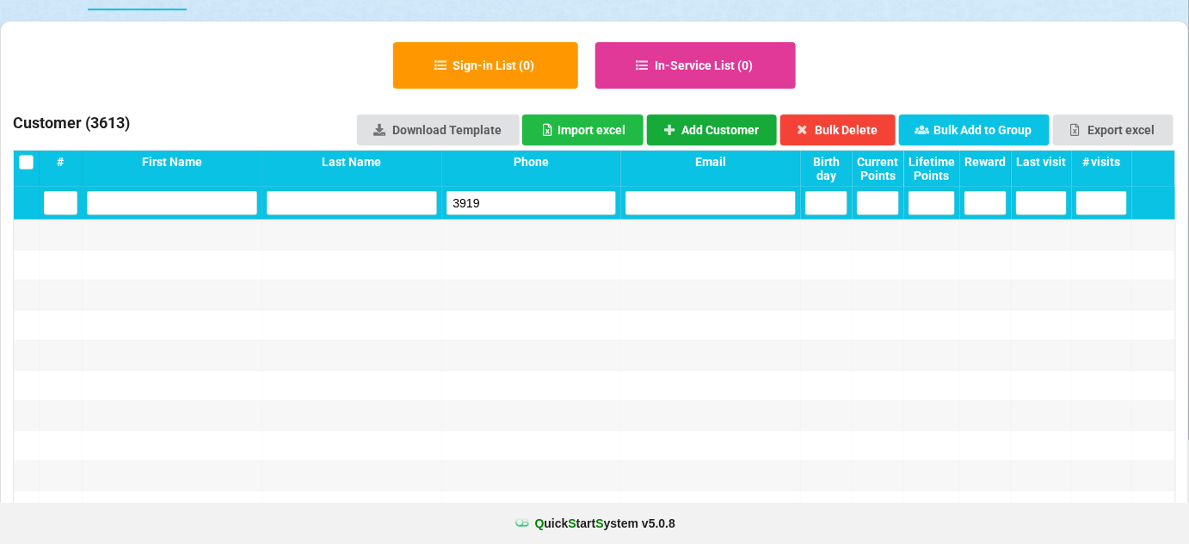
type input "3919"
click at [730, 127] on button "Add Customer" at bounding box center [712, 129] width 131 height 31
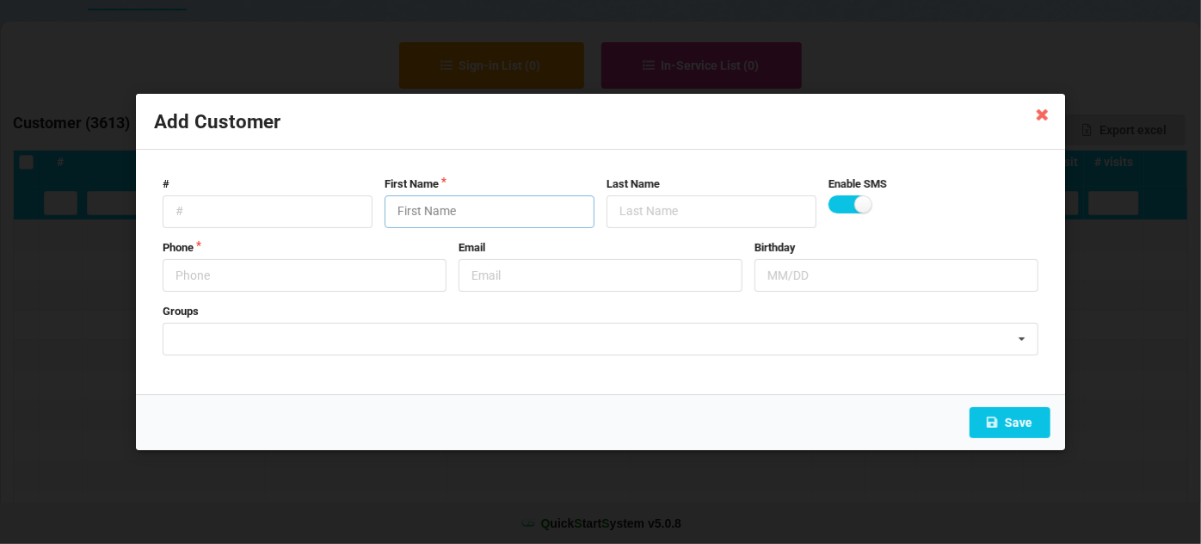
click at [552, 204] on input "text" at bounding box center [490, 211] width 210 height 33
paste input "Cust-091025"
type input "Cust-091025"
click at [222, 279] on input "text" at bounding box center [305, 275] width 284 height 33
type input "9517953919"
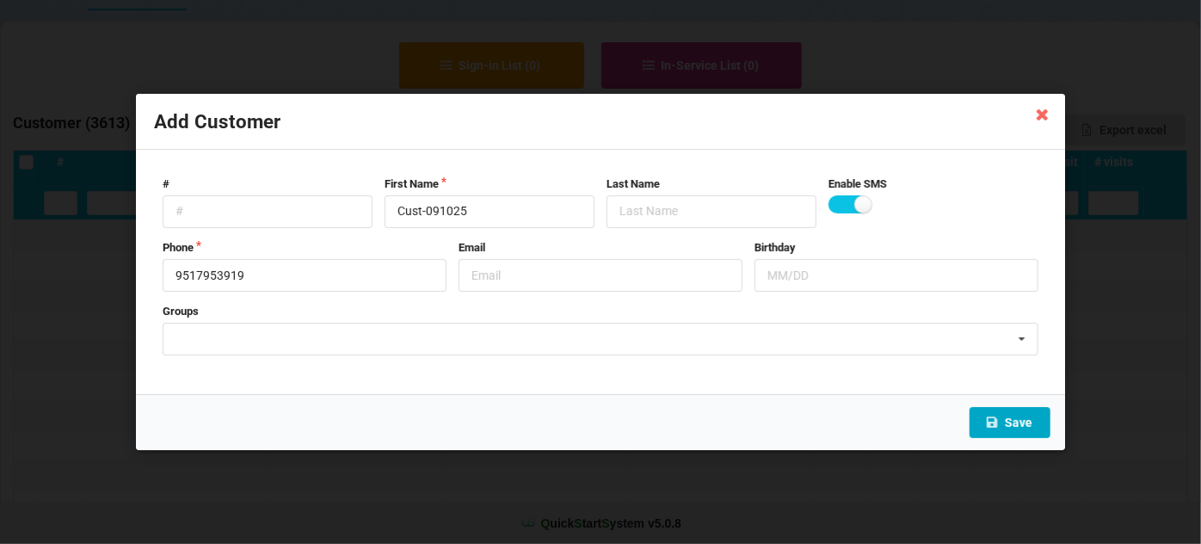
click at [1026, 422] on button "Save" at bounding box center [1010, 422] width 81 height 31
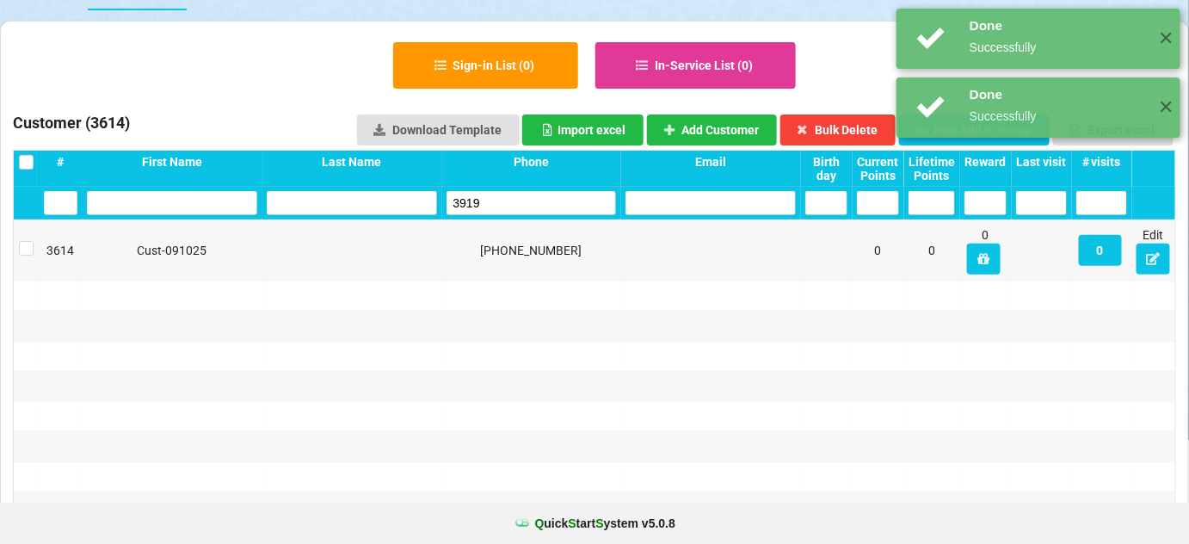
click at [493, 202] on input "3919" at bounding box center [532, 203] width 170 height 24
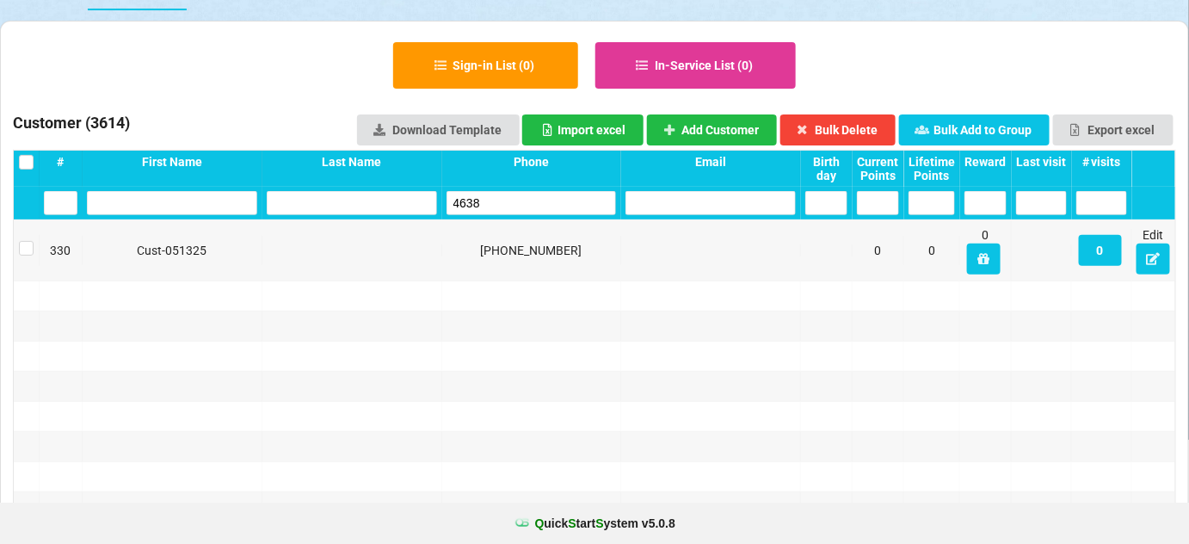
click at [496, 203] on input "4638" at bounding box center [532, 203] width 170 height 24
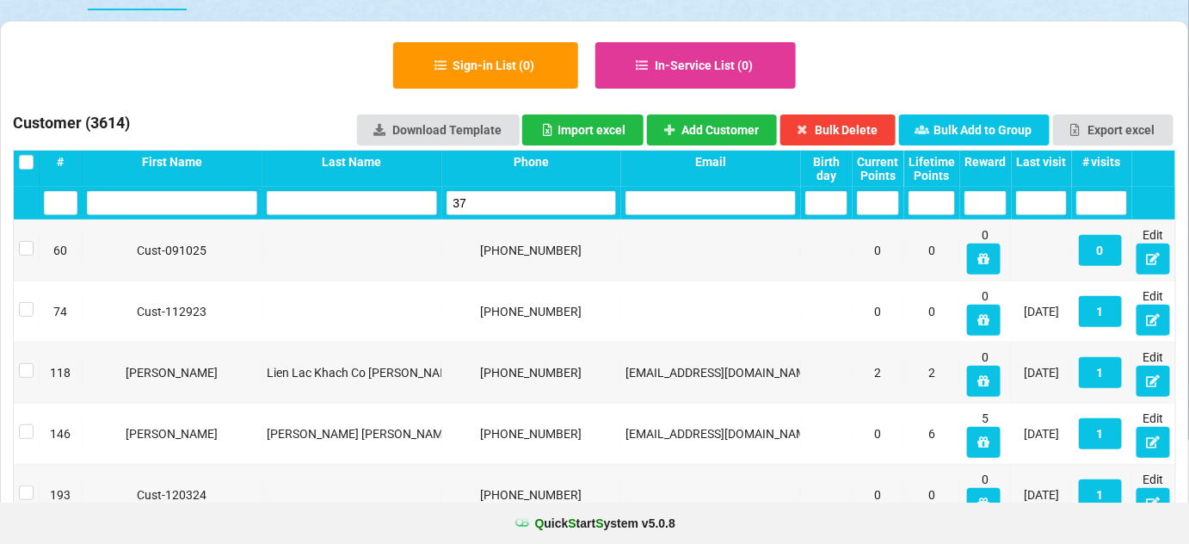
click at [496, 203] on input "37" at bounding box center [532, 203] width 170 height 24
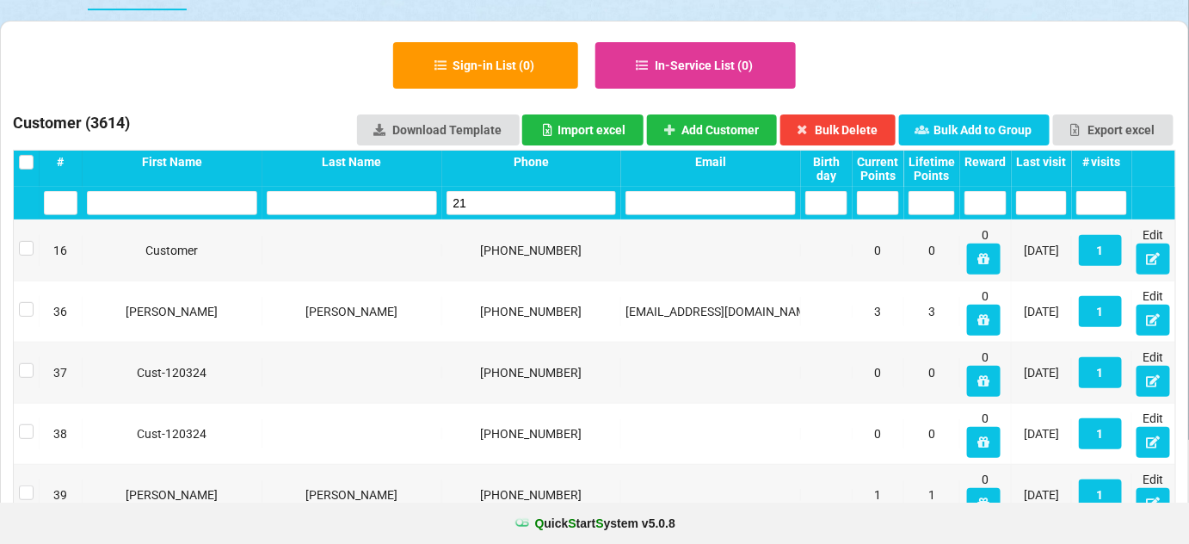
click at [496, 203] on input "21" at bounding box center [532, 203] width 170 height 24
drag, startPoint x: 496, startPoint y: 203, endPoint x: 478, endPoint y: 205, distance: 18.2
click at [478, 205] on input "21" at bounding box center [532, 203] width 170 height 24
click at [478, 204] on input "21" at bounding box center [532, 203] width 170 height 24
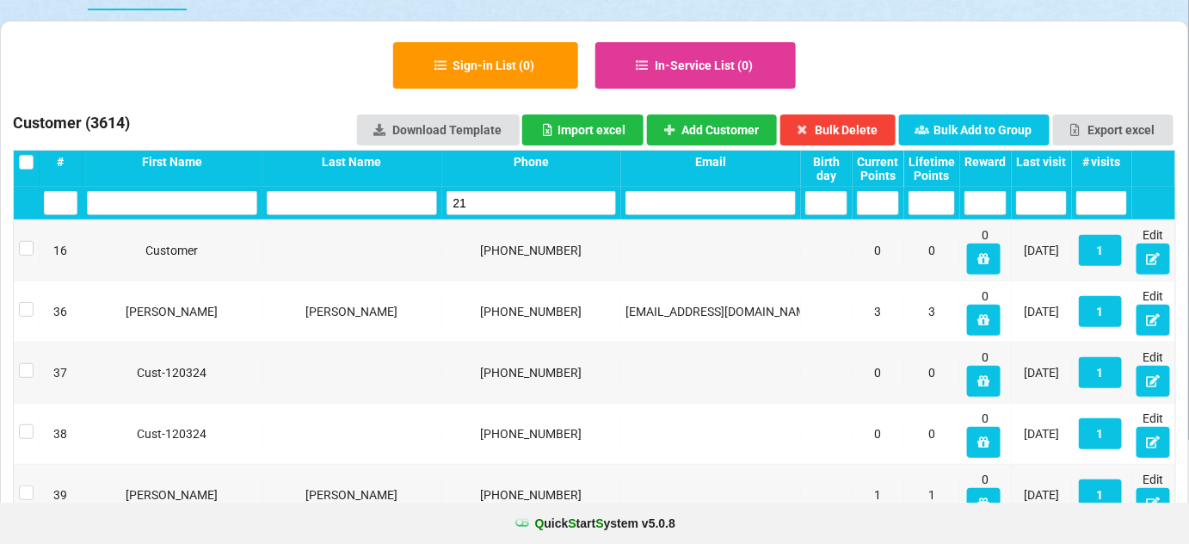
click at [478, 204] on input "21" at bounding box center [532, 203] width 170 height 24
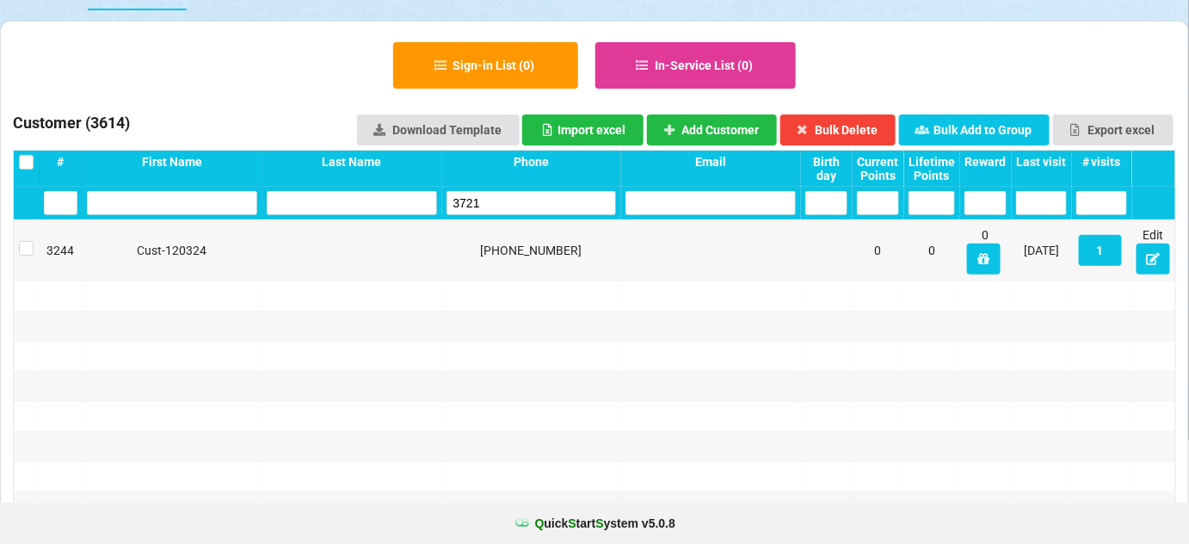
click at [478, 204] on input "3721" at bounding box center [532, 203] width 170 height 24
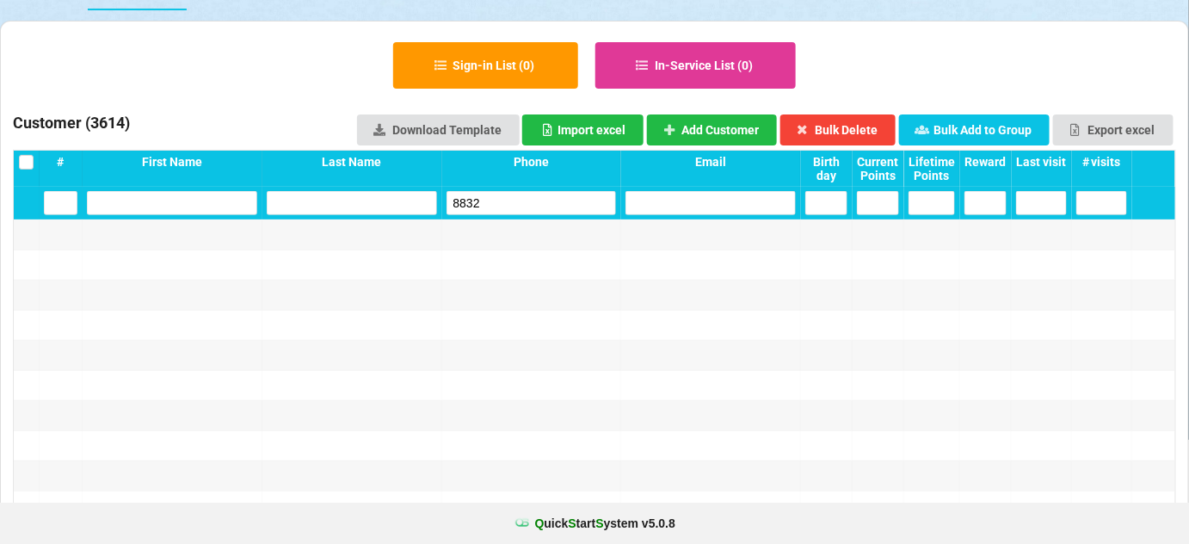
type input "8832"
drag, startPoint x: 478, startPoint y: 204, endPoint x: 582, endPoint y: 151, distance: 115.8
click at [542, 164] on div "Phone" at bounding box center [532, 169] width 180 height 36
drag, startPoint x: 582, startPoint y: 151, endPoint x: 706, endPoint y: 134, distance: 125.9
click at [674, 138] on div "Sign-in List ( 0 ) In-Service List ( 0 ) Customer ( 3614 ) Download Template Im…" at bounding box center [594, 522] width 1163 height 977
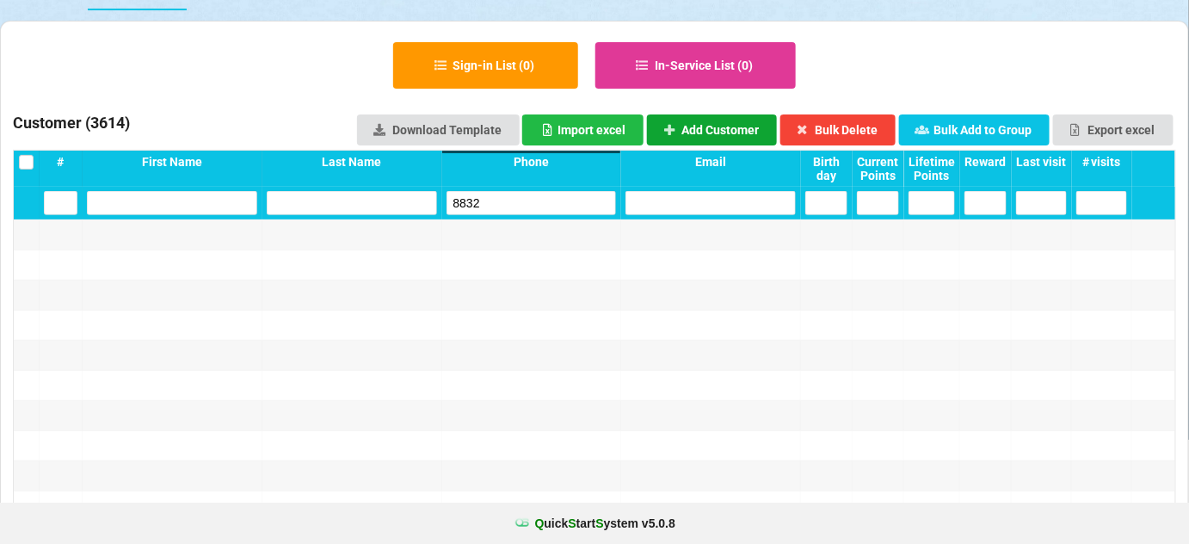
click at [722, 129] on button "Add Customer" at bounding box center [712, 129] width 131 height 31
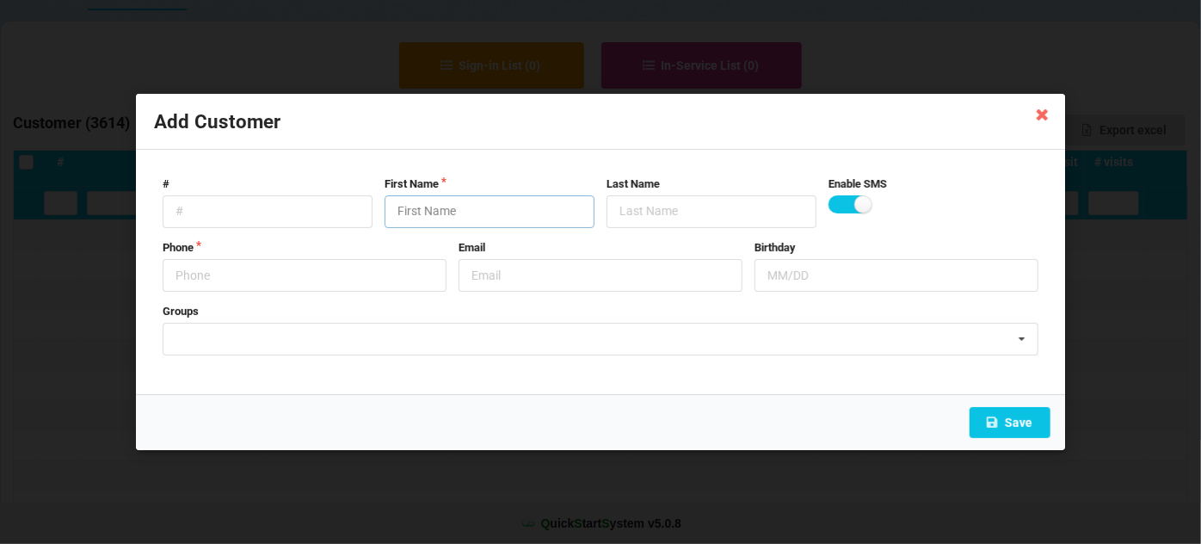
click at [510, 207] on input "text" at bounding box center [490, 211] width 210 height 33
drag, startPoint x: 510, startPoint y: 207, endPoint x: 450, endPoint y: 233, distance: 65.5
click at [476, 222] on input "text" at bounding box center [490, 211] width 210 height 33
paste input "Cust-091025"
type input "Cust-091025"
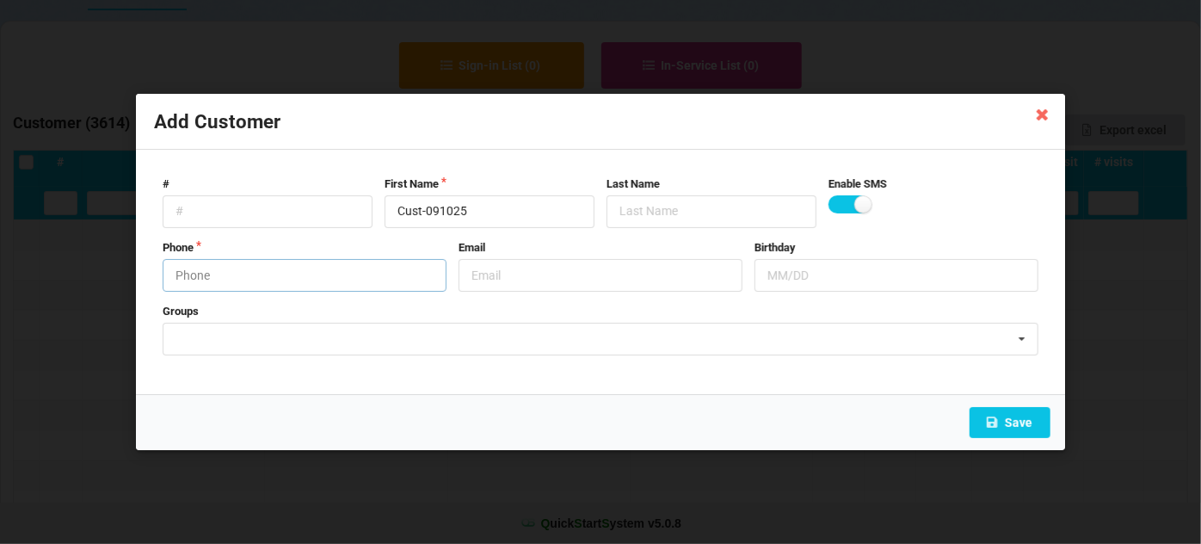
click at [322, 274] on input "text" at bounding box center [305, 275] width 284 height 33
click at [321, 274] on input "9517608832" at bounding box center [305, 275] width 284 height 33
type input "9517608832"
click at [1020, 426] on button "Save" at bounding box center [1010, 422] width 81 height 31
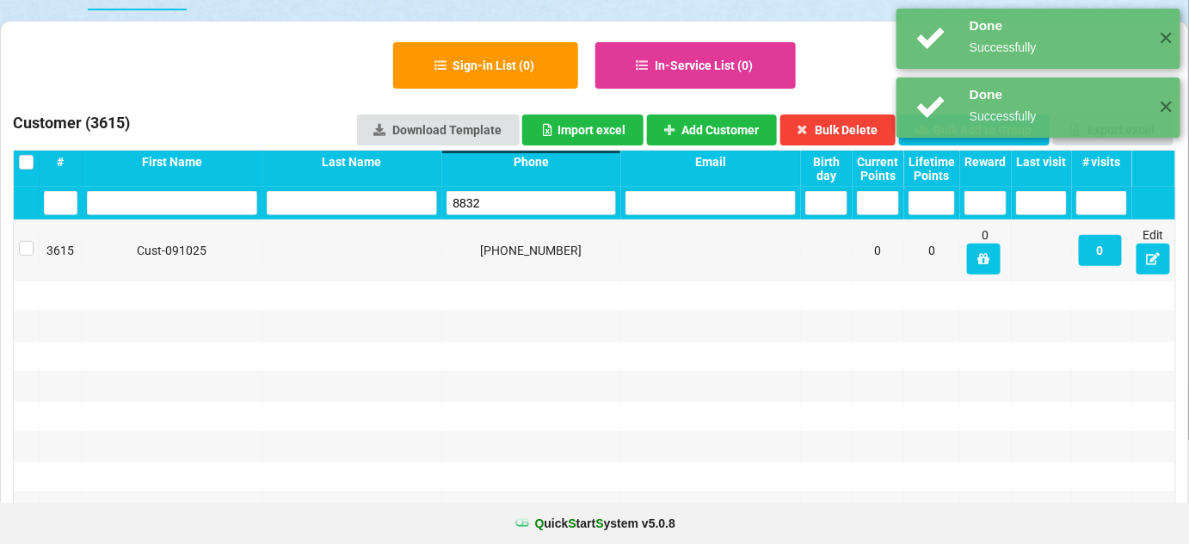
click at [503, 199] on input "8832" at bounding box center [531, 203] width 169 height 24
click at [503, 199] on input "8832" at bounding box center [532, 203] width 170 height 24
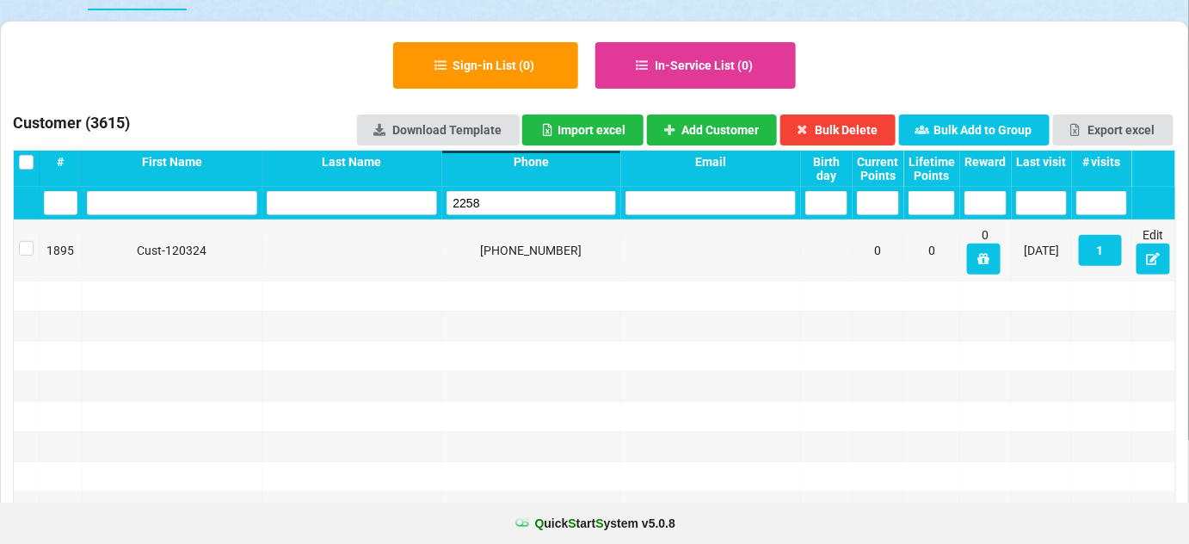
click at [502, 201] on input "2258" at bounding box center [532, 203] width 170 height 24
click at [501, 201] on input "6753" at bounding box center [532, 203] width 170 height 24
click at [501, 201] on input "4858" at bounding box center [532, 203] width 170 height 24
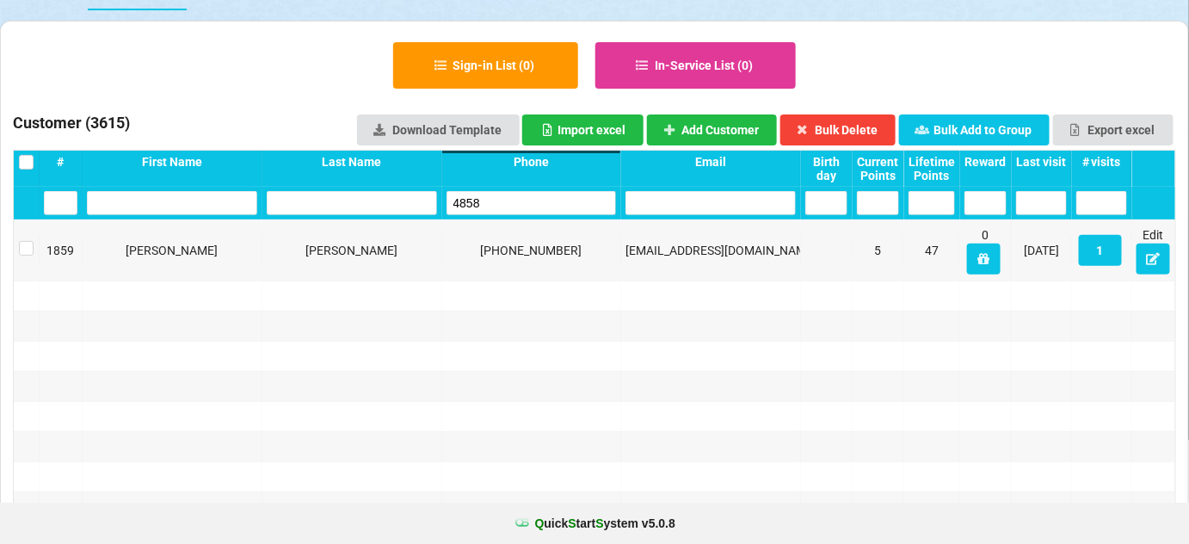
click at [501, 201] on input "4858" at bounding box center [532, 203] width 170 height 24
type input "4858"
click at [727, 134] on button "Add Customer" at bounding box center [712, 129] width 131 height 31
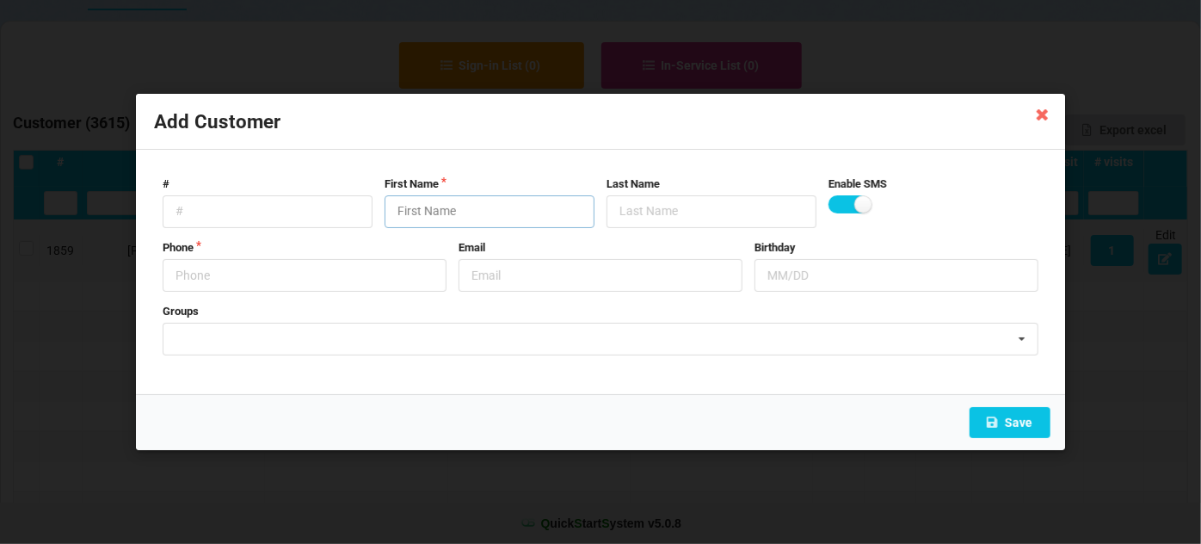
click at [436, 219] on input "text" at bounding box center [490, 211] width 210 height 33
drag, startPoint x: 436, startPoint y: 219, endPoint x: 400, endPoint y: 237, distance: 40.8
click at [416, 231] on form "# First Name Last Name Enable SMS Phone Email Birthday Groups Peter's Group 052…" at bounding box center [600, 272] width 893 height 209
paste input "Cust-091025"
type input "Cust-091025"
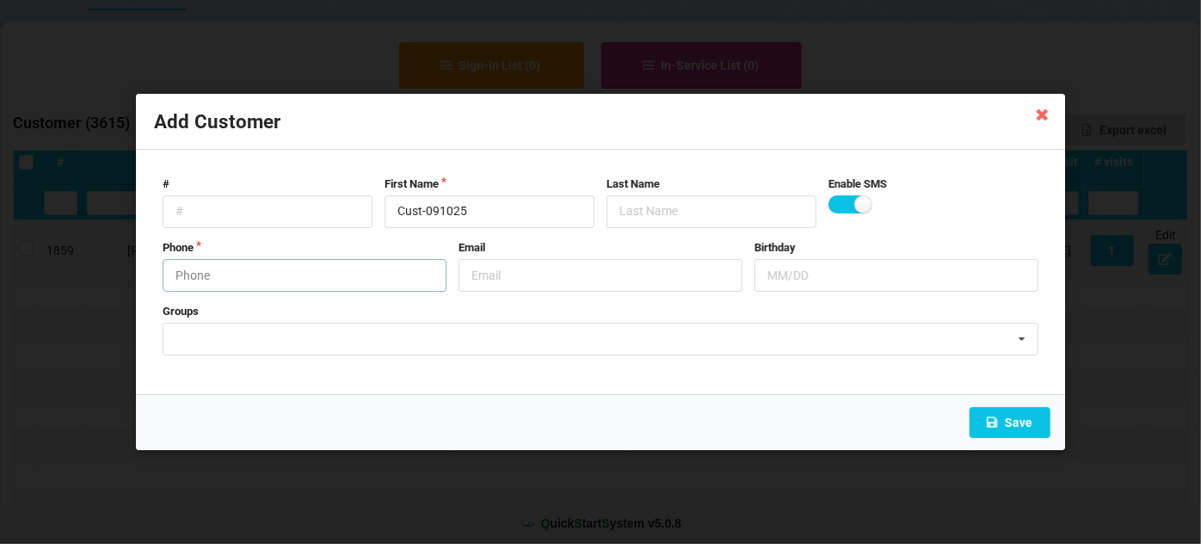
click at [264, 281] on input "text" at bounding box center [305, 275] width 284 height 33
type input "7602654858"
click at [1020, 413] on button "Save" at bounding box center [1010, 422] width 81 height 31
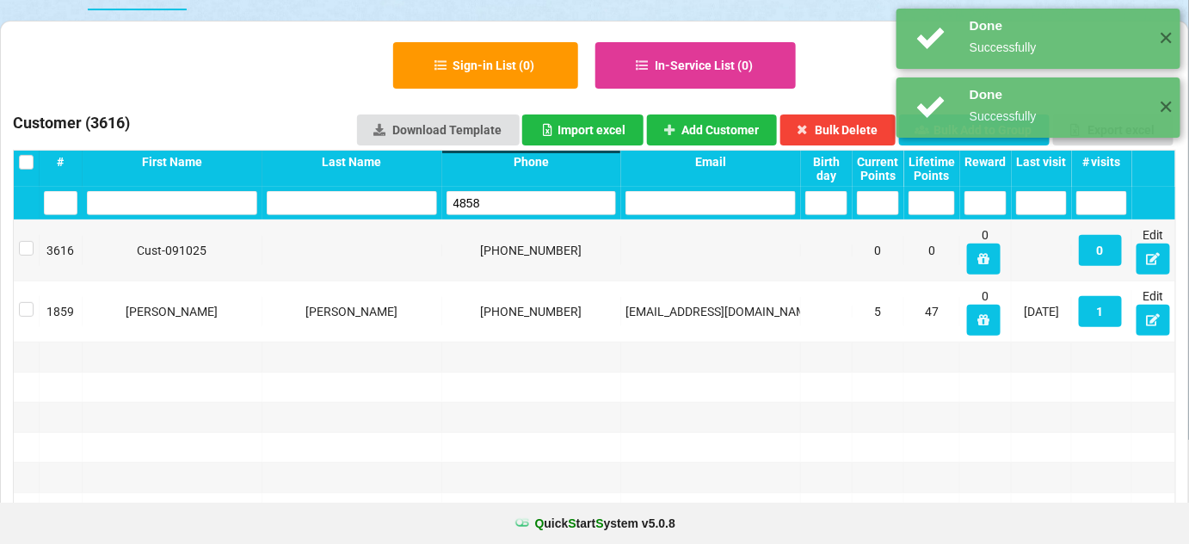
click at [502, 203] on input "4858" at bounding box center [532, 203] width 170 height 24
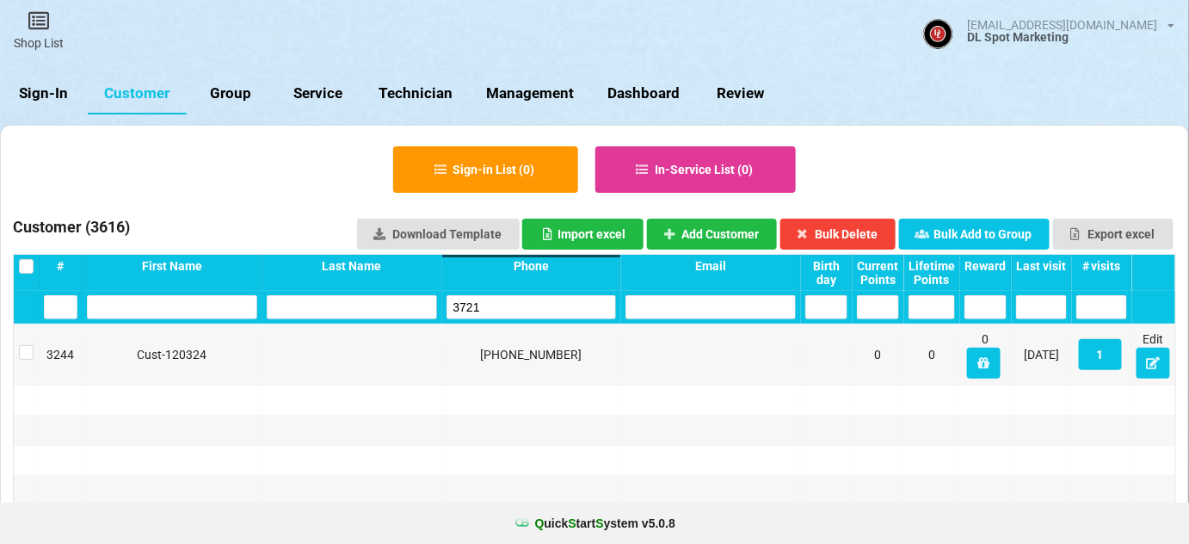
click at [502, 295] on input "3721" at bounding box center [532, 307] width 170 height 24
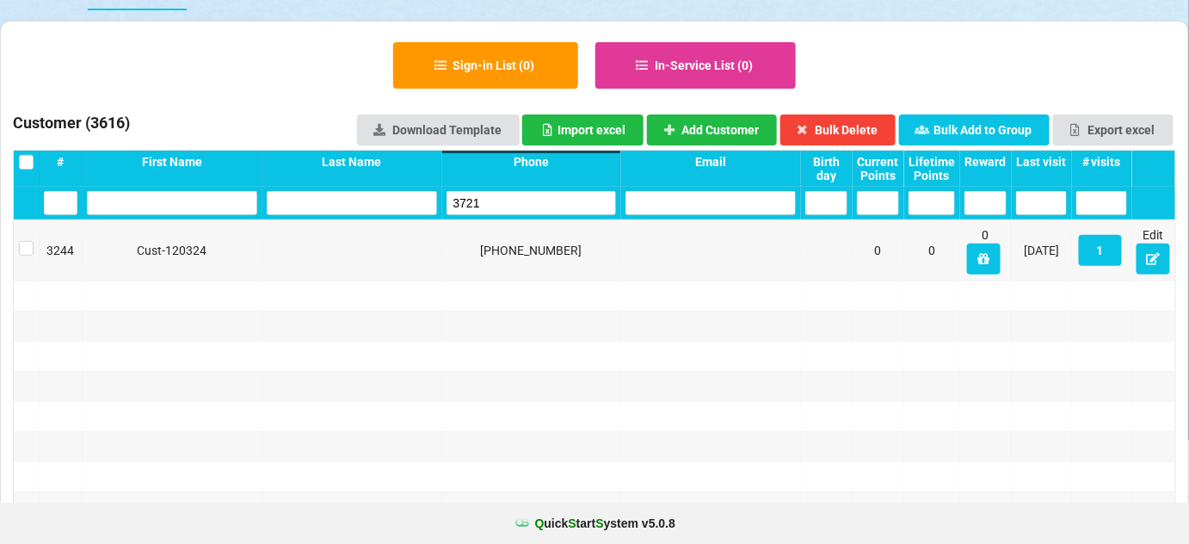
click at [502, 203] on input "3721" at bounding box center [532, 203] width 170 height 24
click at [502, 203] on input "4253" at bounding box center [532, 203] width 170 height 24
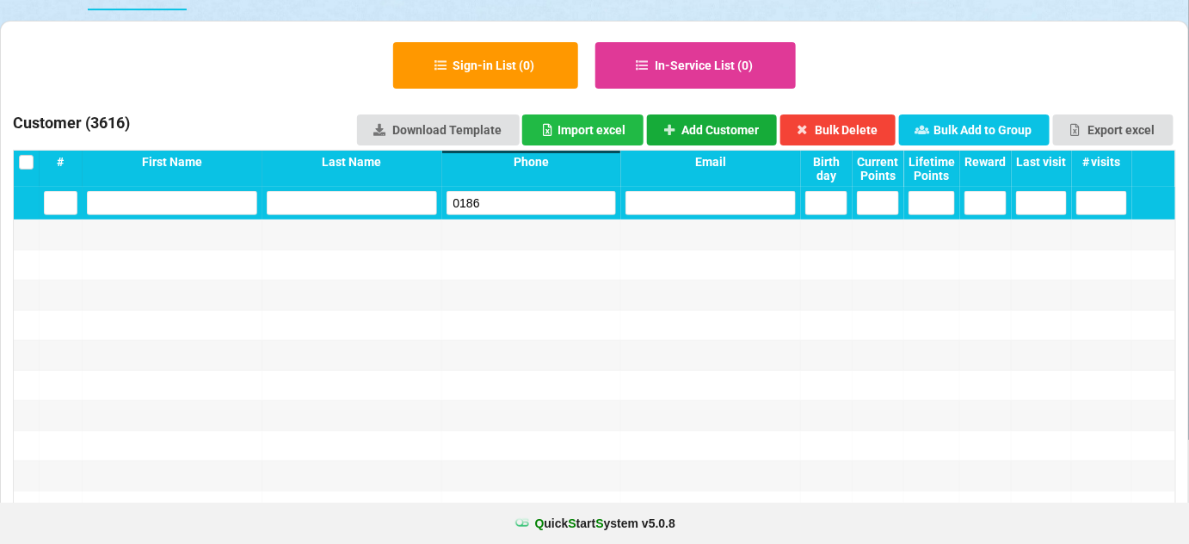
type input "0186"
click at [761, 129] on button "Add Customer" at bounding box center [712, 129] width 131 height 31
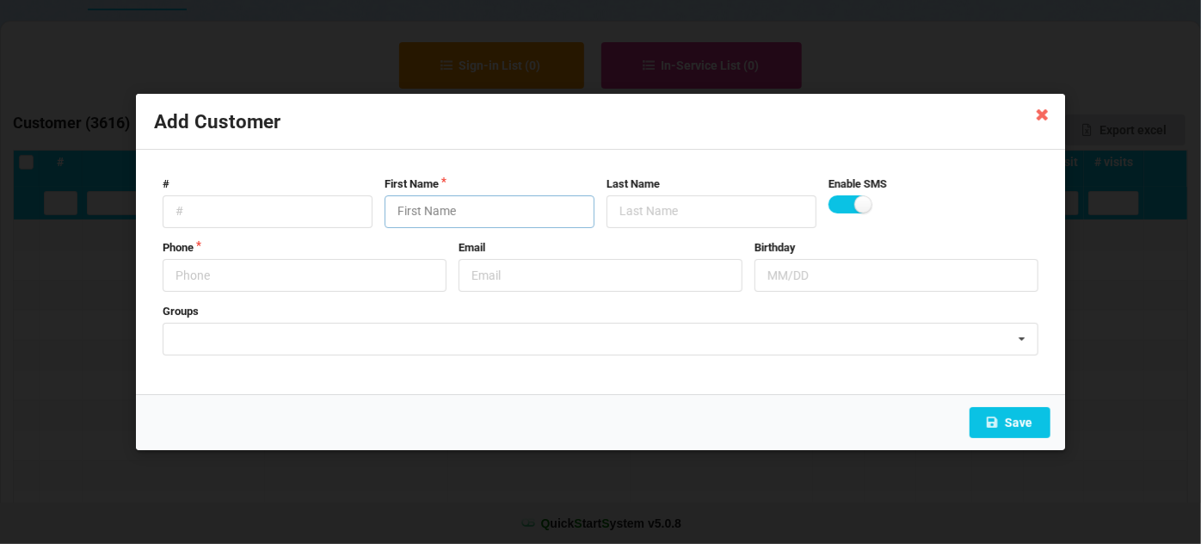
click at [502, 210] on input "text" at bounding box center [490, 211] width 210 height 33
paste input "Cust-091025"
type input "Cust-091025"
click at [289, 268] on input "text" at bounding box center [305, 275] width 284 height 33
type input "7608460186"
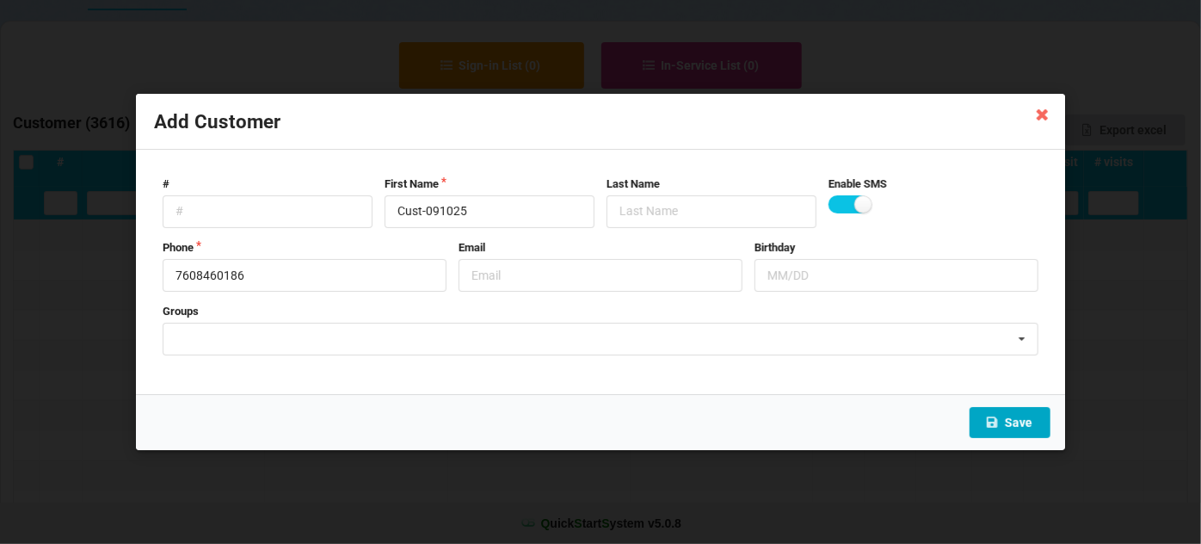
click at [1020, 423] on button "Save" at bounding box center [1010, 422] width 81 height 31
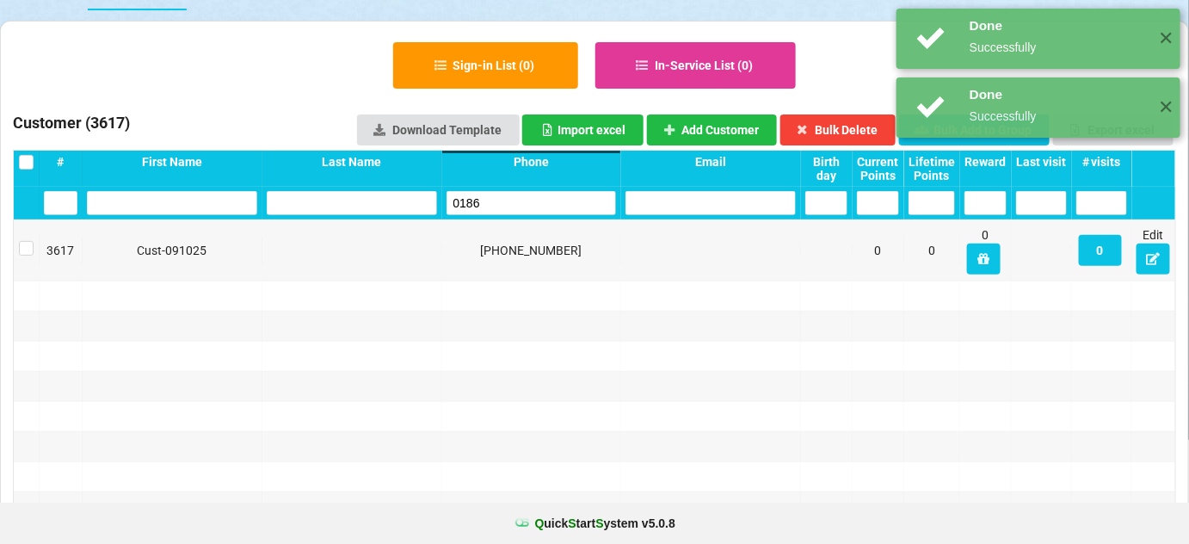
click at [516, 209] on input "0186" at bounding box center [532, 203] width 170 height 24
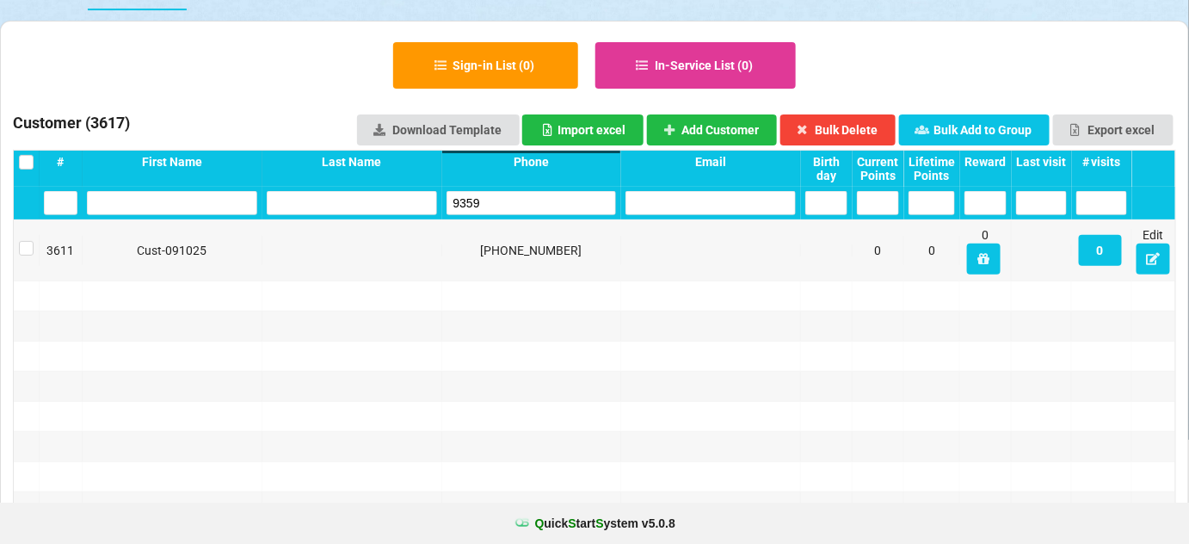
click at [516, 209] on input "9359" at bounding box center [532, 203] width 170 height 24
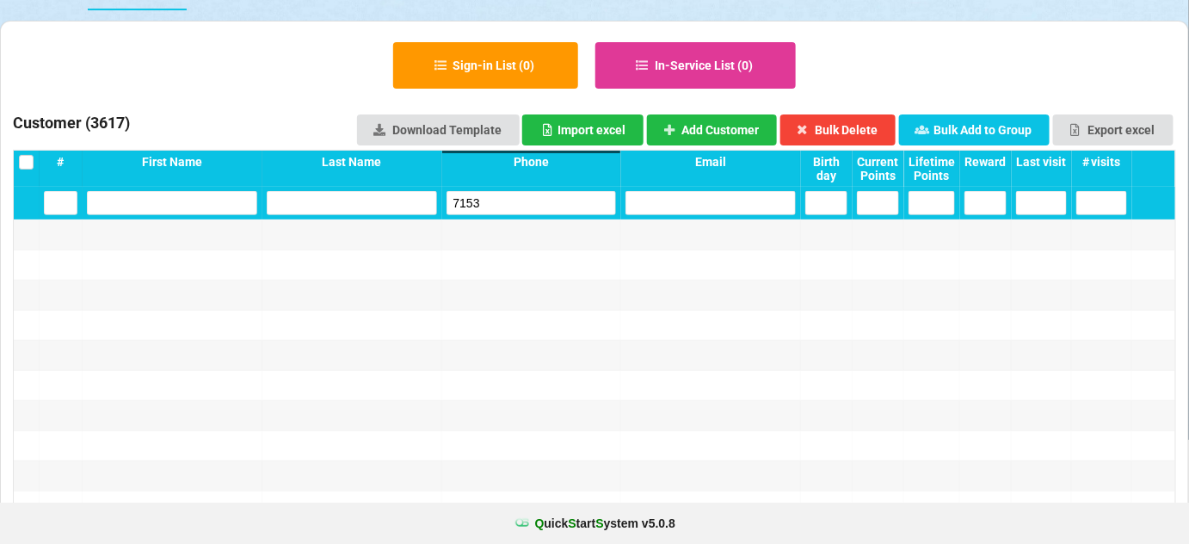
drag, startPoint x: 542, startPoint y: 199, endPoint x: 613, endPoint y: 155, distance: 83.8
type input "7153"
click at [730, 123] on button "Add Customer" at bounding box center [712, 129] width 131 height 31
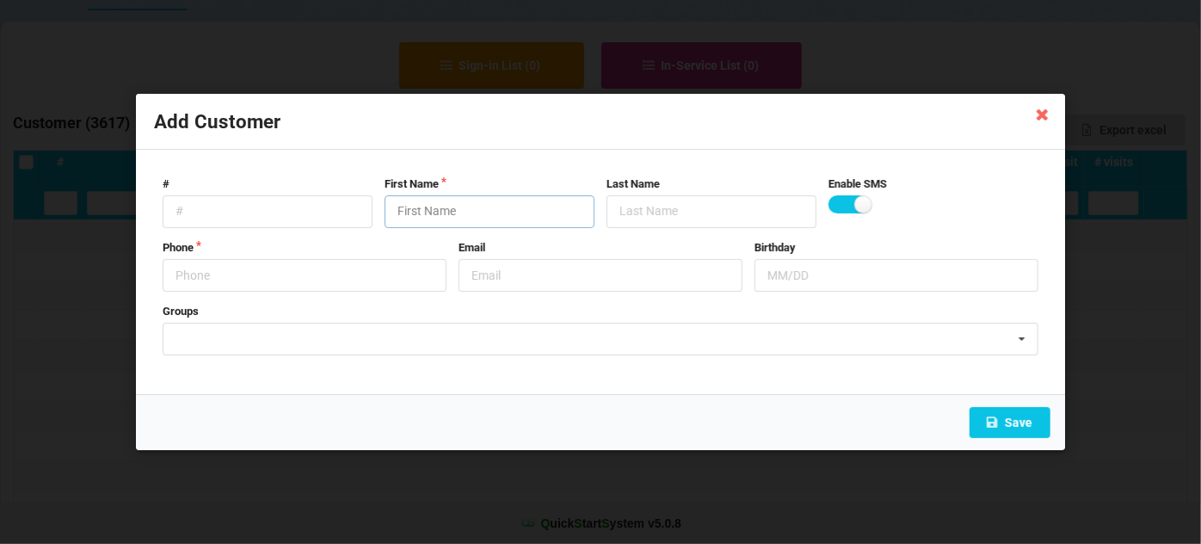
click at [484, 219] on input "text" at bounding box center [490, 211] width 210 height 33
paste input "Cust-091025"
type input "Cust-091025"
click at [334, 285] on input "text" at bounding box center [305, 275] width 284 height 33
type input "9517197153"
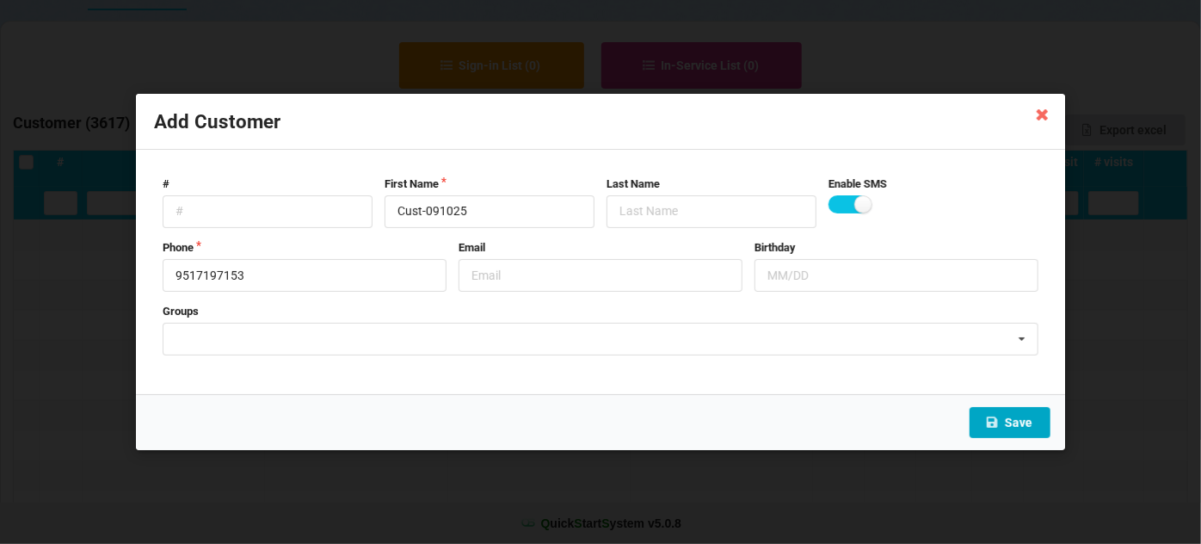
click at [1025, 422] on button "Save" at bounding box center [1010, 422] width 81 height 31
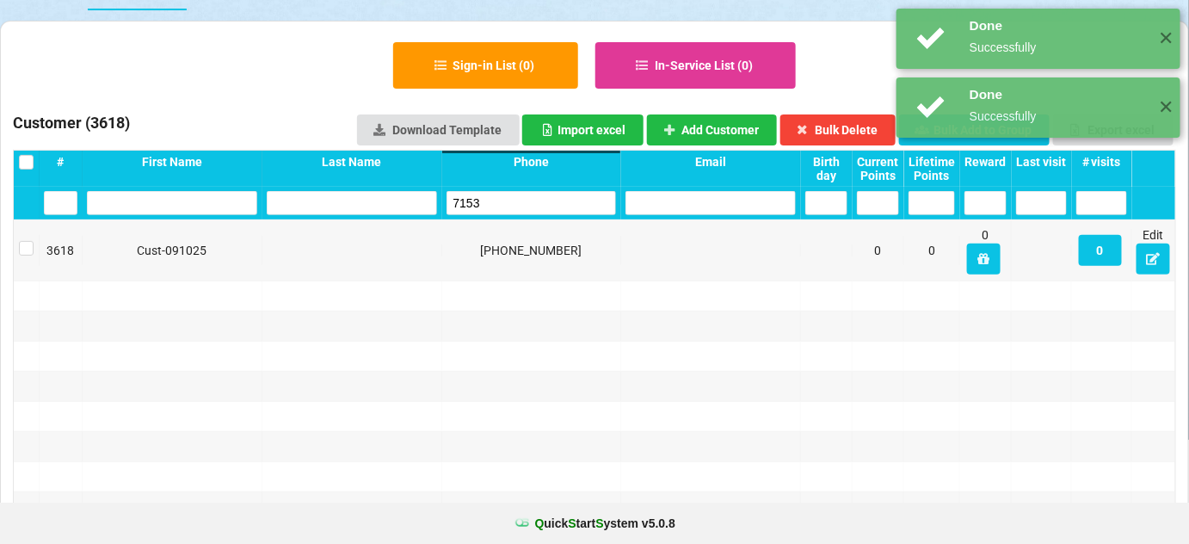
click at [514, 208] on input "7153" at bounding box center [532, 203] width 170 height 24
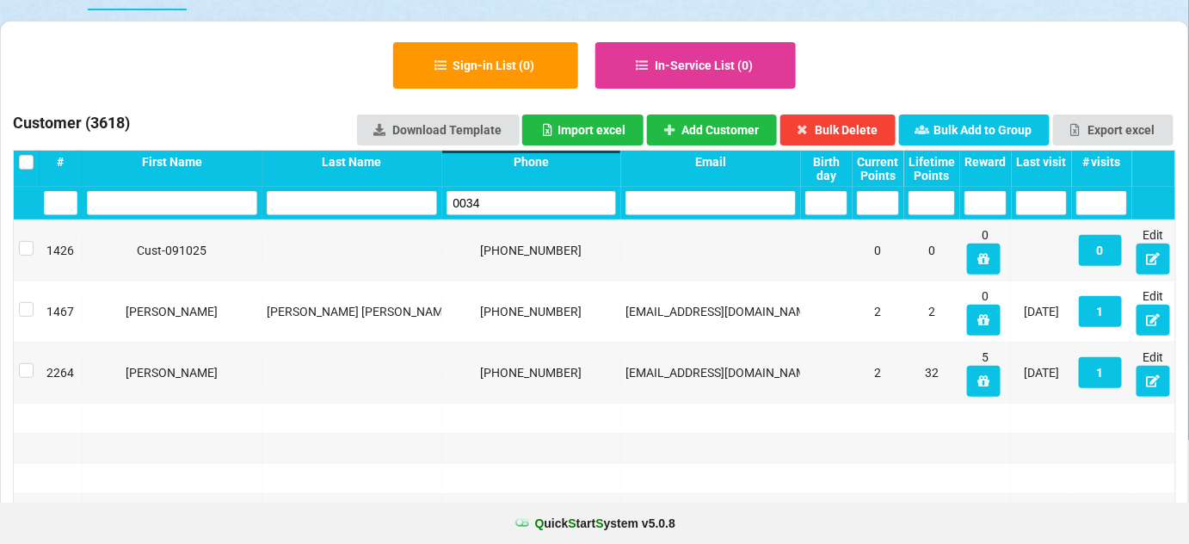
click at [544, 188] on div "0034" at bounding box center [532, 203] width 180 height 33
click at [530, 201] on input "0034" at bounding box center [532, 203] width 170 height 24
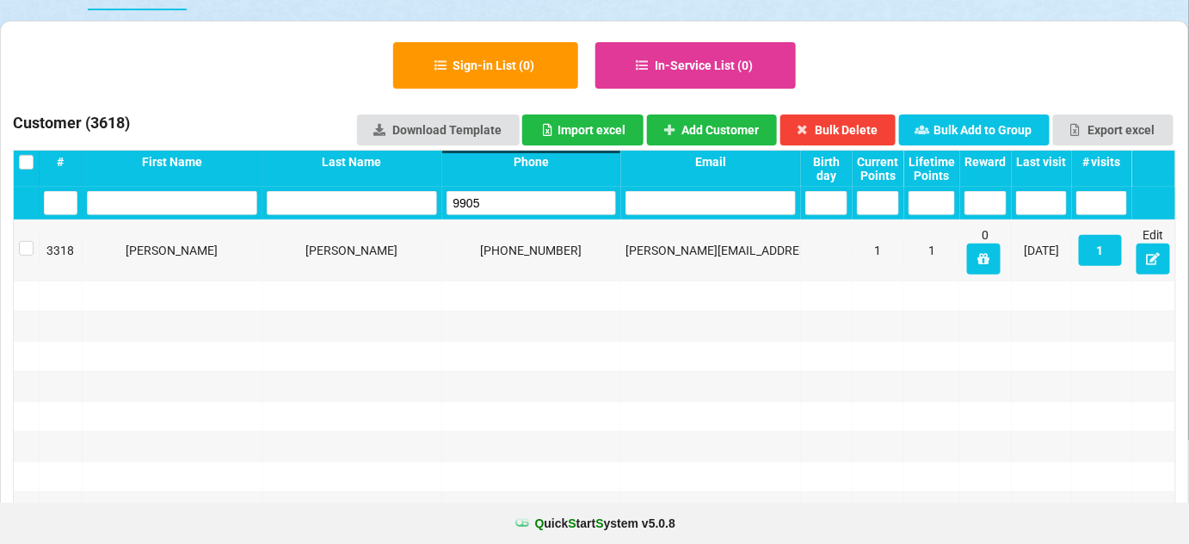
click at [530, 201] on input "9905" at bounding box center [531, 203] width 169 height 24
click at [530, 201] on input "9905" at bounding box center [532, 203] width 170 height 24
type input "9905"
click at [743, 126] on button "Add Customer" at bounding box center [712, 129] width 131 height 31
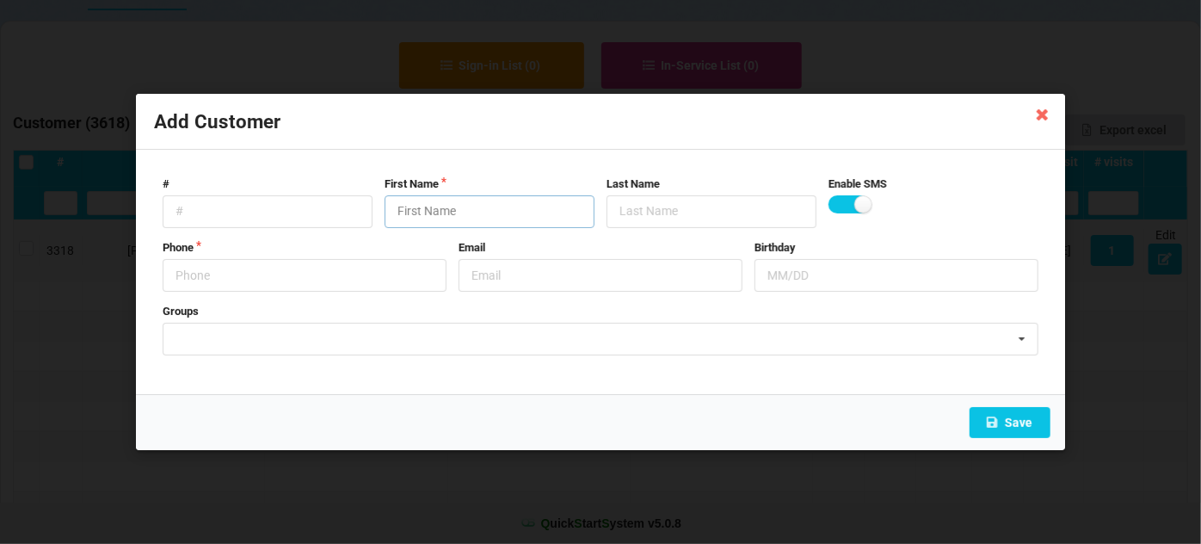
click at [507, 214] on input "text" at bounding box center [490, 211] width 210 height 33
paste input "Cust-091025"
type input "Cust-091025"
click at [287, 285] on input "text" at bounding box center [305, 275] width 284 height 33
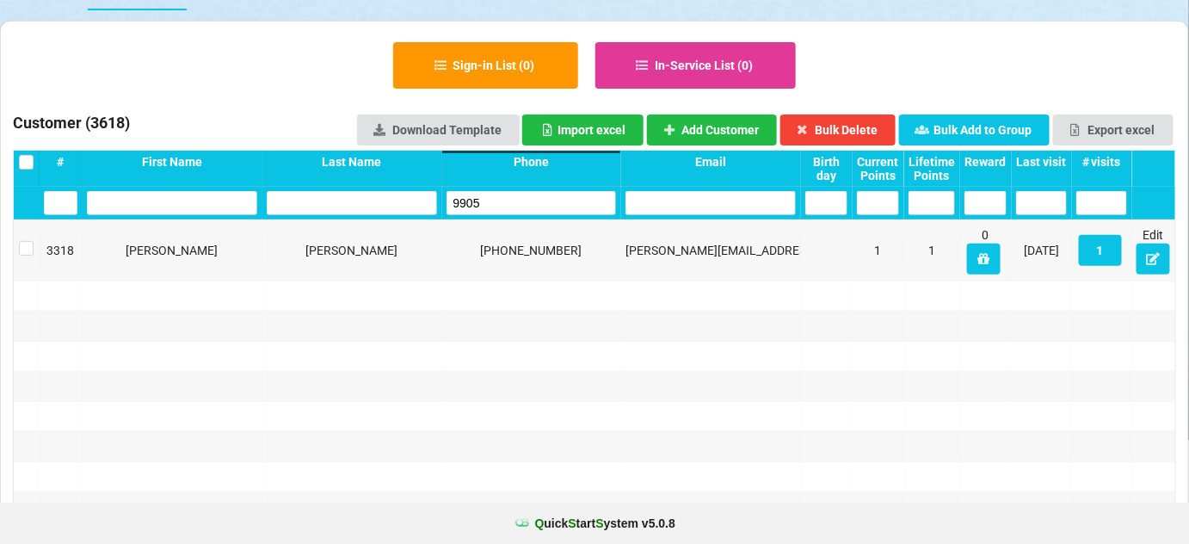
click at [499, 199] on input "9905" at bounding box center [532, 203] width 170 height 24
click at [499, 199] on input "8832" at bounding box center [532, 203] width 170 height 24
click at [499, 199] on input "2038" at bounding box center [532, 203] width 170 height 24
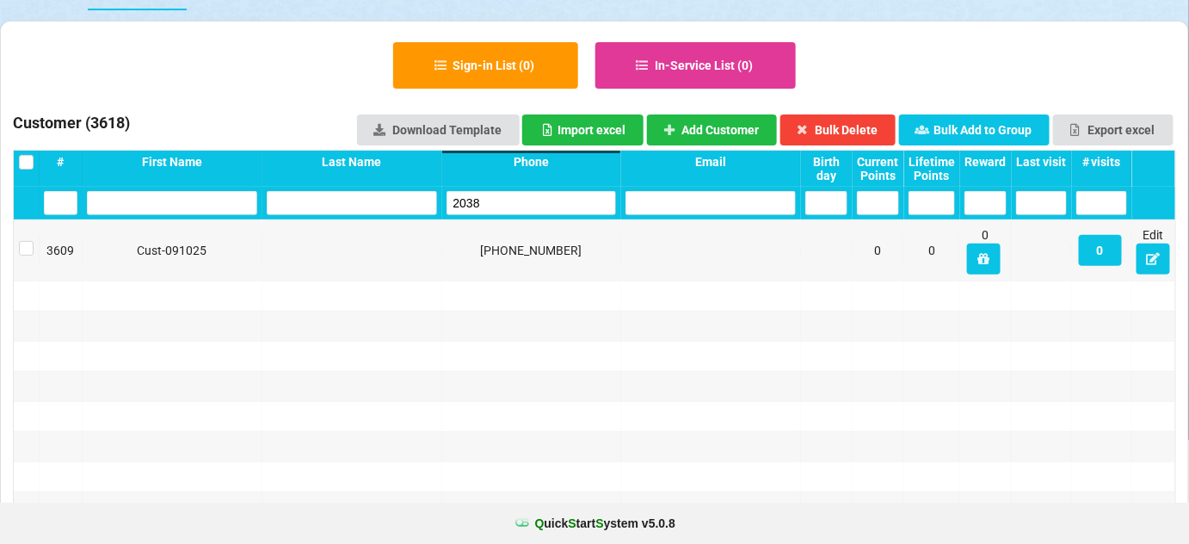
click at [499, 199] on input "2038" at bounding box center [532, 203] width 170 height 24
click at [498, 199] on input "5800" at bounding box center [532, 203] width 170 height 24
type input "5800"
click at [727, 127] on button "Add Customer" at bounding box center [712, 129] width 131 height 31
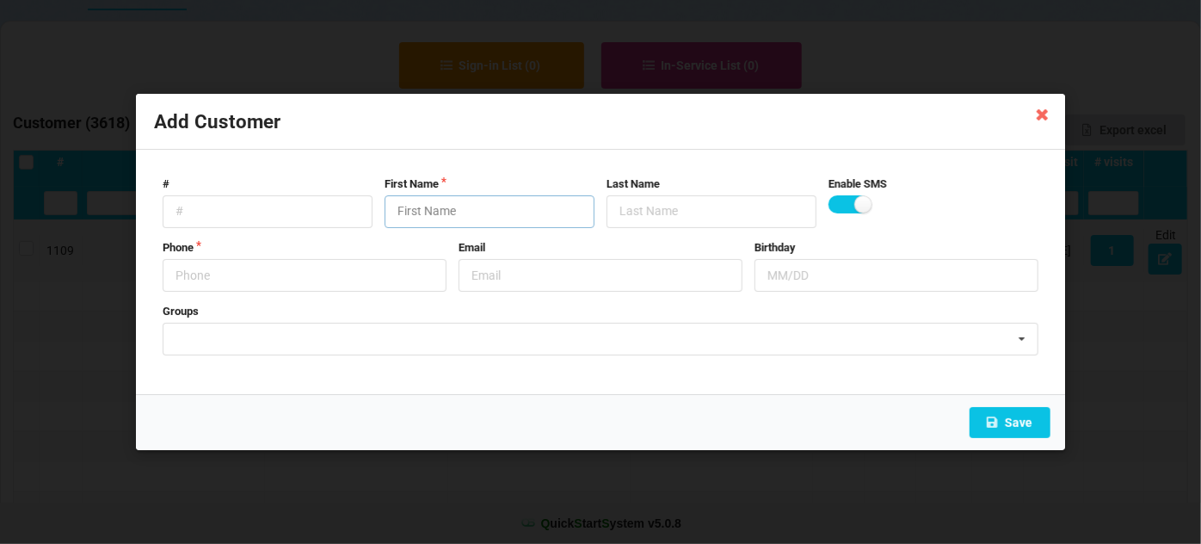
click at [550, 200] on input "text" at bounding box center [490, 211] width 210 height 33
drag, startPoint x: 531, startPoint y: 208, endPoint x: 476, endPoint y: 236, distance: 61.6
click at [488, 230] on form "# First Name Last Name Enable SMS Phone Email Birthday Groups Peter's Group 052…" at bounding box center [600, 272] width 893 height 209
paste input "Cust-091025"
type input "Cust-091025"
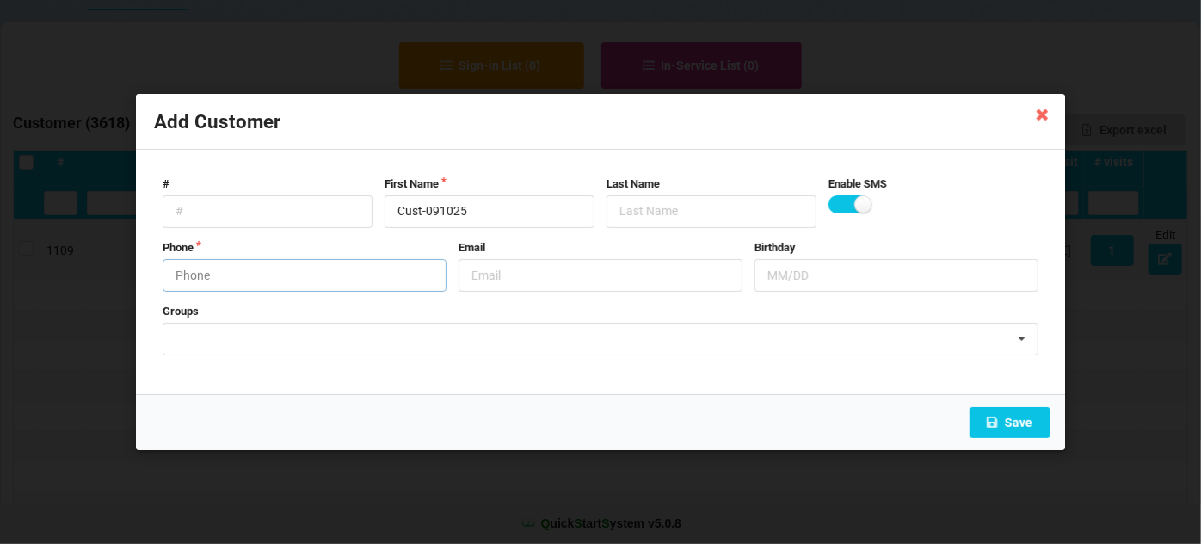
click at [321, 269] on input "text" at bounding box center [305, 275] width 284 height 33
type input "9513195800"
click at [1027, 429] on button "Save" at bounding box center [1010, 422] width 81 height 31
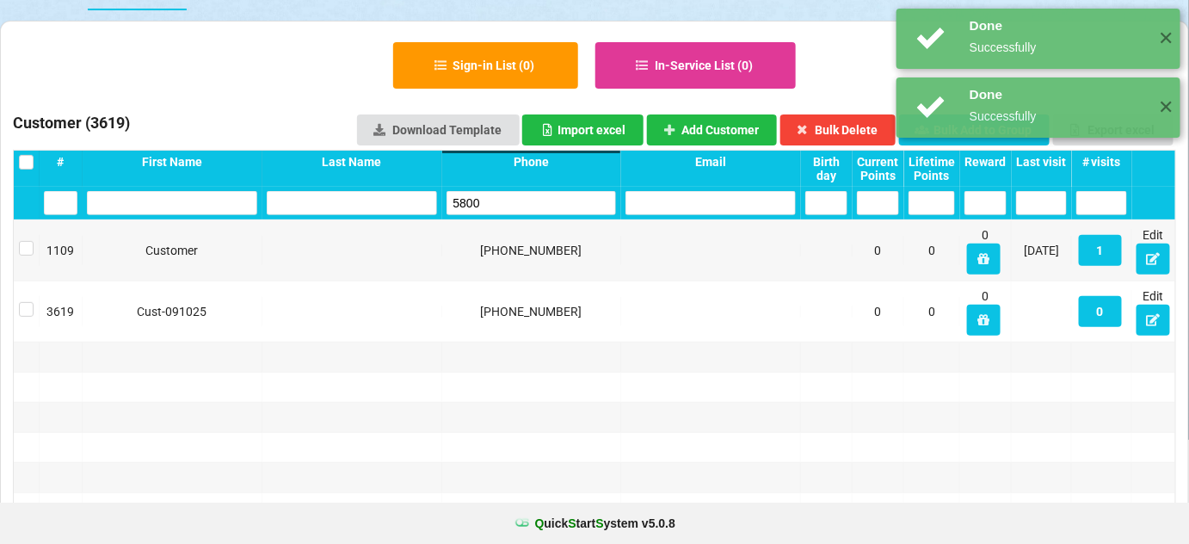
click at [508, 209] on input "5800" at bounding box center [532, 203] width 170 height 24
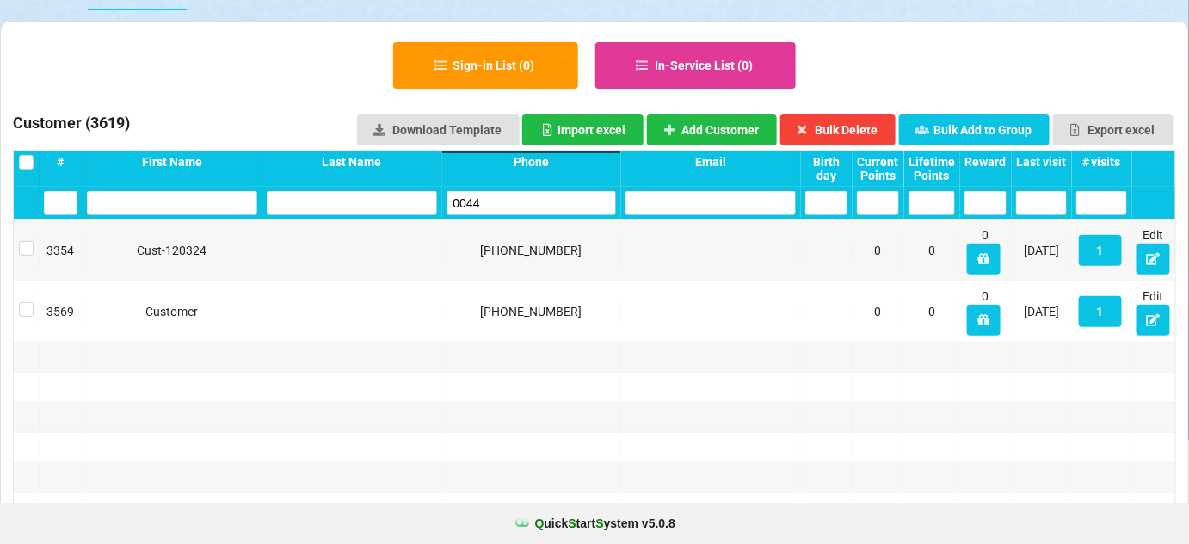
click at [507, 210] on input "0044" at bounding box center [532, 203] width 170 height 24
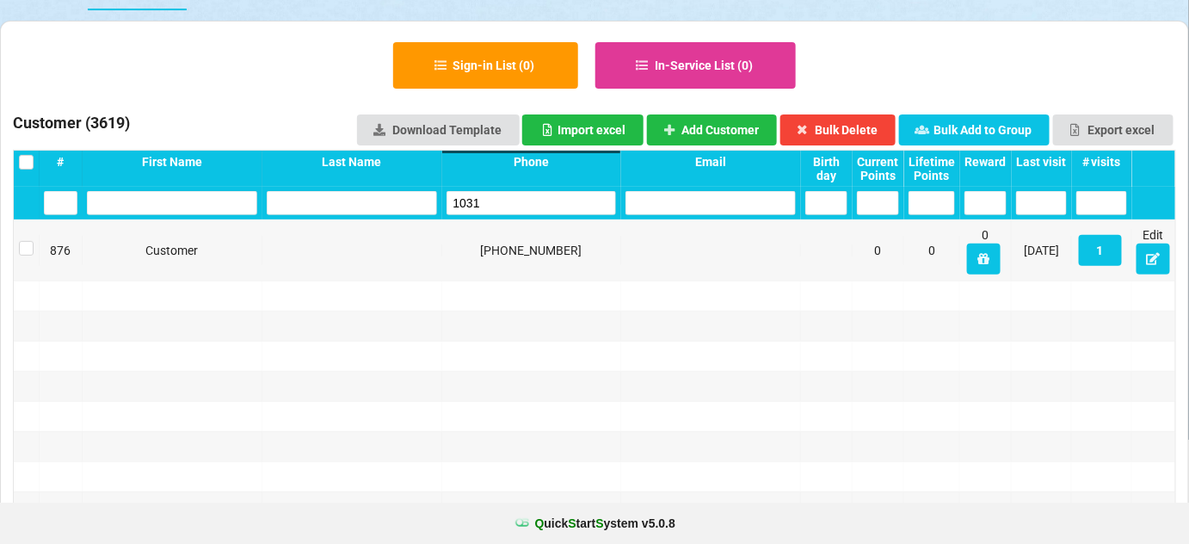
click at [507, 210] on input "1031" at bounding box center [532, 203] width 170 height 24
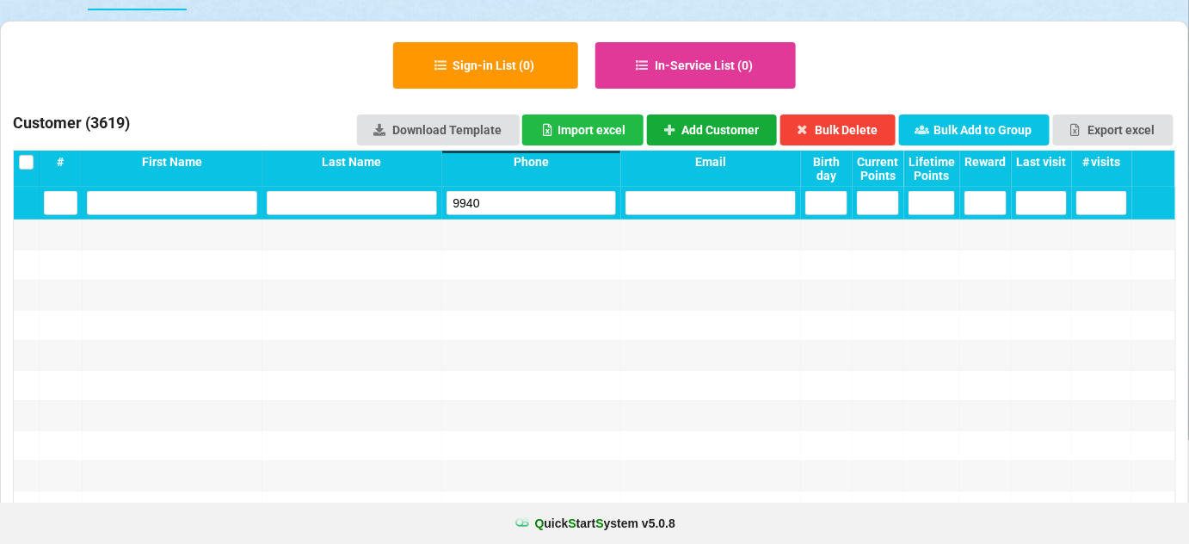
type input "9940"
click at [726, 131] on button "Add Customer" at bounding box center [679, 140] width 94 height 22
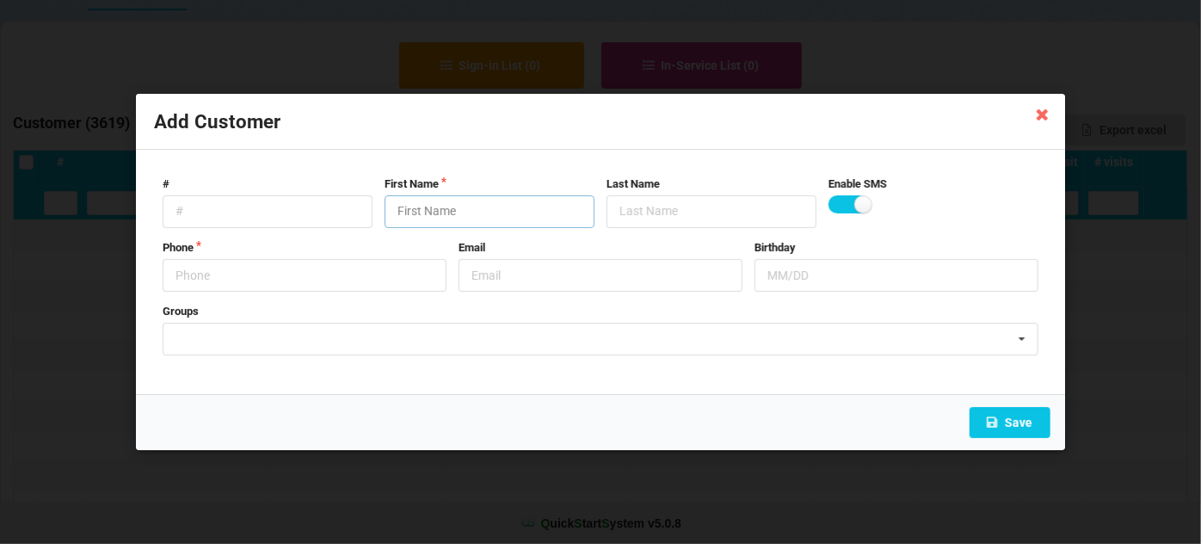
click at [539, 217] on input "text" at bounding box center [490, 211] width 210 height 33
paste input "Cust-091025"
type input "Cust-091025"
click at [373, 279] on input "text" at bounding box center [305, 275] width 284 height 33
type input "9516939940"
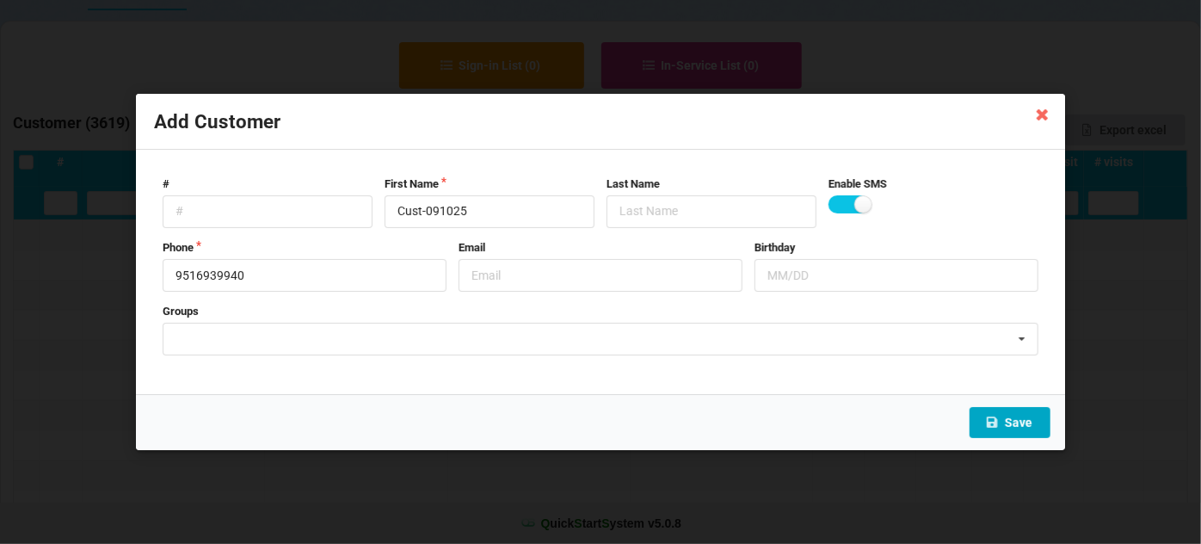
click at [1015, 416] on button "Save" at bounding box center [1010, 422] width 81 height 31
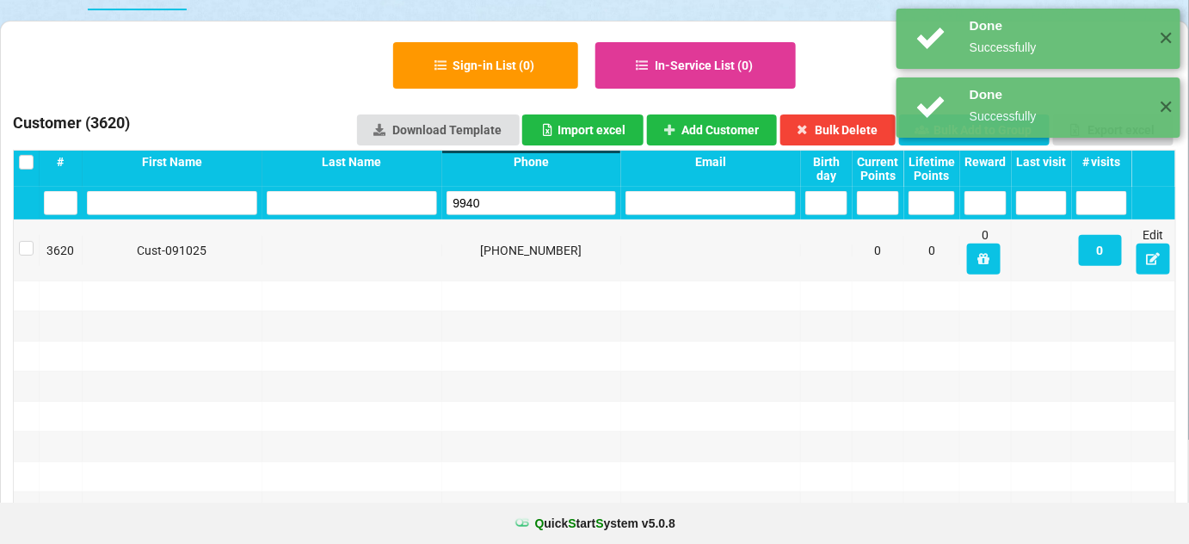
click at [507, 205] on input "9940" at bounding box center [532, 203] width 170 height 24
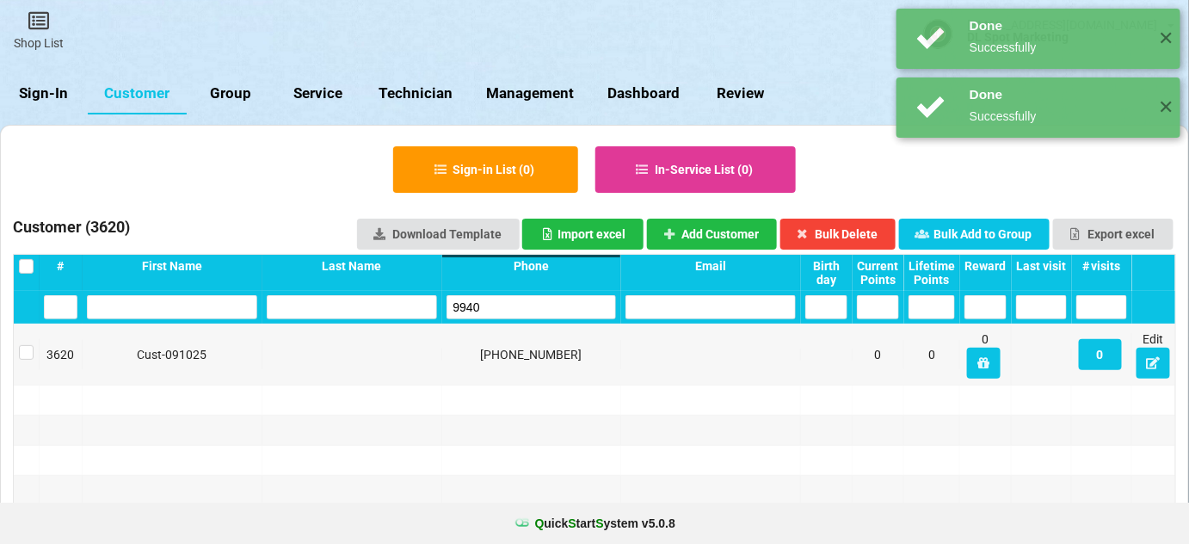
click at [507, 295] on input "9940" at bounding box center [532, 307] width 170 height 24
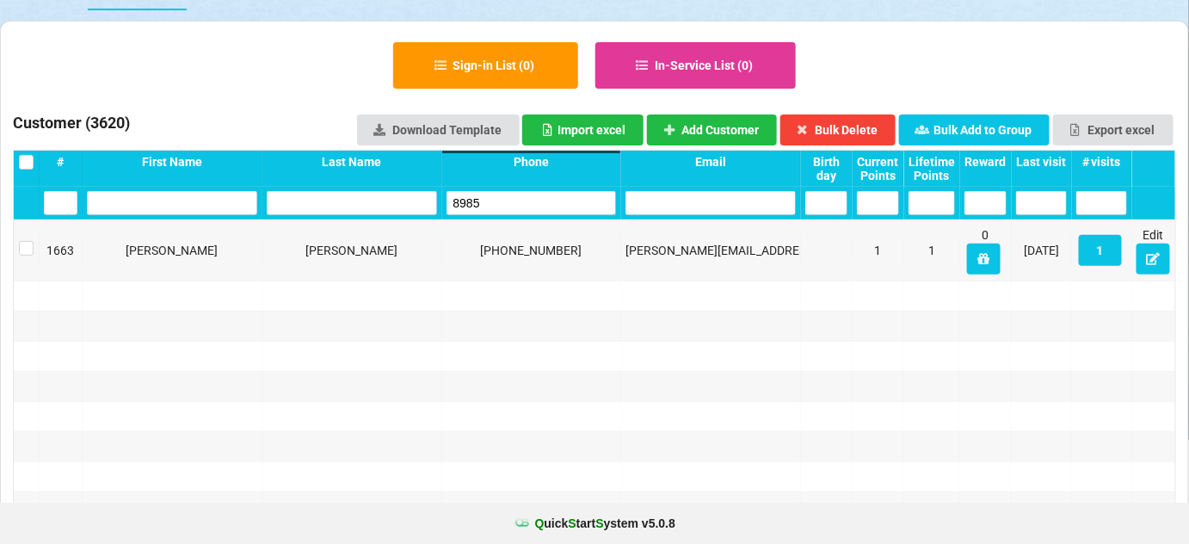
click at [507, 205] on input "8985" at bounding box center [532, 203] width 170 height 24
click at [507, 203] on input "8985" at bounding box center [532, 203] width 170 height 24
type input "8985"
click at [719, 128] on button "Add Customer" at bounding box center [712, 129] width 131 height 31
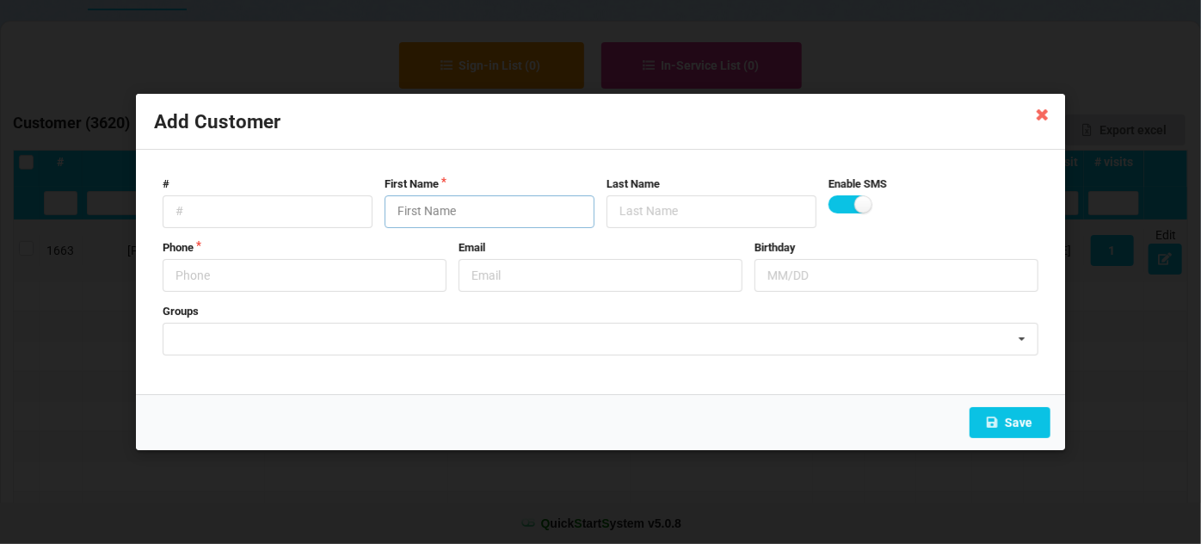
click at [570, 203] on input "text" at bounding box center [490, 211] width 210 height 33
paste input "Cust-091025"
type input "Cust-091025"
click at [320, 281] on input "text" at bounding box center [305, 275] width 284 height 33
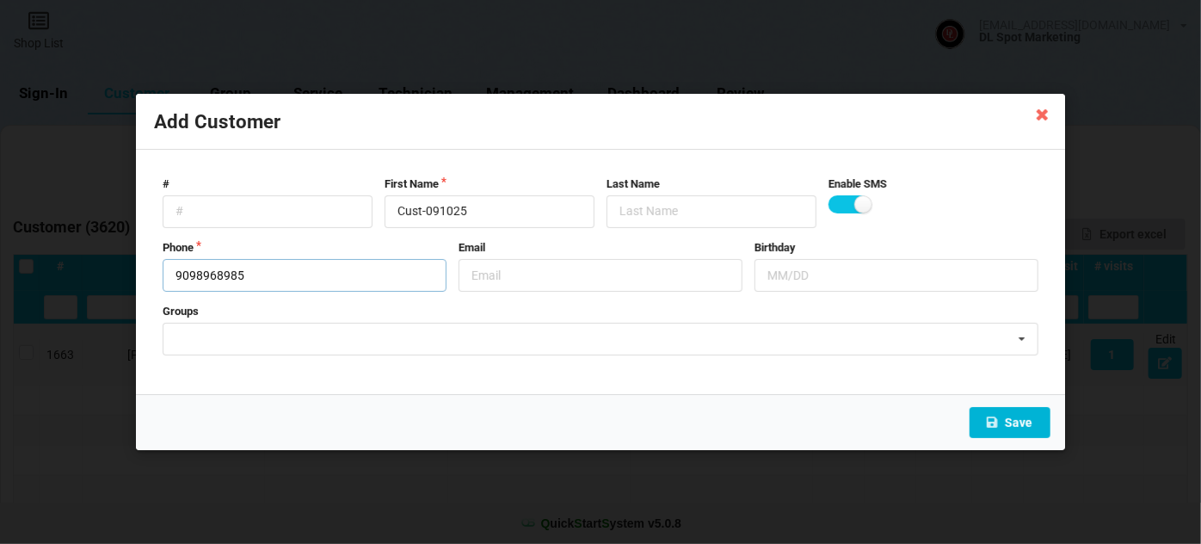
type input "9098968985"
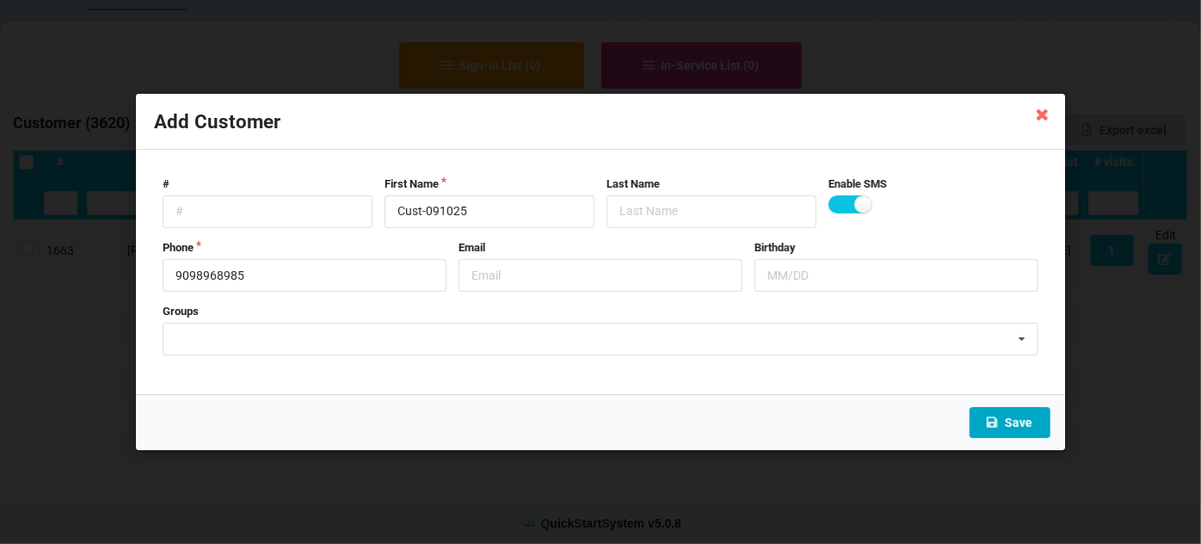
click at [1023, 422] on button "Save" at bounding box center [1010, 422] width 81 height 31
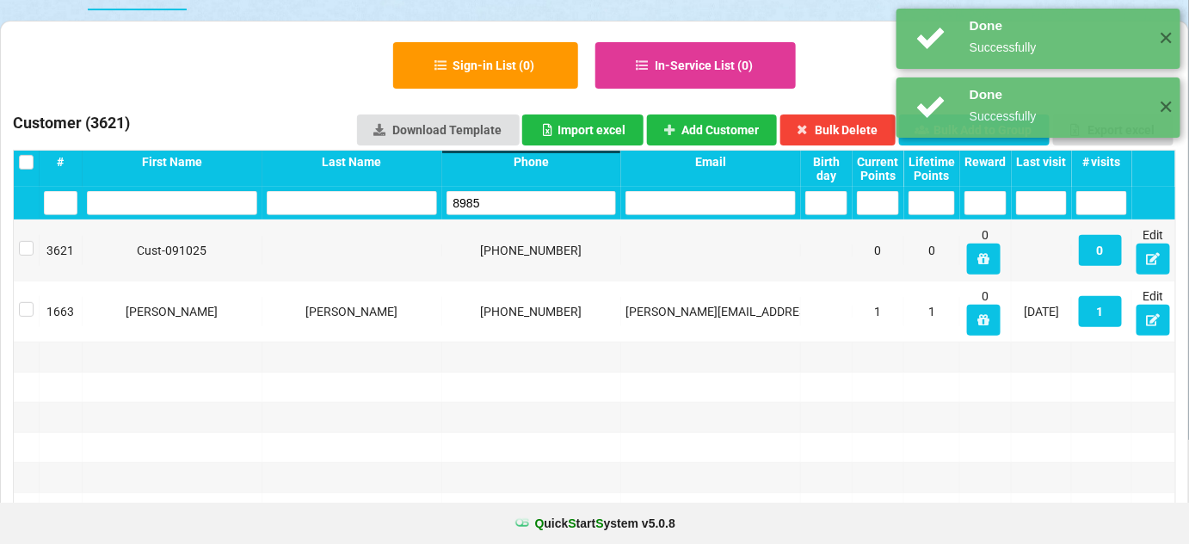
click at [496, 201] on input "8985" at bounding box center [532, 203] width 170 height 24
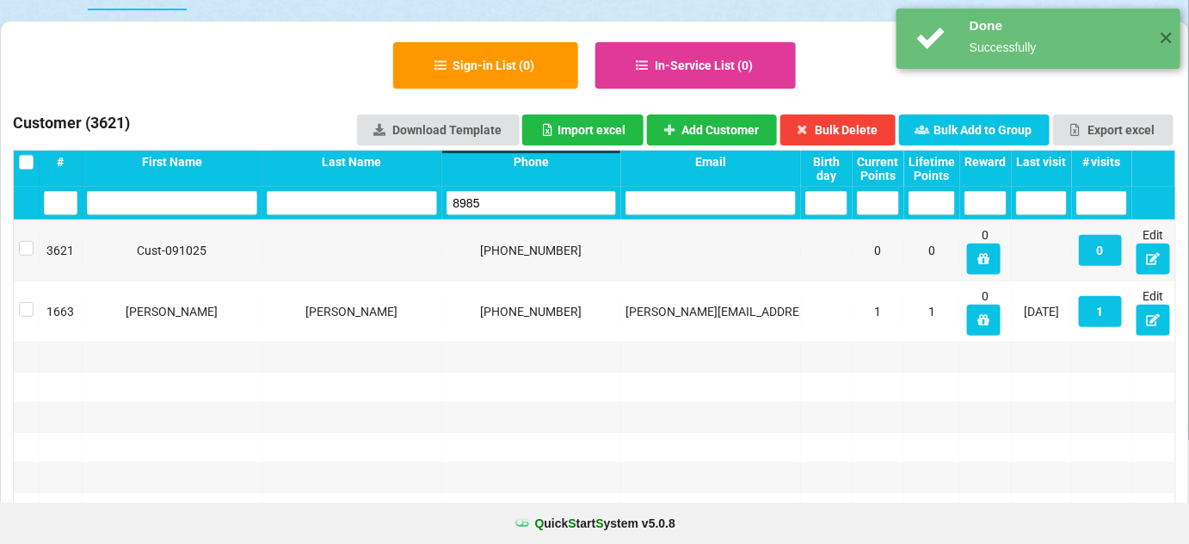
click at [496, 201] on input "8985" at bounding box center [532, 203] width 170 height 24
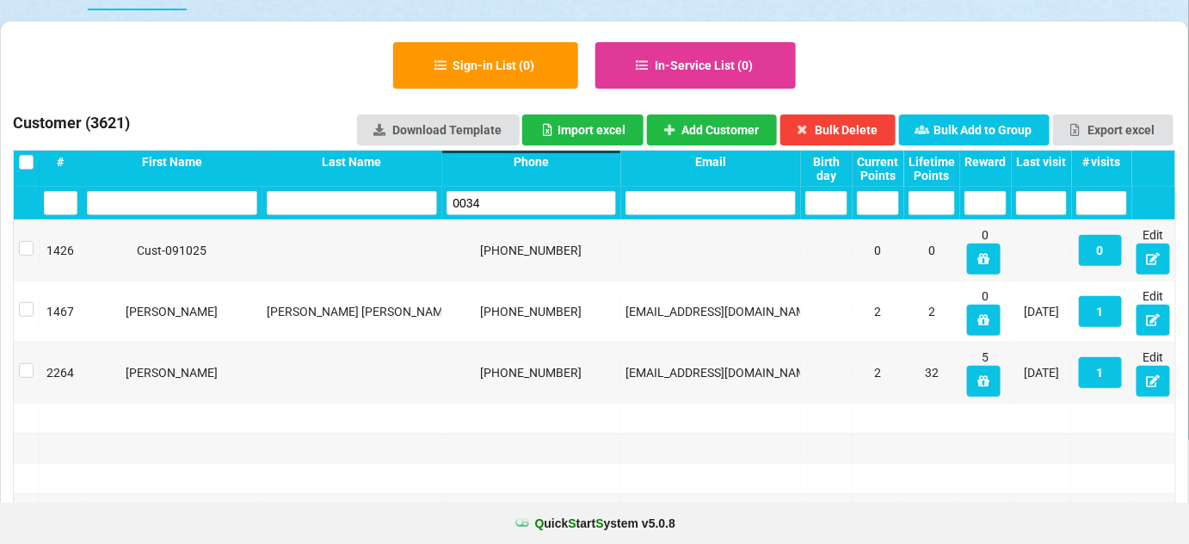
click at [496, 201] on input "0034" at bounding box center [532, 203] width 170 height 24
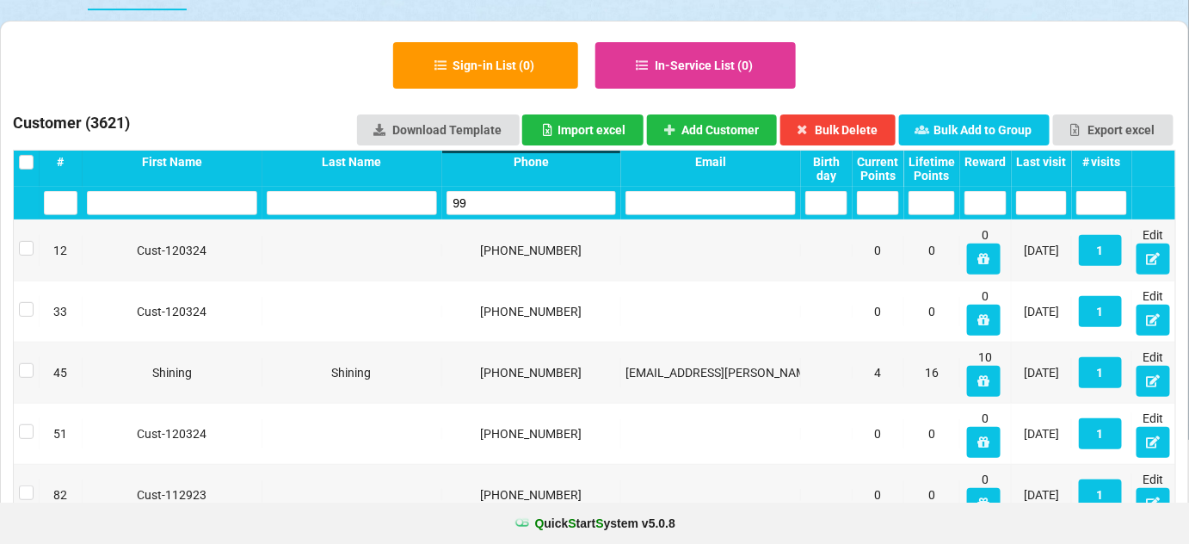
type input "9"
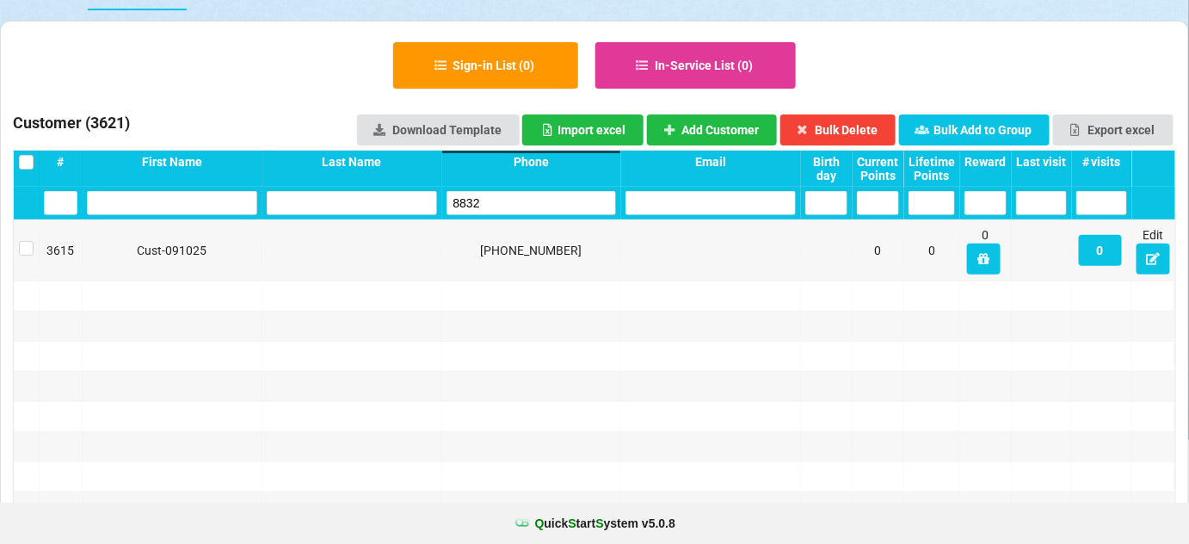
type input "8832"
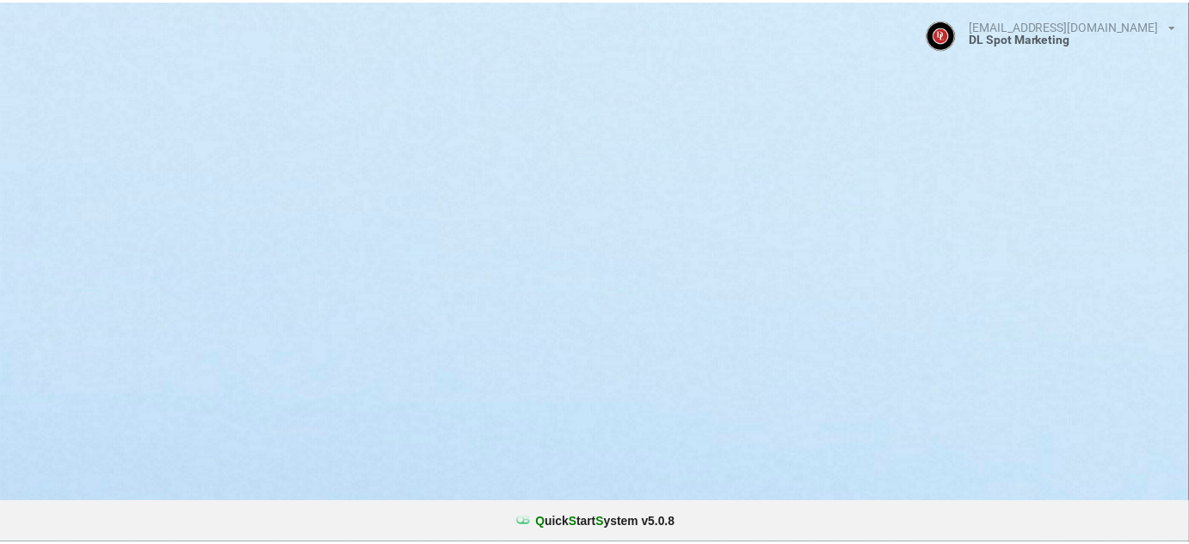
select select "25"
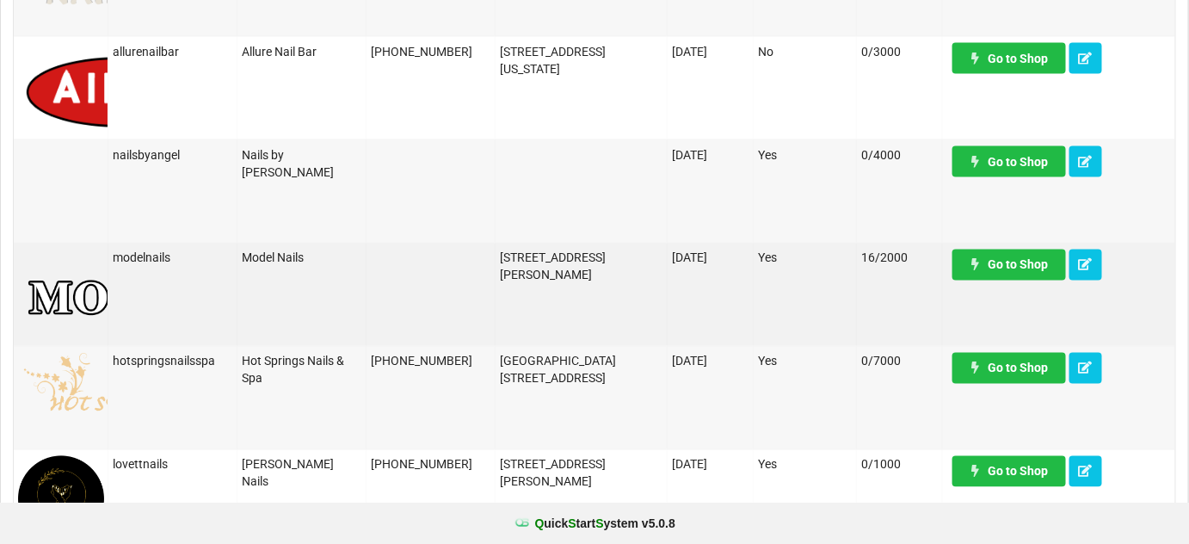
scroll to position [938, 0]
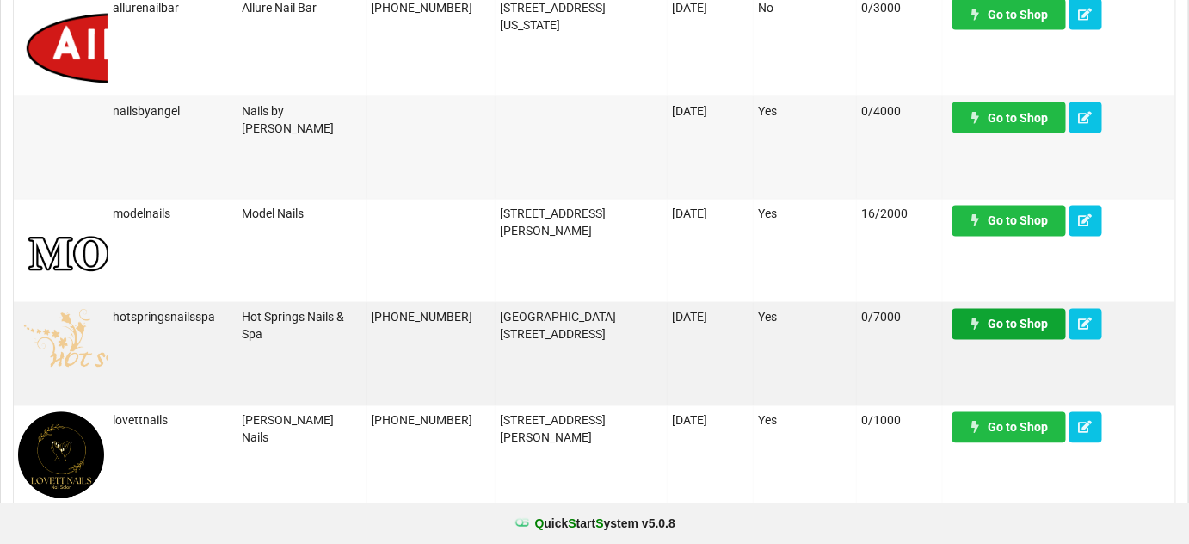
click at [1002, 313] on link "Go to Shop" at bounding box center [1009, 324] width 114 height 31
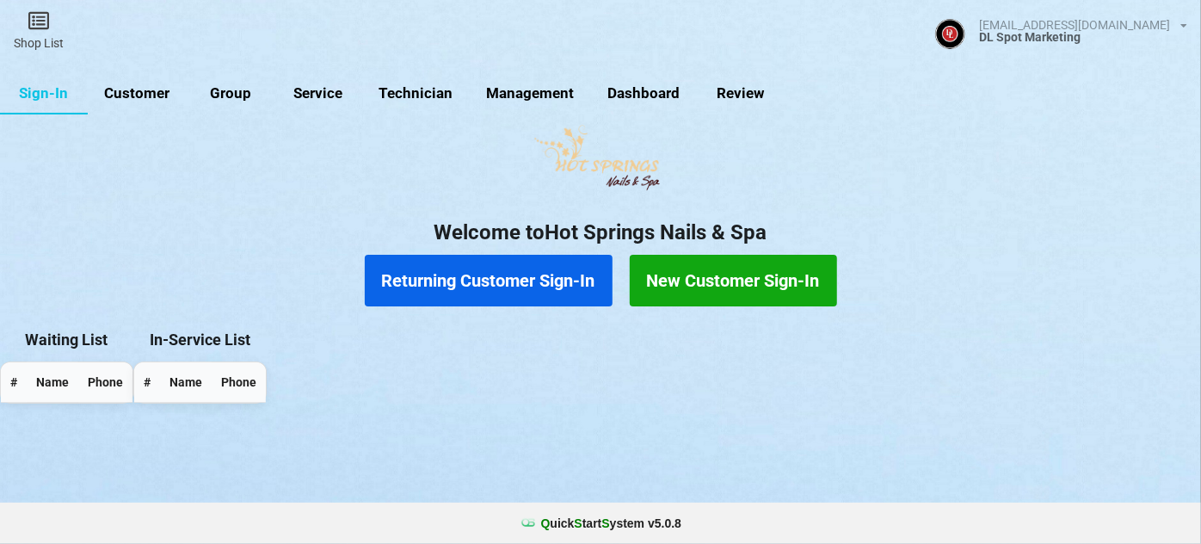
click at [158, 96] on link "Customer" at bounding box center [137, 93] width 99 height 41
select select "25"
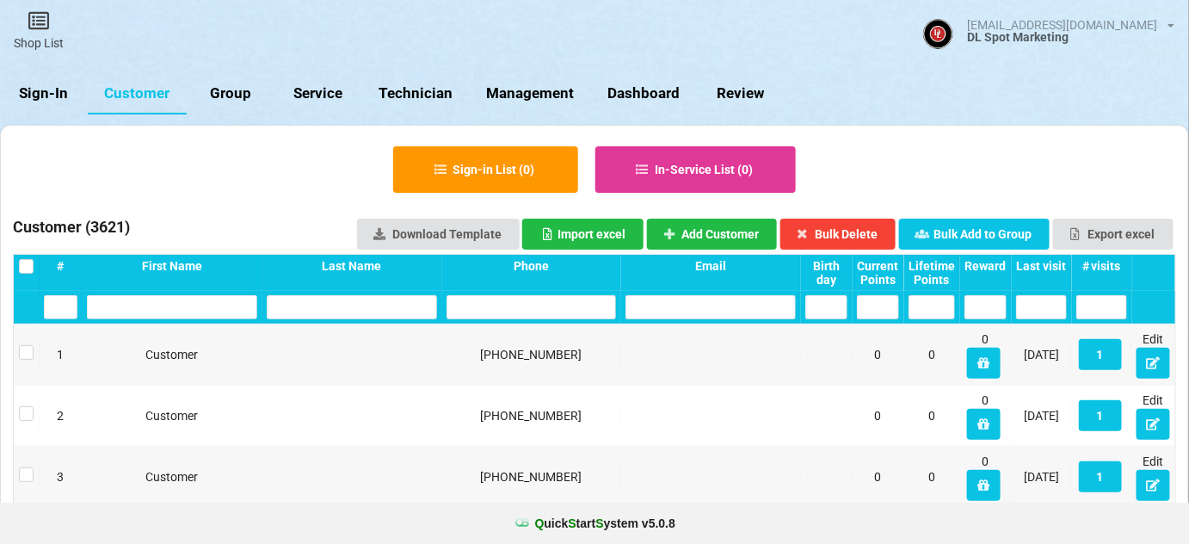
click at [176, 314] on input "text" at bounding box center [172, 307] width 170 height 24
click at [133, 311] on input "text" at bounding box center [172, 307] width 170 height 24
type input "2"
click at [207, 311] on input "text" at bounding box center [172, 307] width 170 height 24
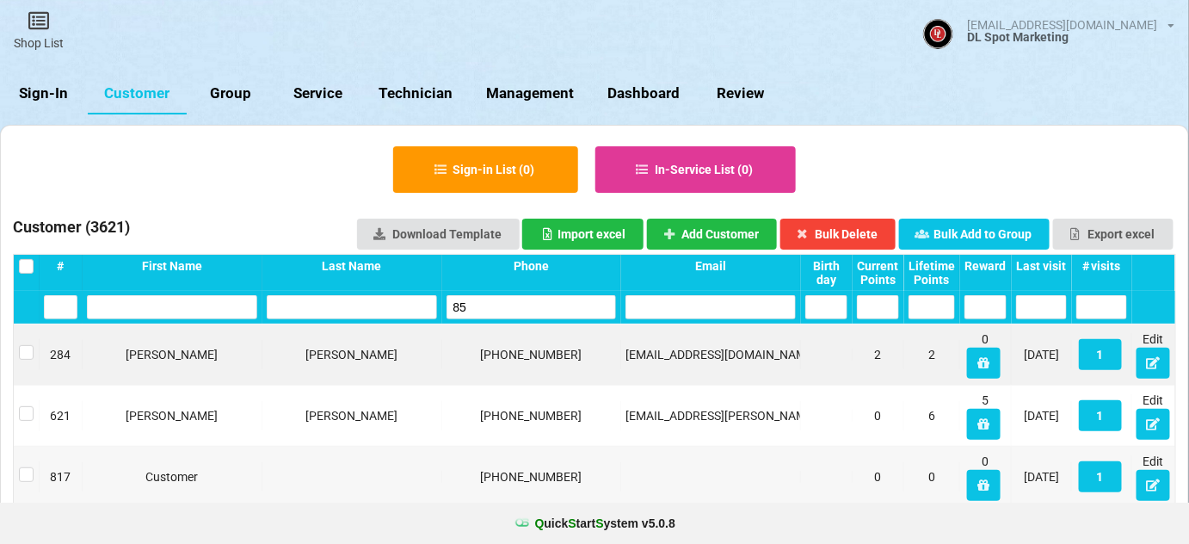
type input "8"
type input "5"
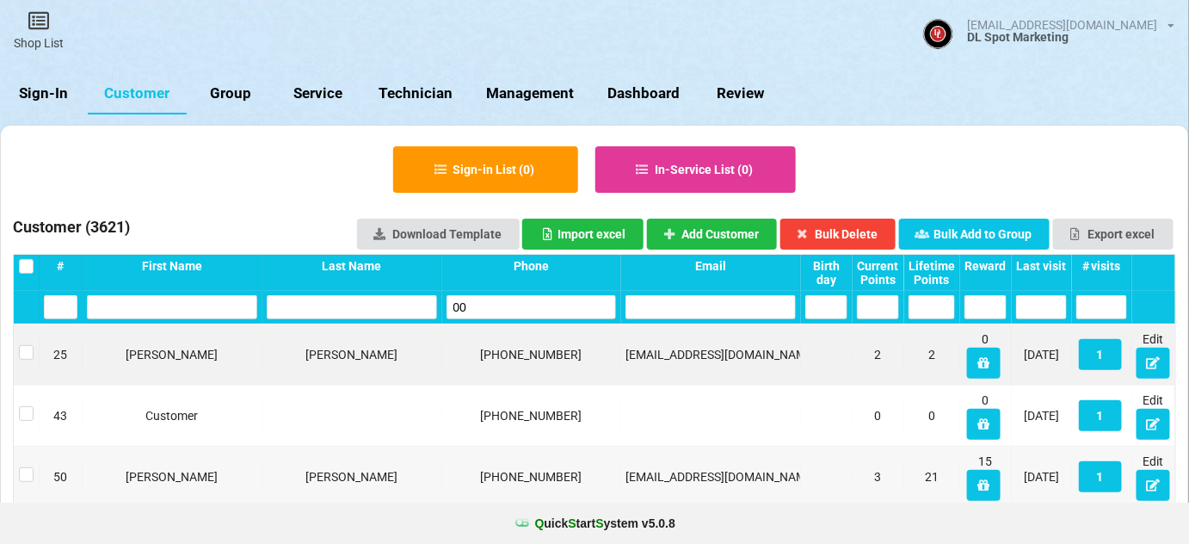
type input "0"
type input "1"
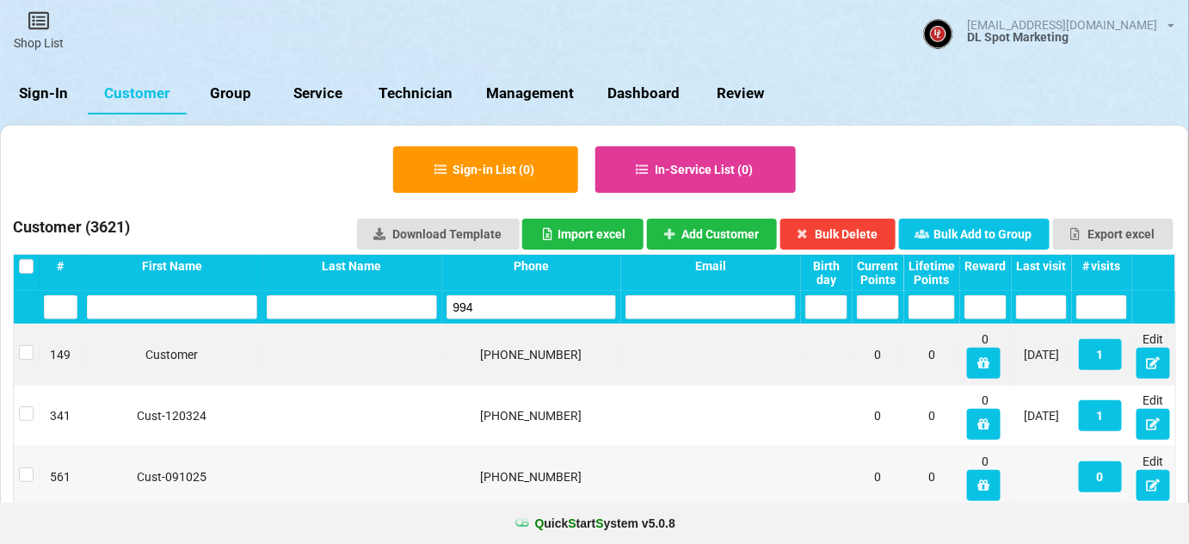
type input "9940"
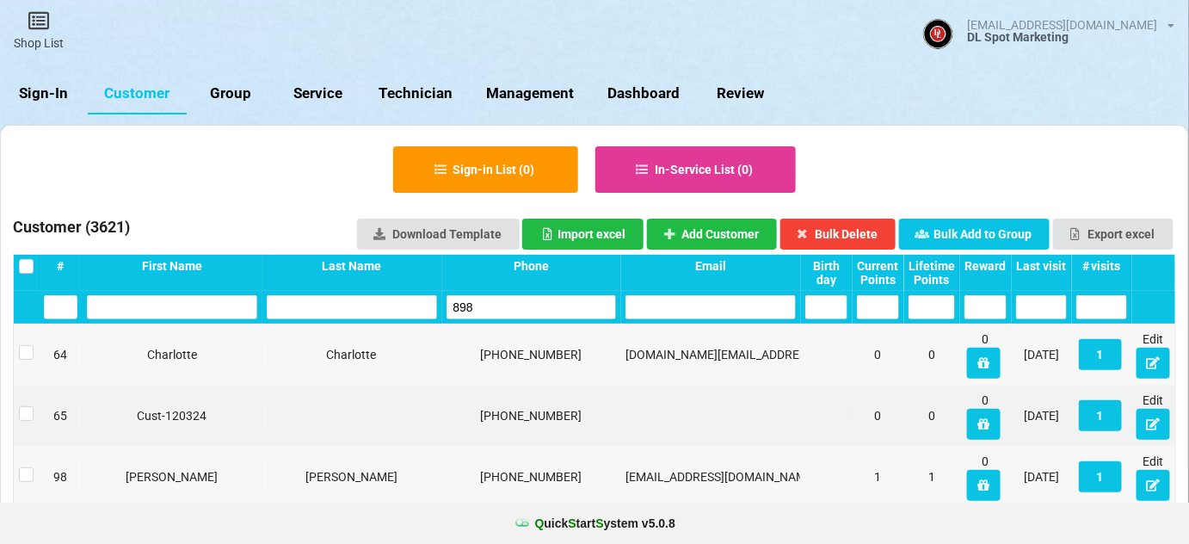
type input "8985"
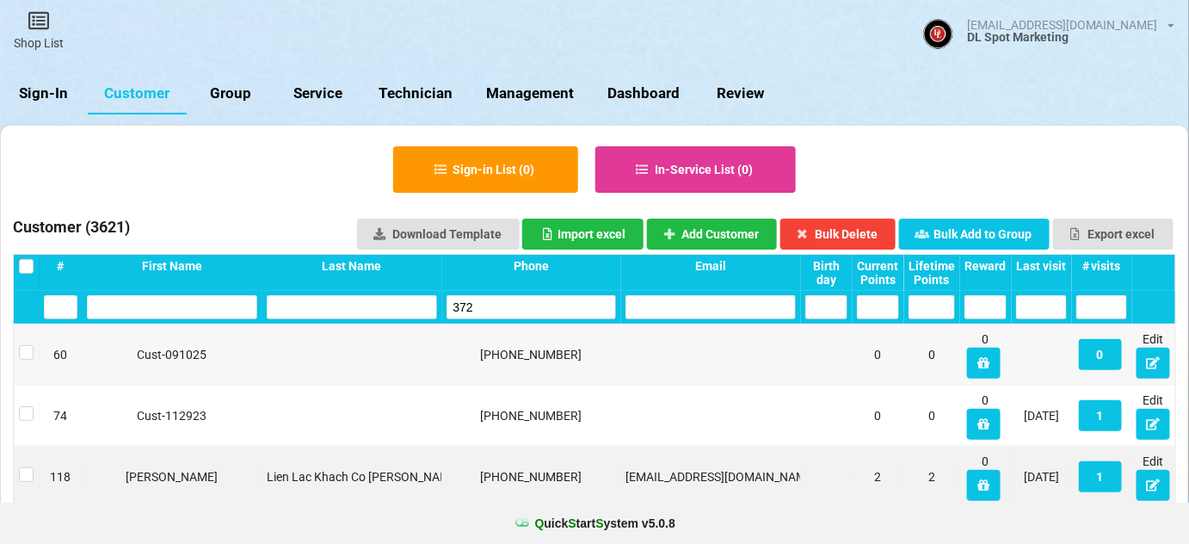
type input "3721"
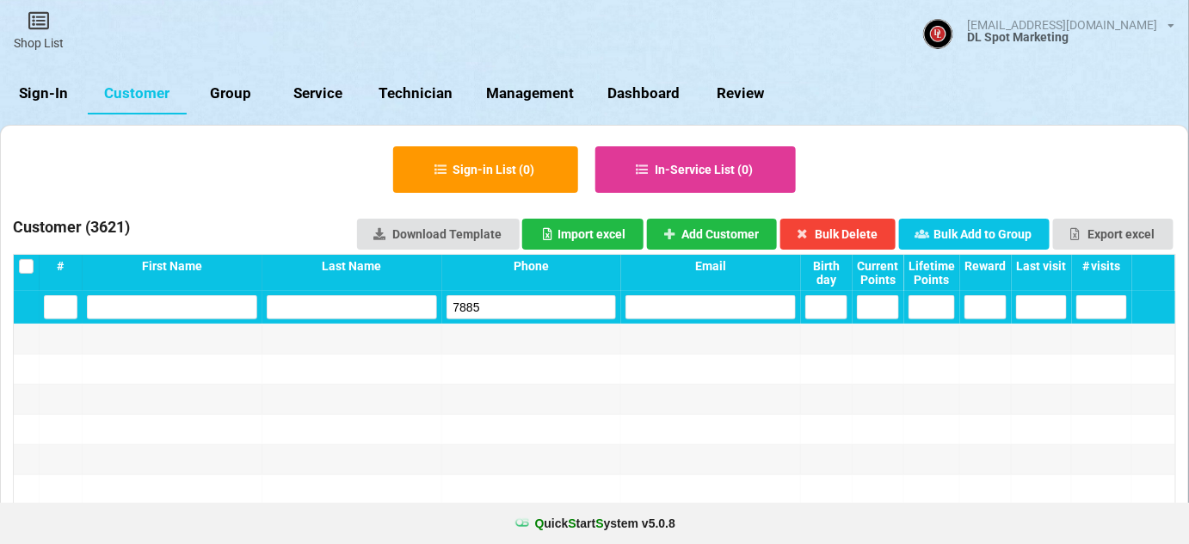
type input "7885"
click at [1171, 24] on icon at bounding box center [1171, 26] width 7 height 10
click at [1020, 51] on span "Logout" at bounding box center [1001, 47] width 39 height 14
